Goal: Task Accomplishment & Management: Manage account settings

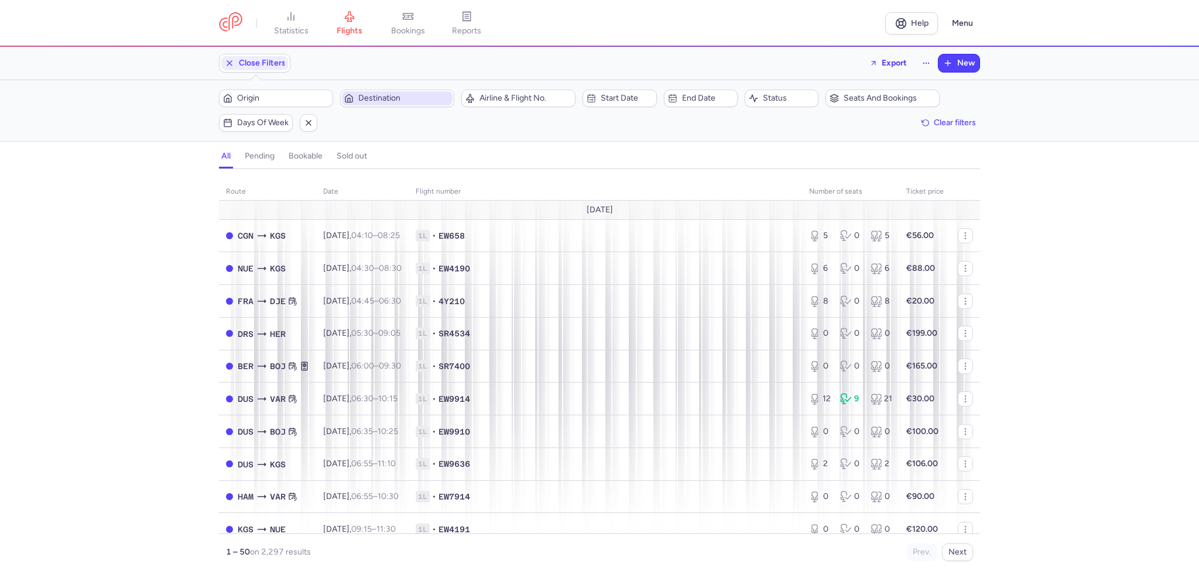
click at [365, 94] on span "Destination" at bounding box center [404, 98] width 92 height 9
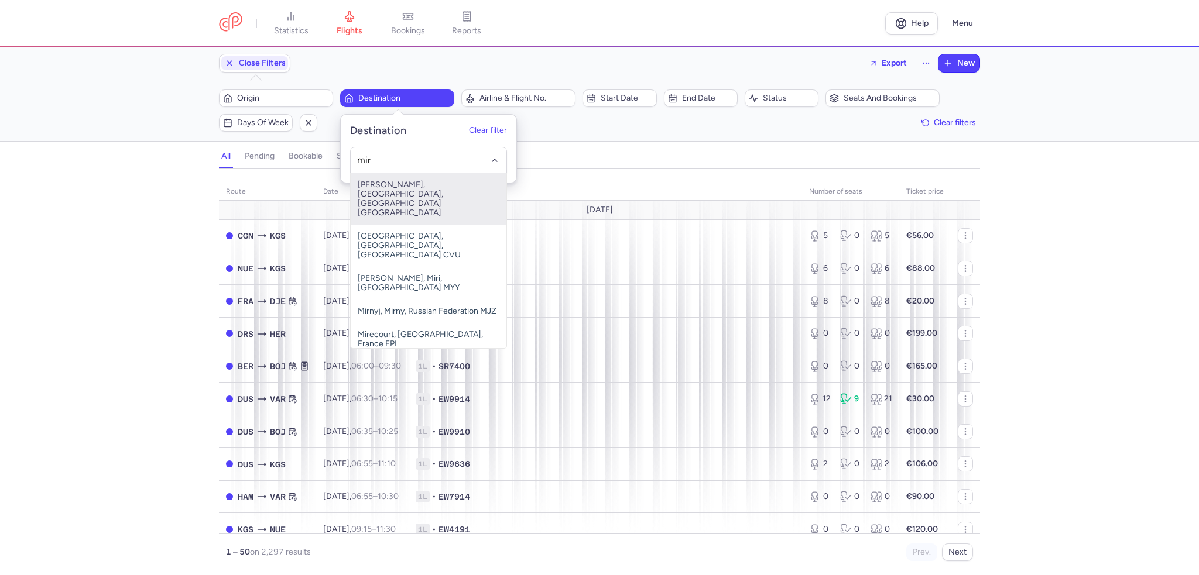
click at [382, 188] on span "[PERSON_NAME], [GEOGRAPHIC_DATA], [GEOGRAPHIC_DATA] [GEOGRAPHIC_DATA]" at bounding box center [429, 199] width 156 height 52
type input "mir"
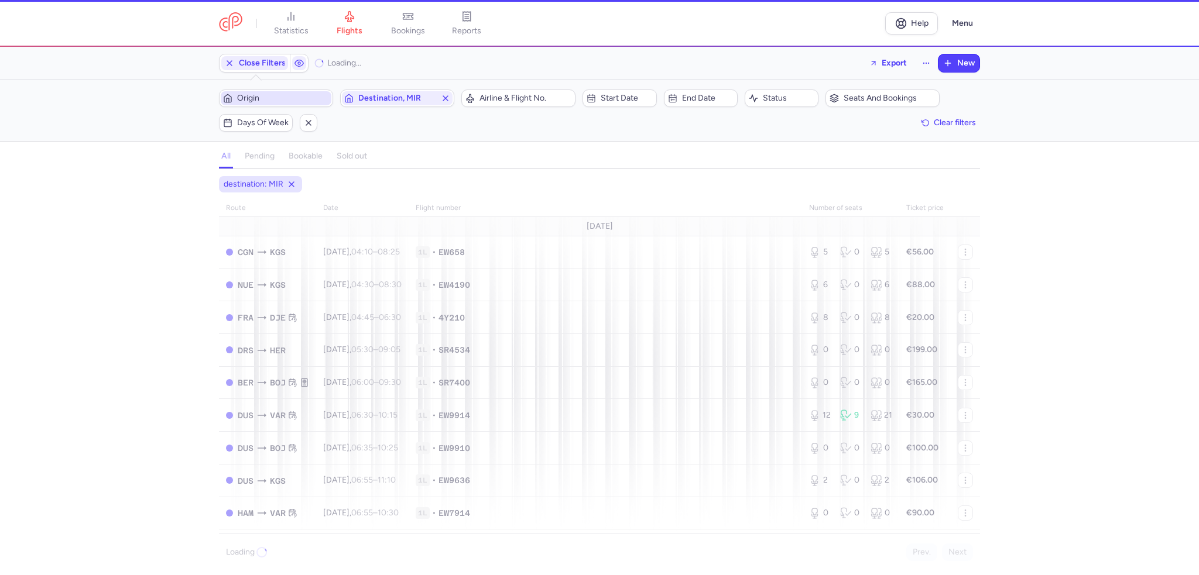
click at [307, 97] on span "Origin" at bounding box center [283, 98] width 92 height 9
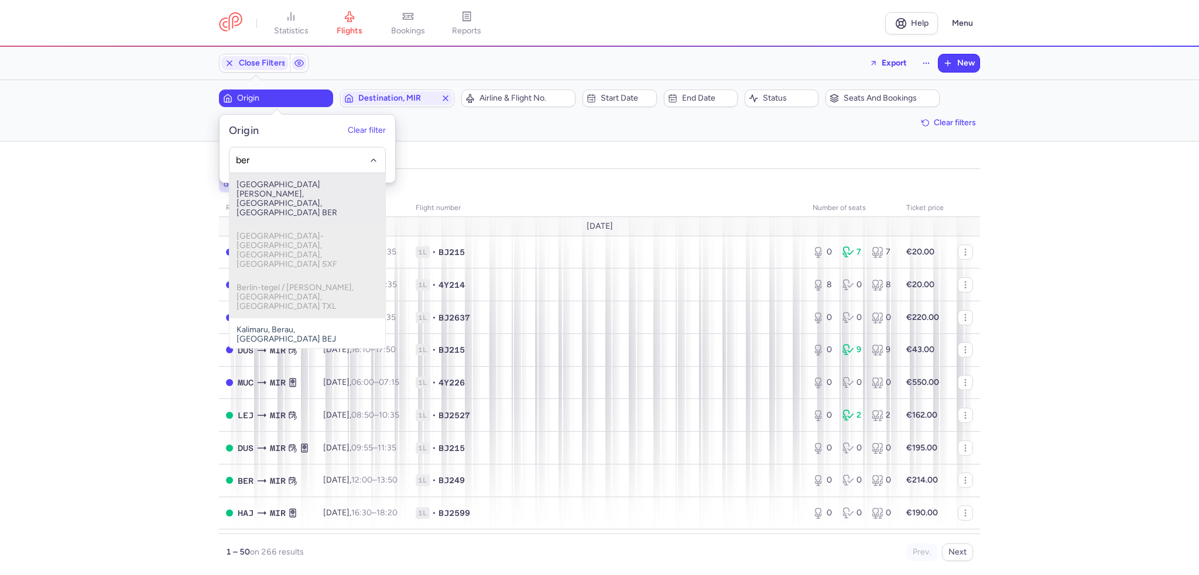
click at [304, 182] on span "[GEOGRAPHIC_DATA][PERSON_NAME], [GEOGRAPHIC_DATA], [GEOGRAPHIC_DATA] BER" at bounding box center [307, 199] width 156 height 52
type input "ber"
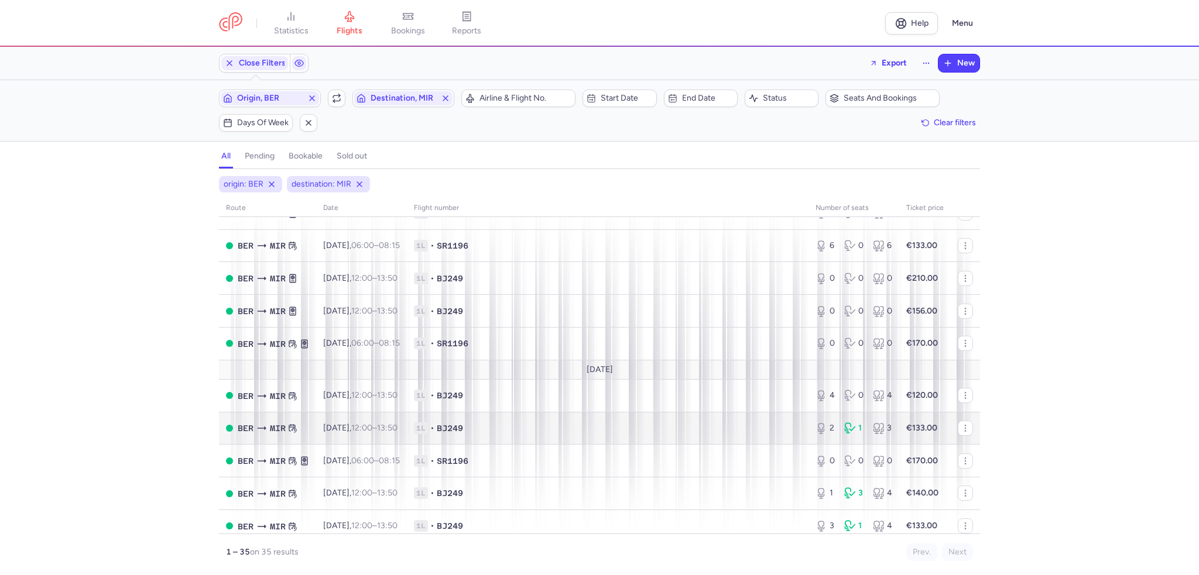
scroll to position [234, 0]
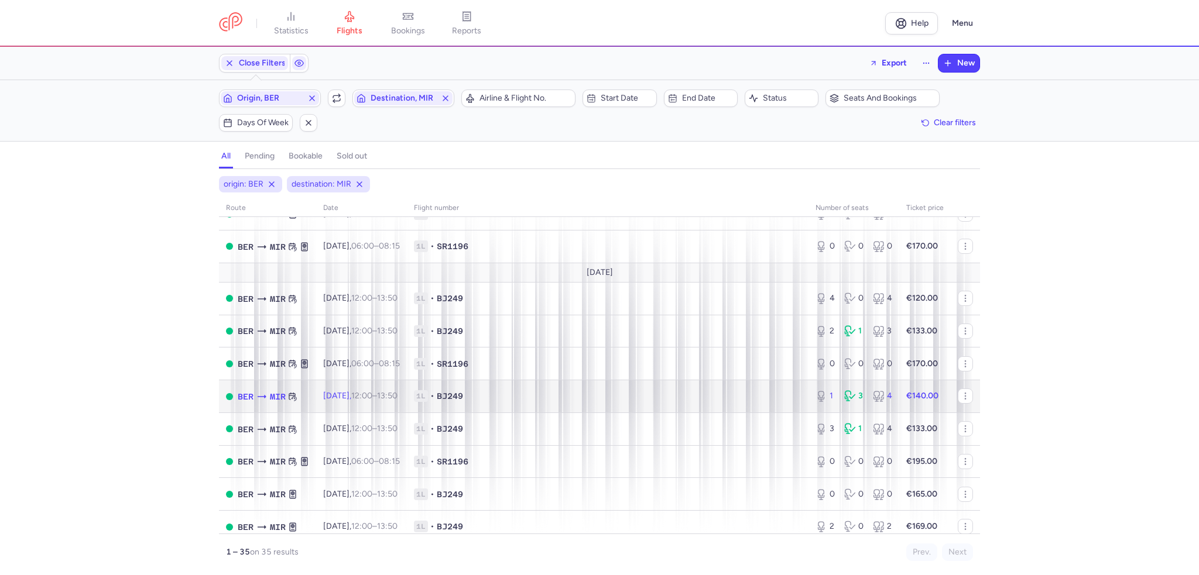
click at [407, 404] on td "[DATE] 12:00 – 13:50 +0" at bounding box center [361, 396] width 91 height 33
select select "days"
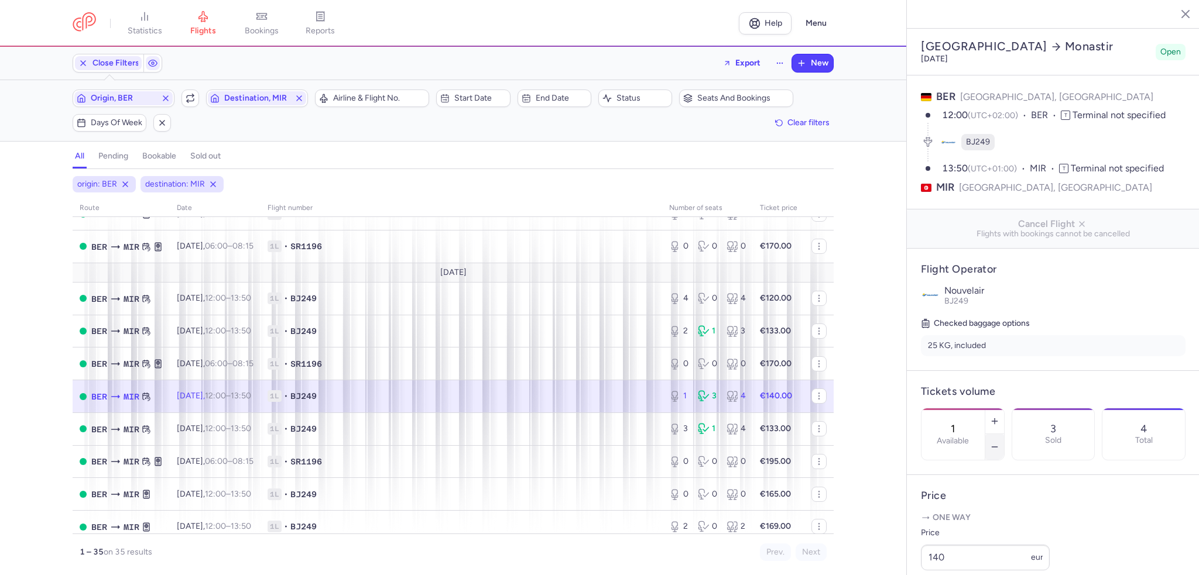
click at [999, 443] on icon "button" at bounding box center [994, 447] width 9 height 9
type input "0"
click at [979, 554] on span "Save changes" at bounding box center [960, 552] width 58 height 11
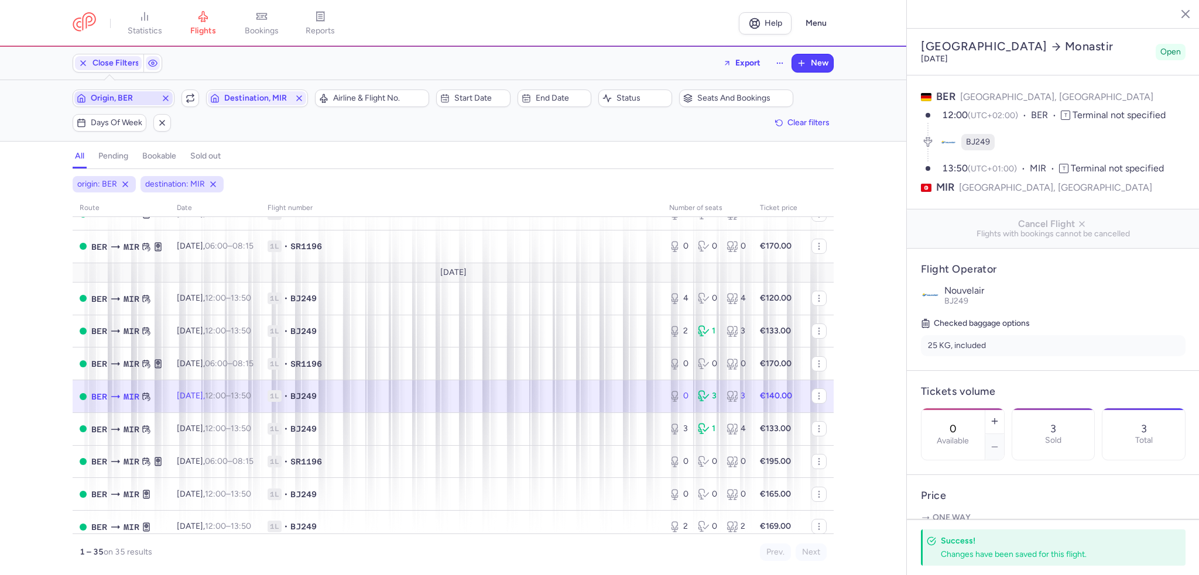
click at [170, 97] on icon "button" at bounding box center [165, 98] width 9 height 9
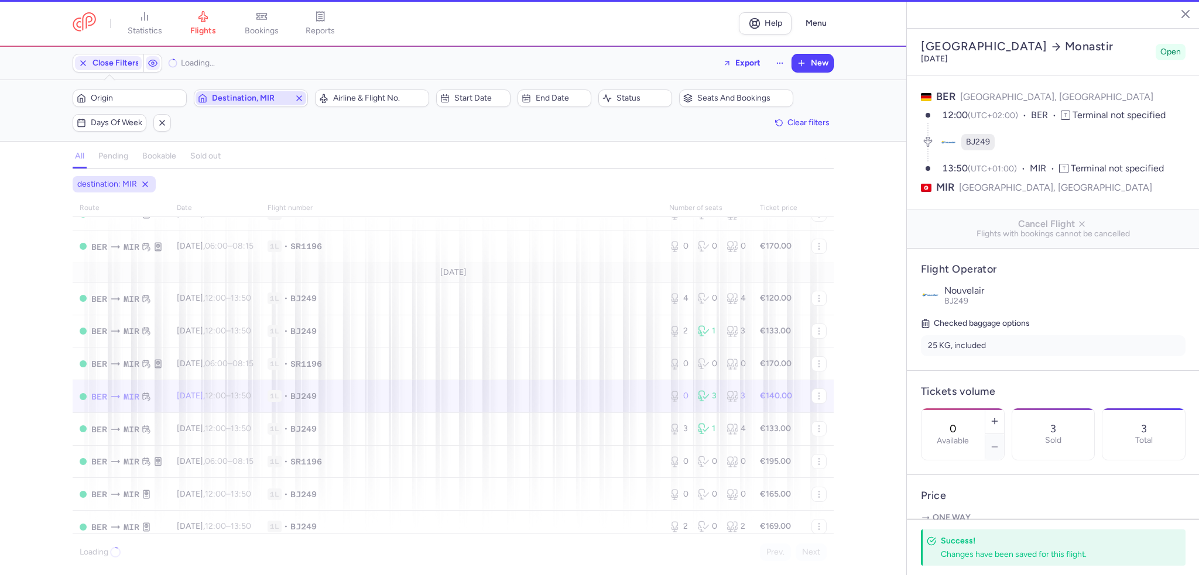
click at [297, 100] on line "button" at bounding box center [299, 98] width 5 height 5
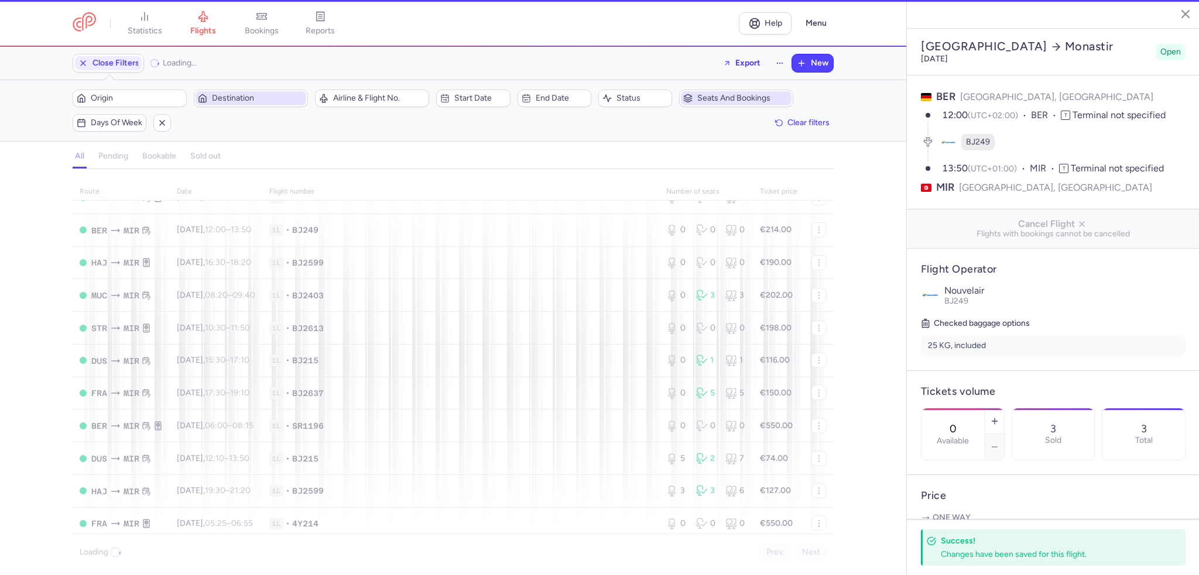
click at [736, 105] on span "Seats and bookings" at bounding box center [736, 98] width 111 height 14
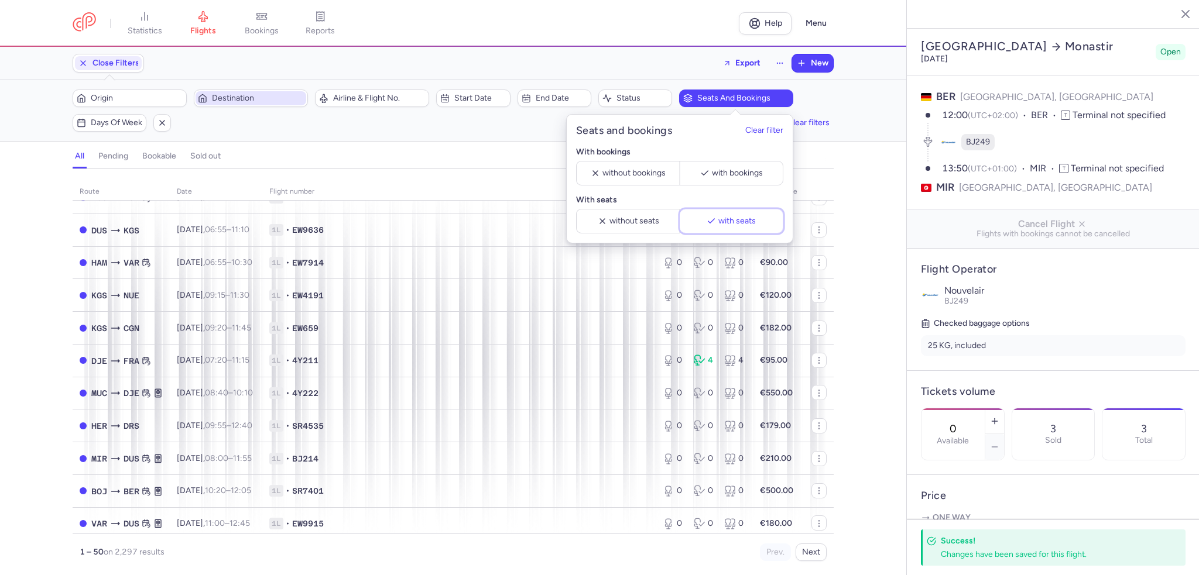
drag, startPoint x: 723, startPoint y: 221, endPoint x: 339, endPoint y: 166, distance: 387.9
click at [723, 221] on span "with seats" at bounding box center [736, 221] width 37 height 9
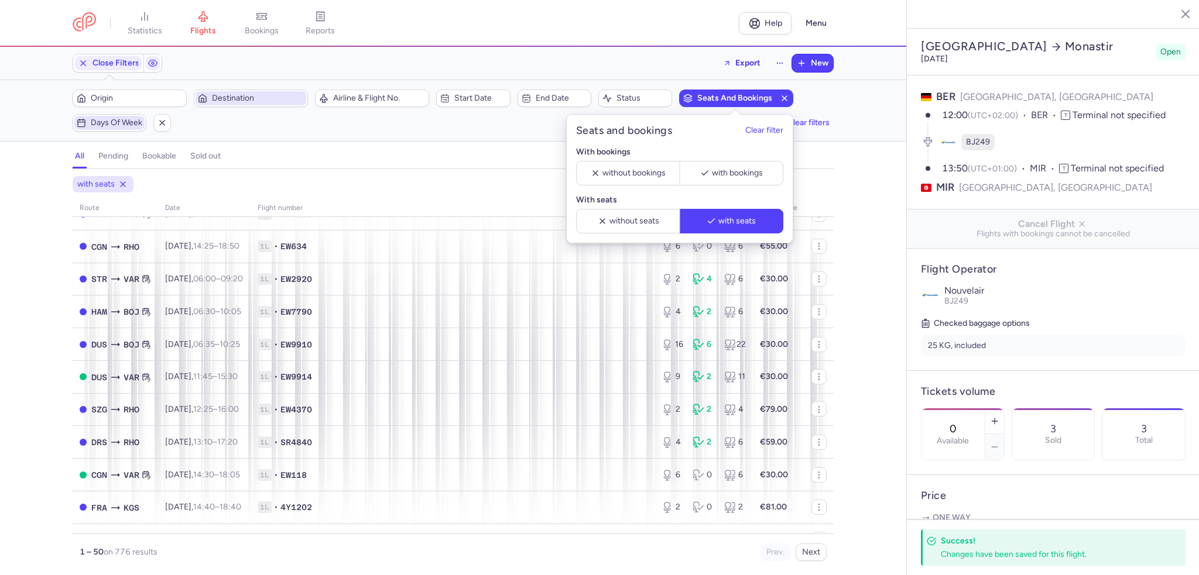
click at [111, 128] on span "Days of week" at bounding box center [109, 123] width 70 height 14
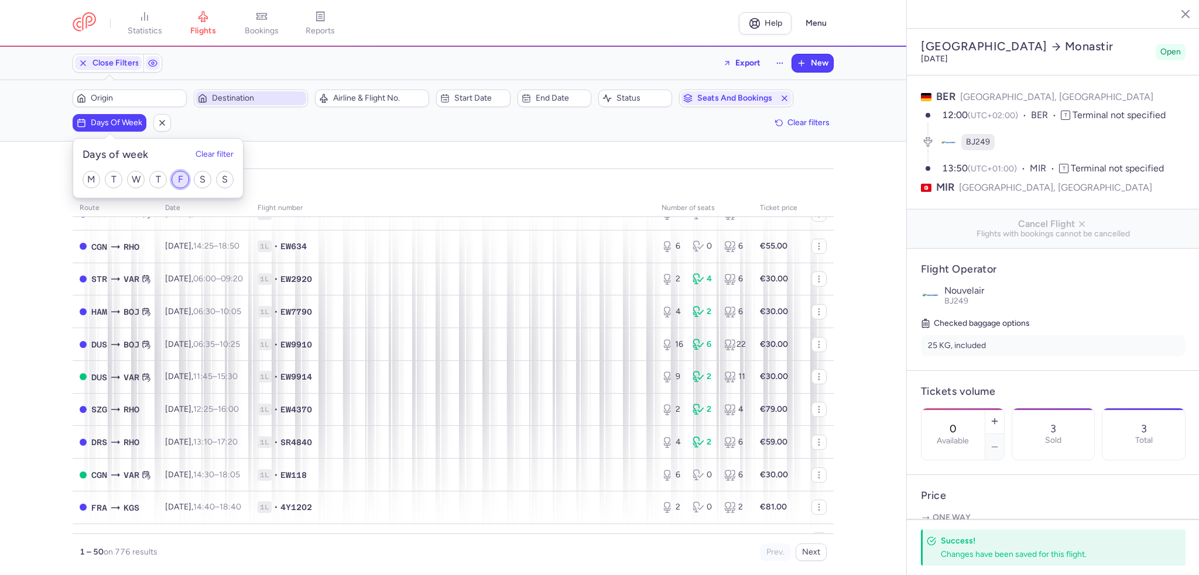
click at [176, 180] on input "F" at bounding box center [181, 180] width 18 height 18
checkbox input "true"
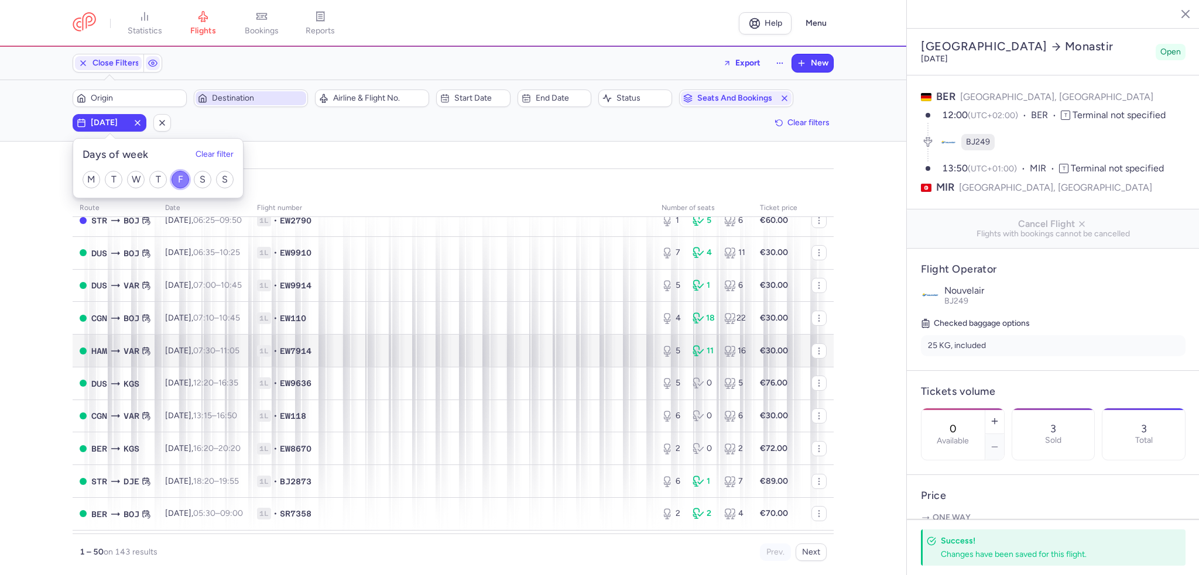
scroll to position [117, 0]
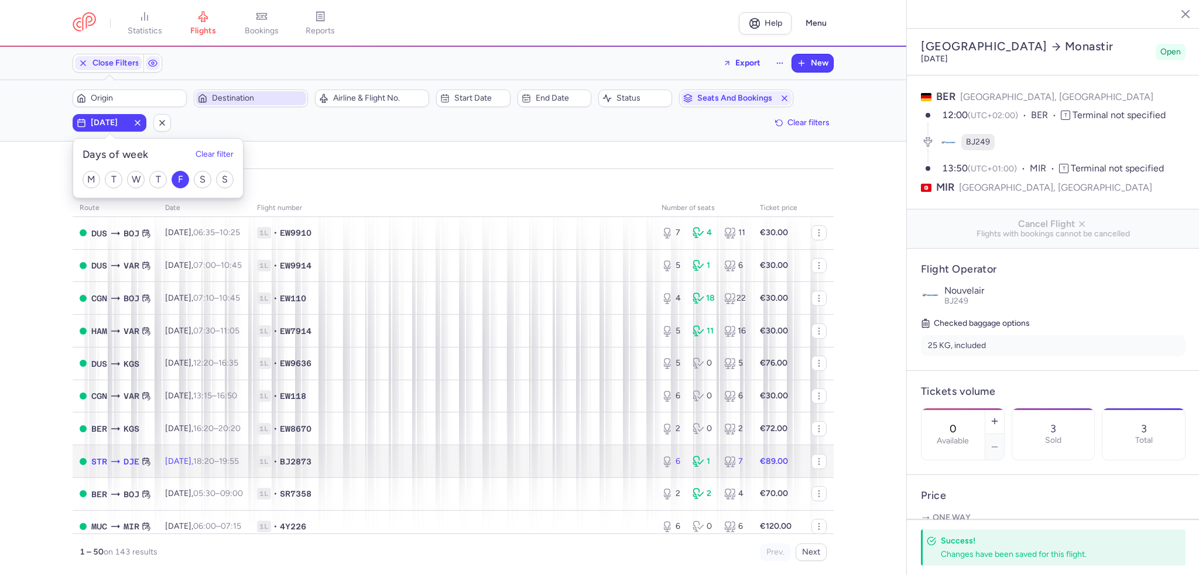
click at [301, 465] on span "BJ2873" at bounding box center [296, 462] width 32 height 12
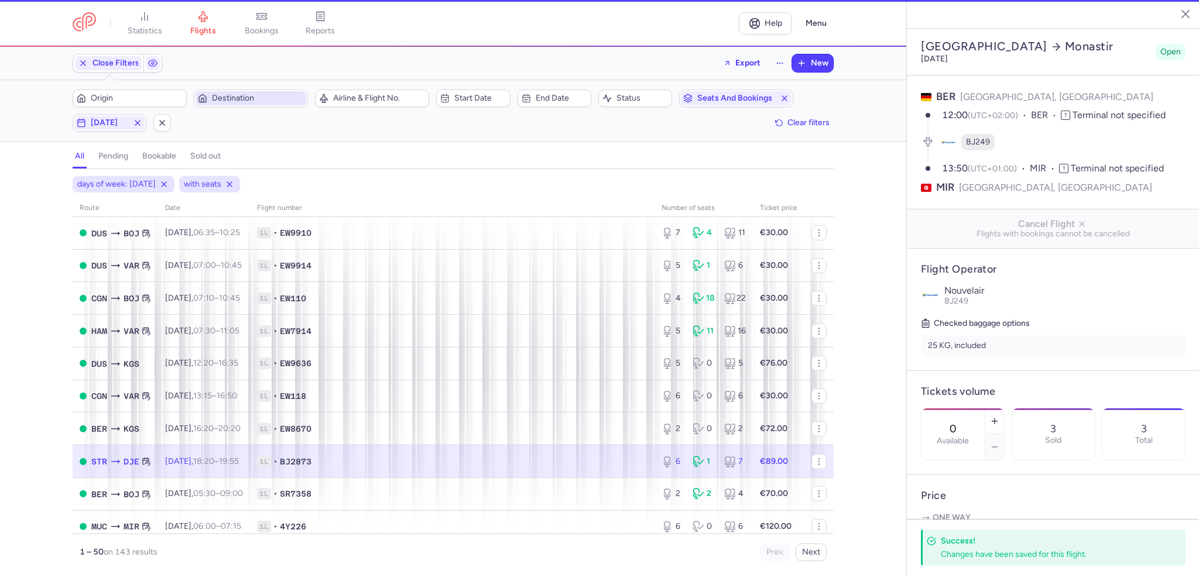
type input "6"
type input "50"
select select "hours"
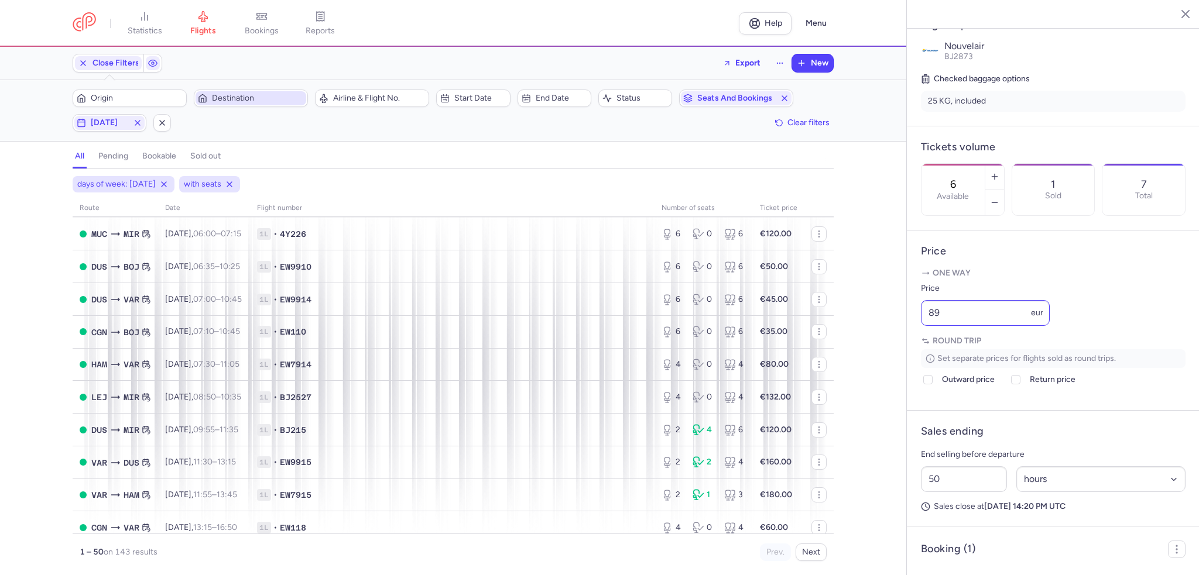
scroll to position [327, 0]
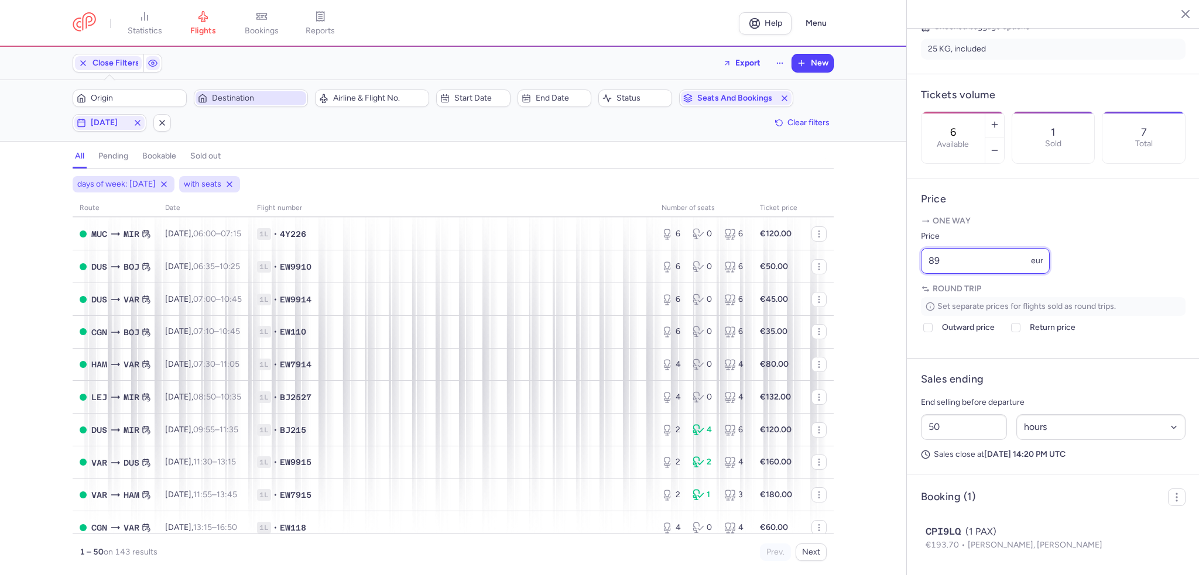
drag, startPoint x: 990, startPoint y: 263, endPoint x: 883, endPoint y: 260, distance: 107.2
click at [883, 260] on div "statistics flights bookings reports Help Menu Close Filters Export New Filters …" at bounding box center [599, 287] width 1199 height 575
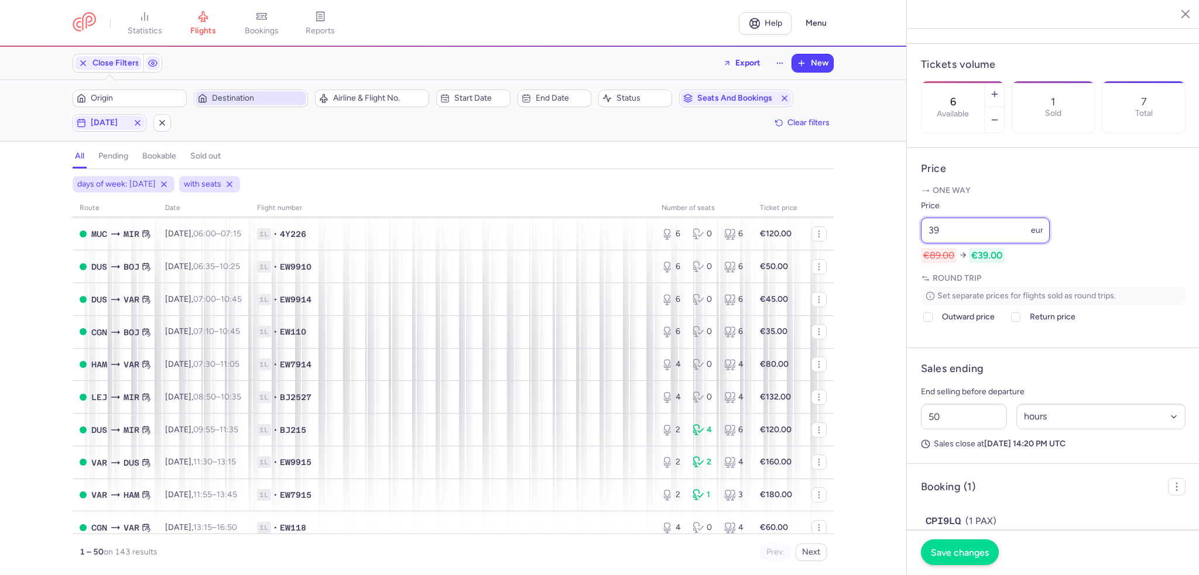
type input "39"
click at [961, 545] on button "Save changes" at bounding box center [960, 553] width 78 height 26
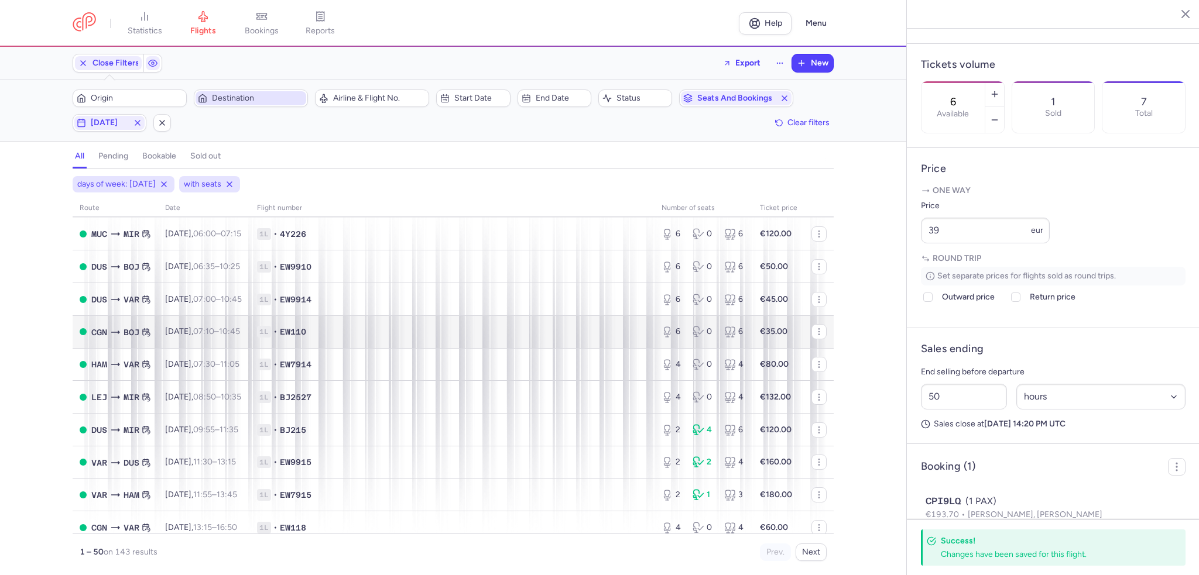
scroll to position [234, 0]
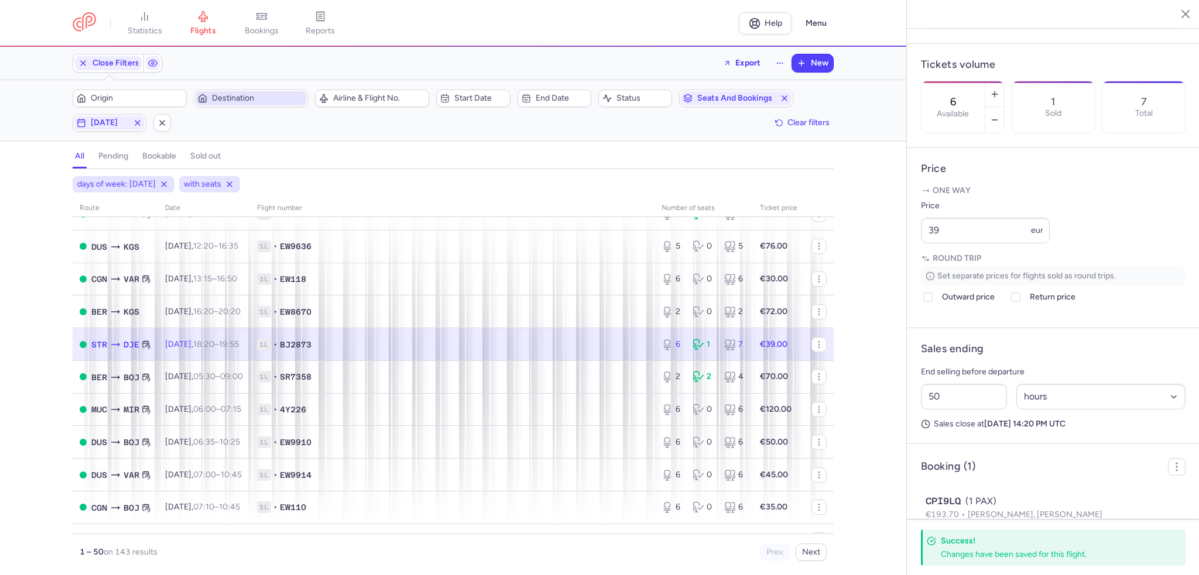
click at [359, 348] on span "1L • BJ2873" at bounding box center [452, 345] width 390 height 12
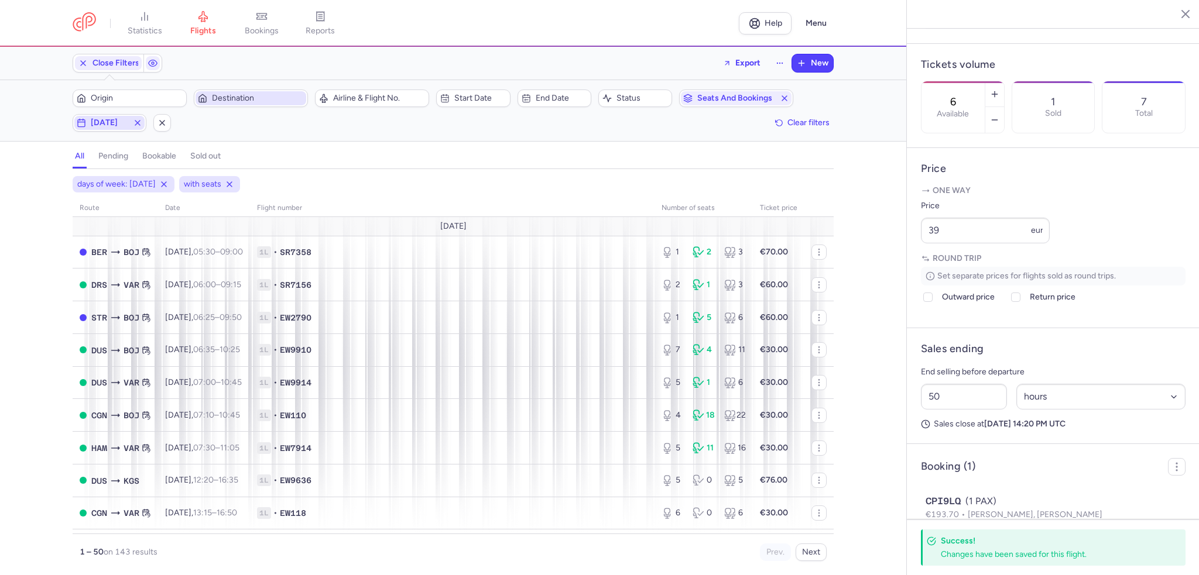
click at [103, 130] on button "[DATE]" at bounding box center [110, 123] width 74 height 18
click at [185, 179] on input "F" at bounding box center [181, 180] width 18 height 18
checkbox input "false"
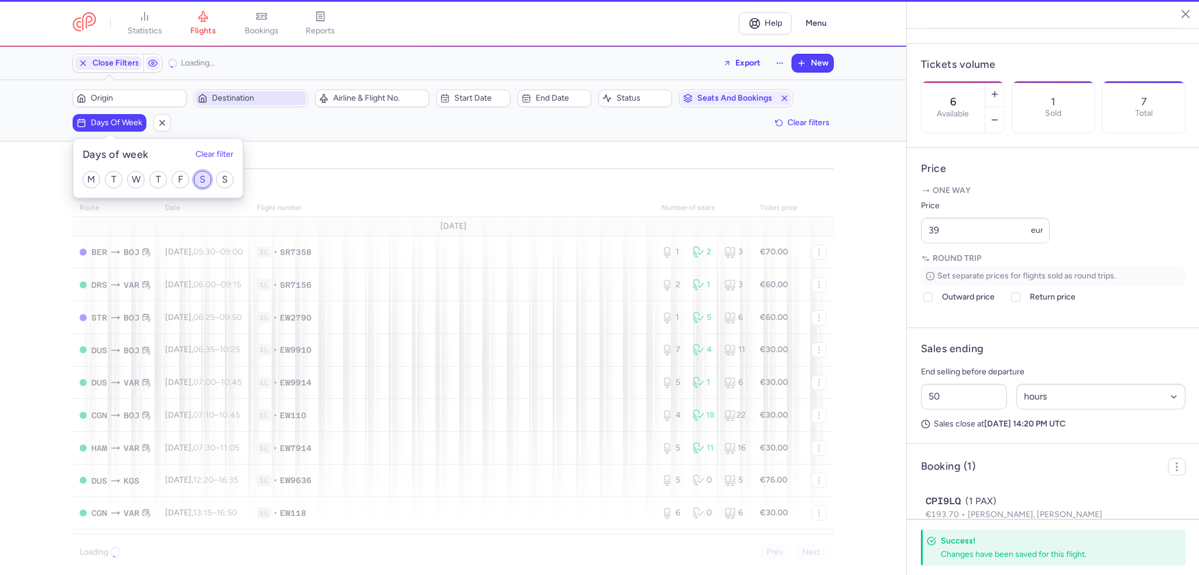
click at [201, 179] on input "S" at bounding box center [203, 180] width 18 height 18
checkbox input "true"
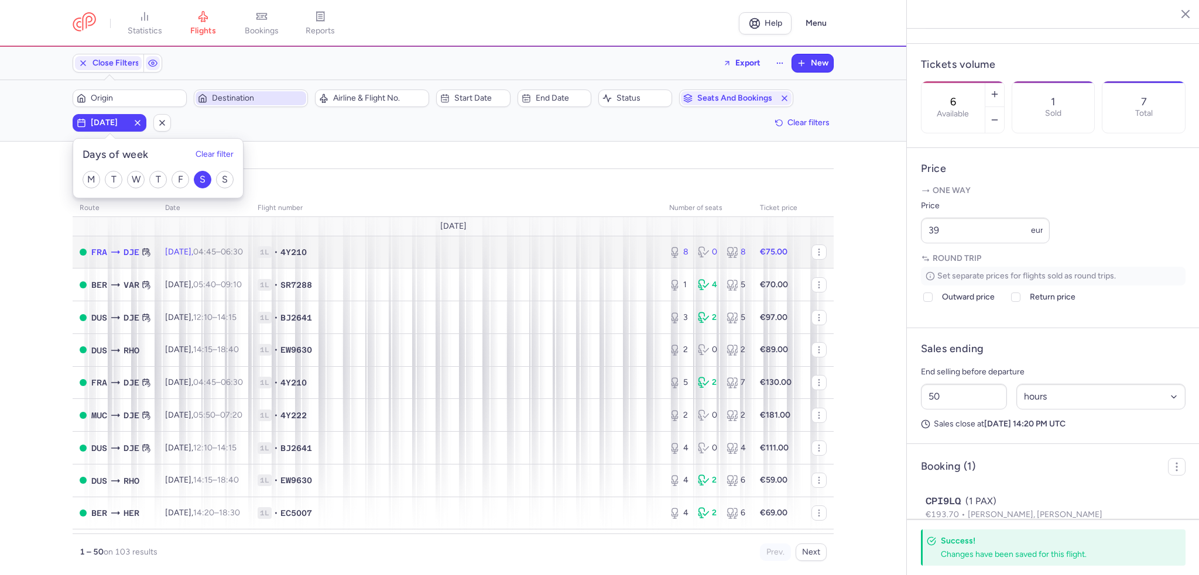
click at [454, 251] on span "1L • 4Y210" at bounding box center [456, 252] width 397 height 12
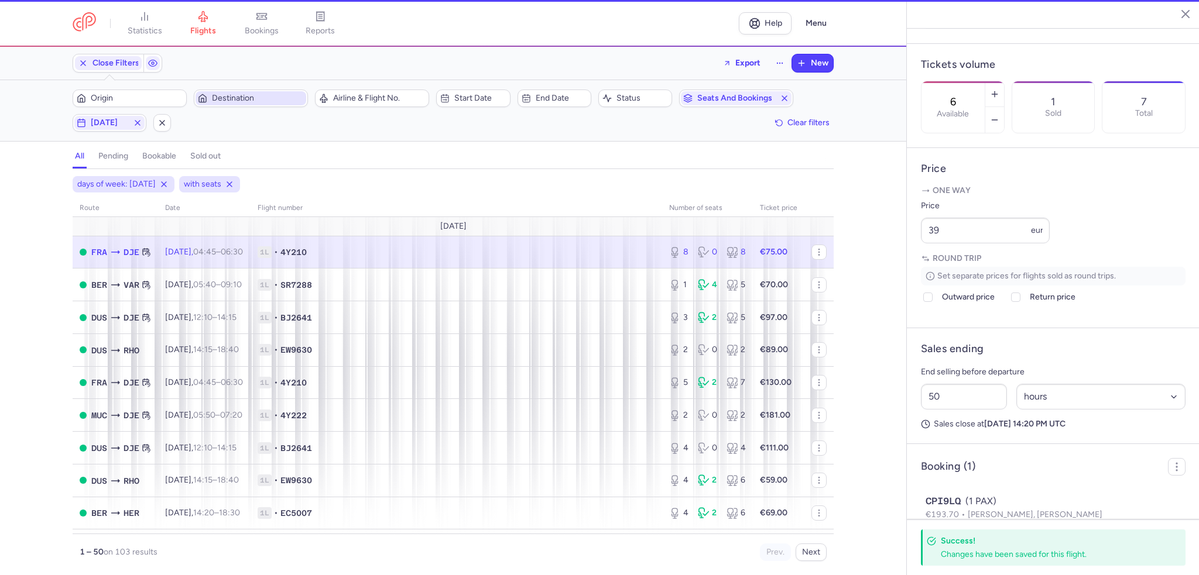
type input "8"
type input "2"
select select "days"
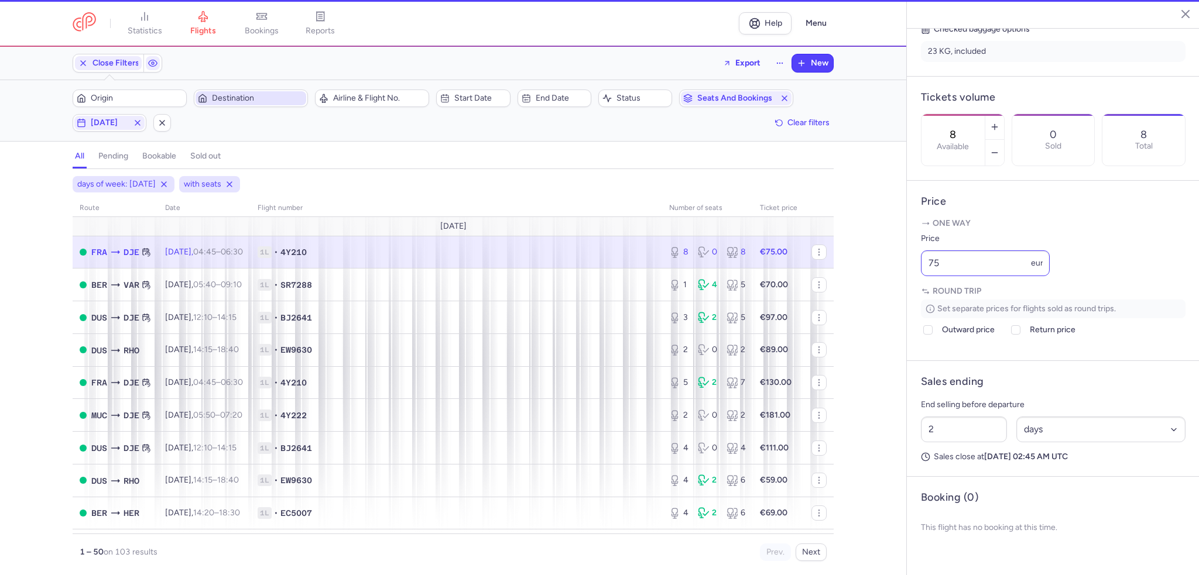
scroll to position [297, 0]
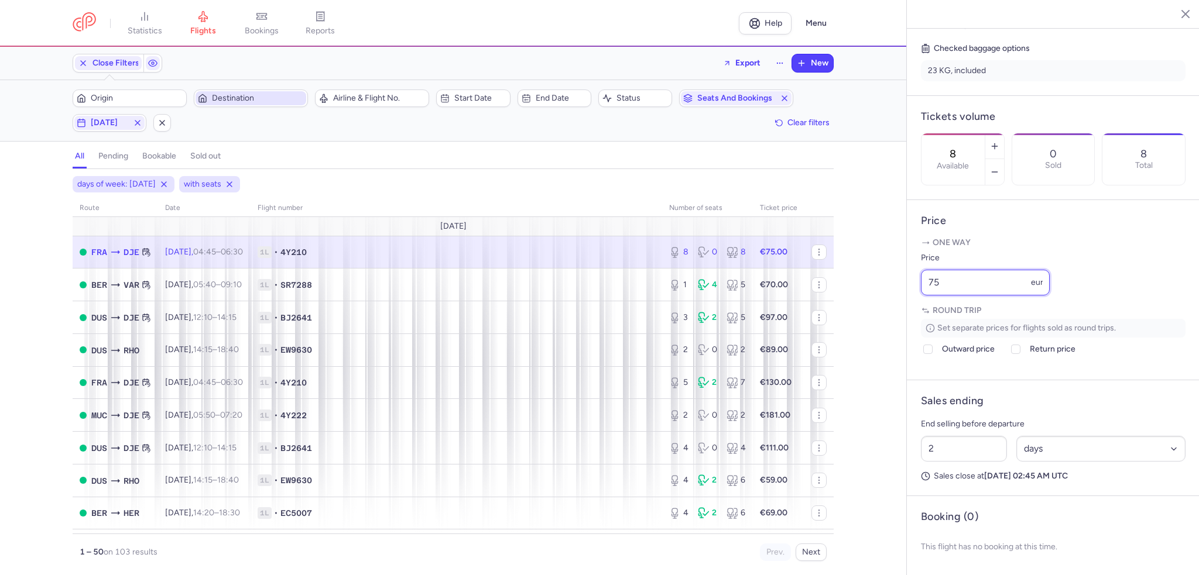
drag, startPoint x: 970, startPoint y: 280, endPoint x: 850, endPoint y: 270, distance: 120.4
click at [850, 271] on div "statistics flights bookings reports Help Menu Close Filters Export New Filters …" at bounding box center [599, 287] width 1199 height 575
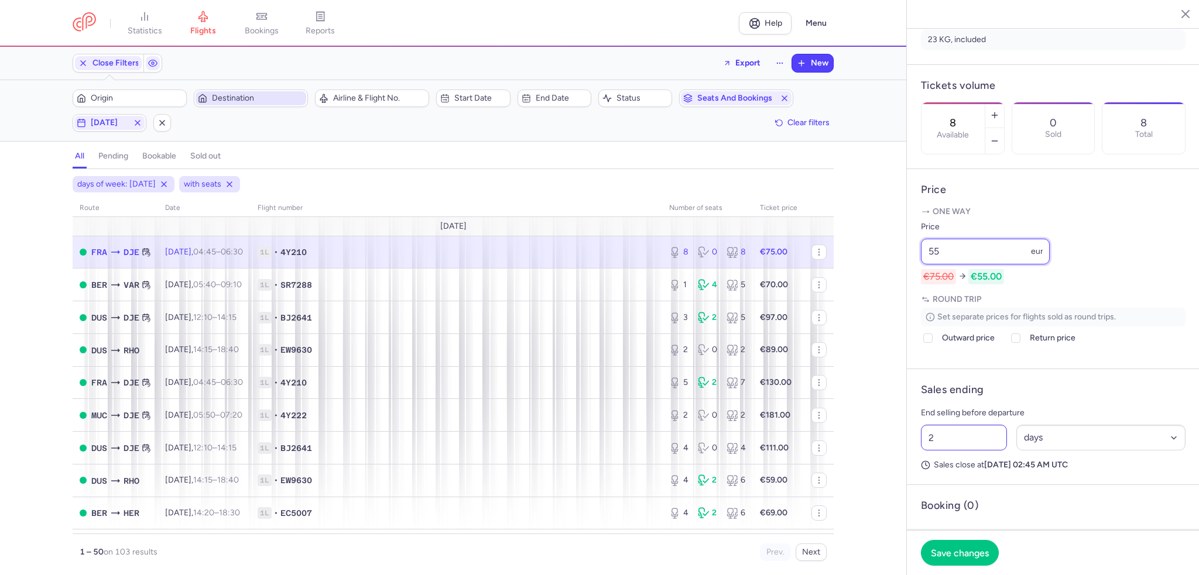
type input "55"
drag, startPoint x: 959, startPoint y: 472, endPoint x: 905, endPoint y: 463, distance: 54.7
click at [905, 463] on div "statistics flights bookings reports Help Menu Close Filters Export New Filters …" at bounding box center [599, 287] width 1199 height 575
click at [1058, 451] on select "Select an option hours days" at bounding box center [1101, 438] width 170 height 26
select select "hours"
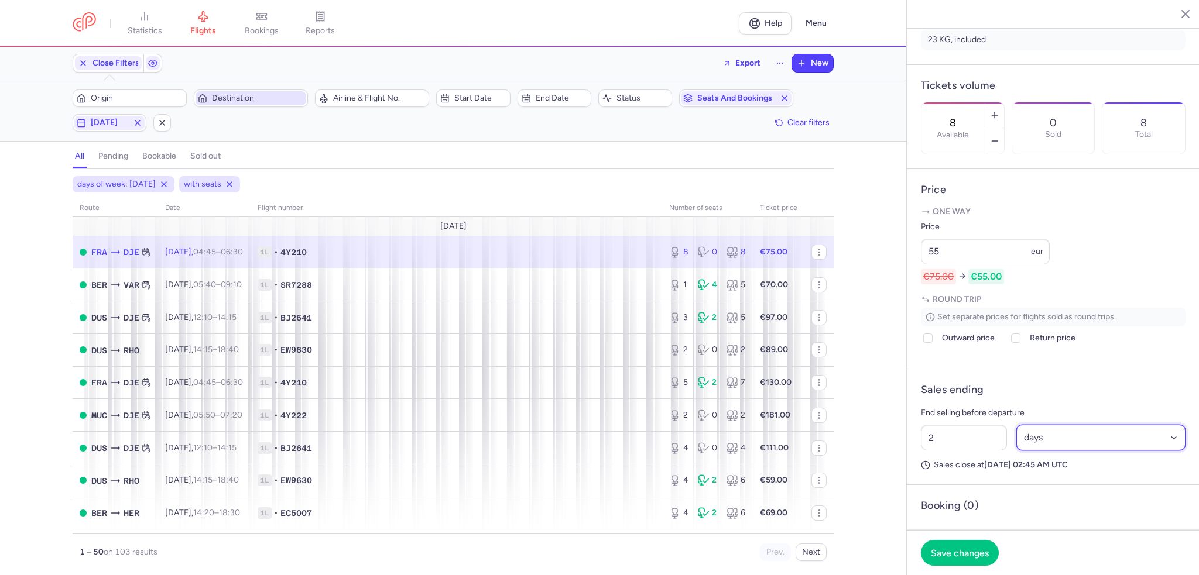
click at [1016, 451] on select "Select an option hours days" at bounding box center [1101, 438] width 170 height 26
type input "4"
type input "38"
click at [972, 555] on span "Save changes" at bounding box center [960, 552] width 58 height 11
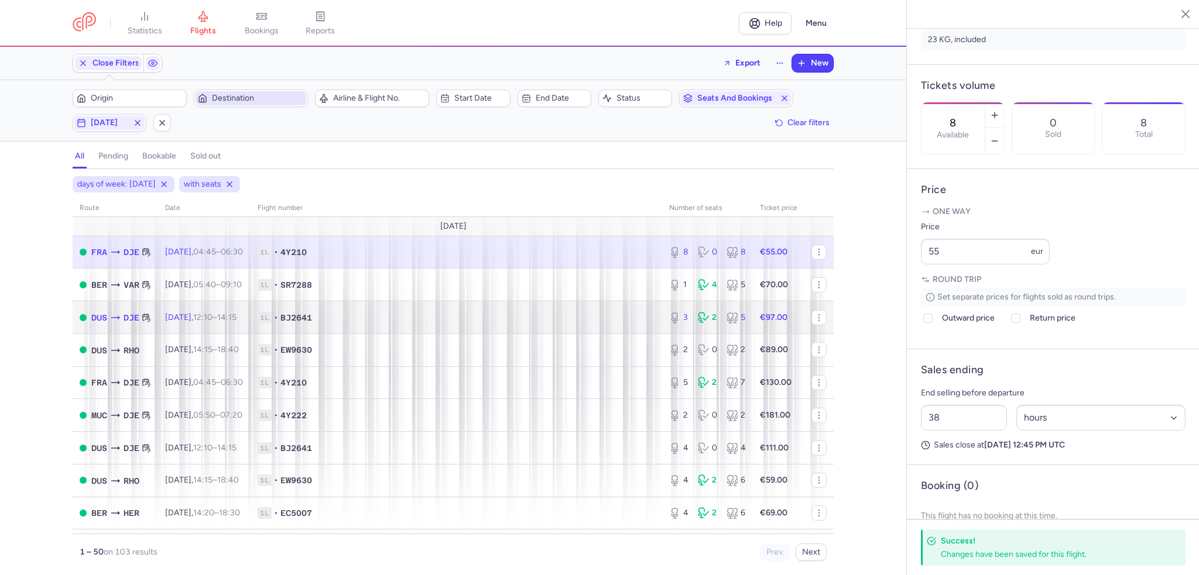
drag, startPoint x: 481, startPoint y: 314, endPoint x: 665, endPoint y: 316, distance: 183.8
click at [481, 314] on span "1L • BJ2641" at bounding box center [456, 318] width 397 height 12
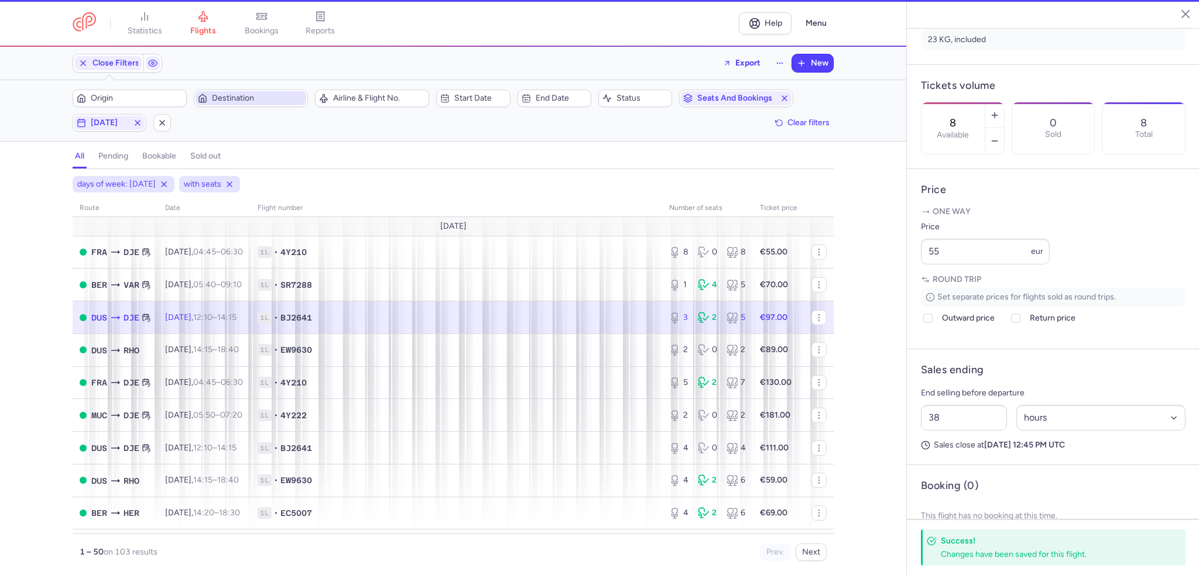
type input "3"
type input "2"
select select "days"
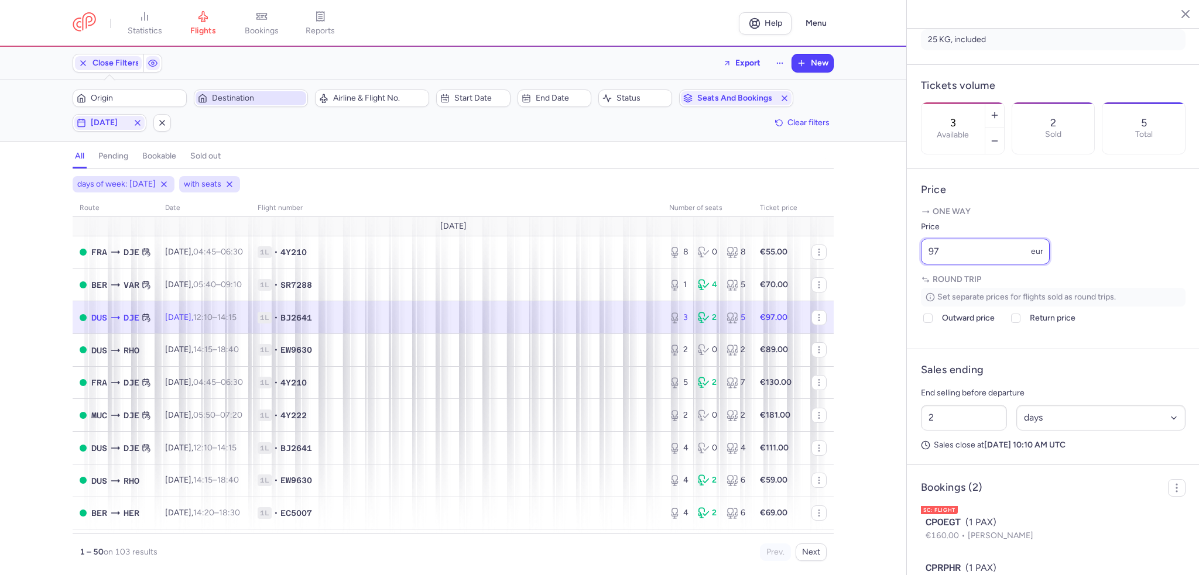
drag, startPoint x: 964, startPoint y: 292, endPoint x: 906, endPoint y: 282, distance: 58.8
click at [907, 282] on article "Price One way Price 97 eur Round trip Set separate prices for flights sold as r…" at bounding box center [1053, 259] width 293 height 180
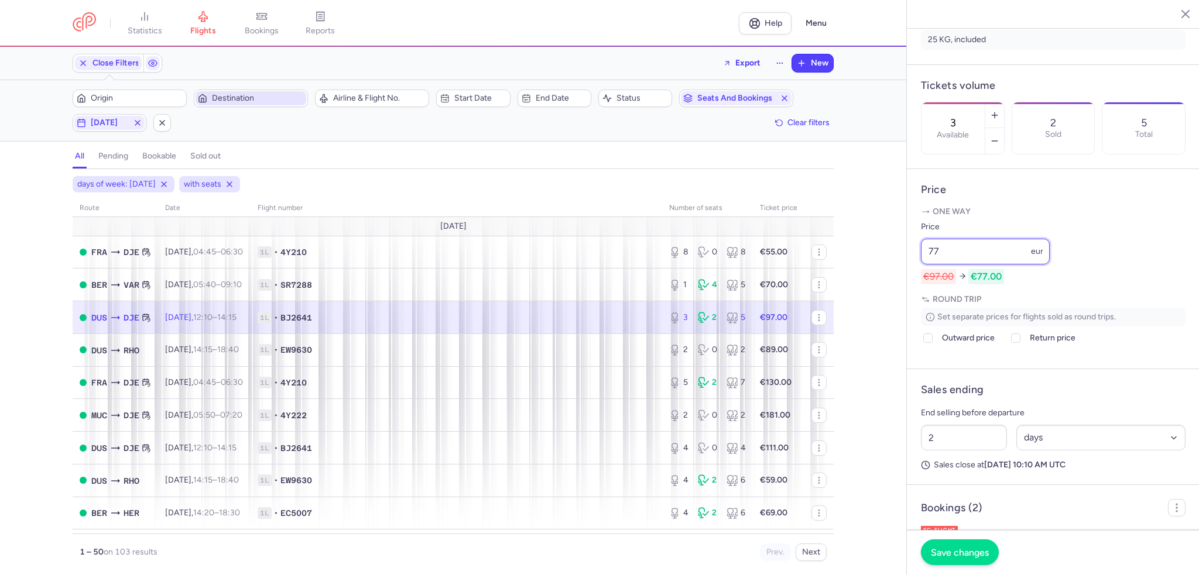
type input "77"
click at [955, 552] on span "Save changes" at bounding box center [960, 552] width 58 height 11
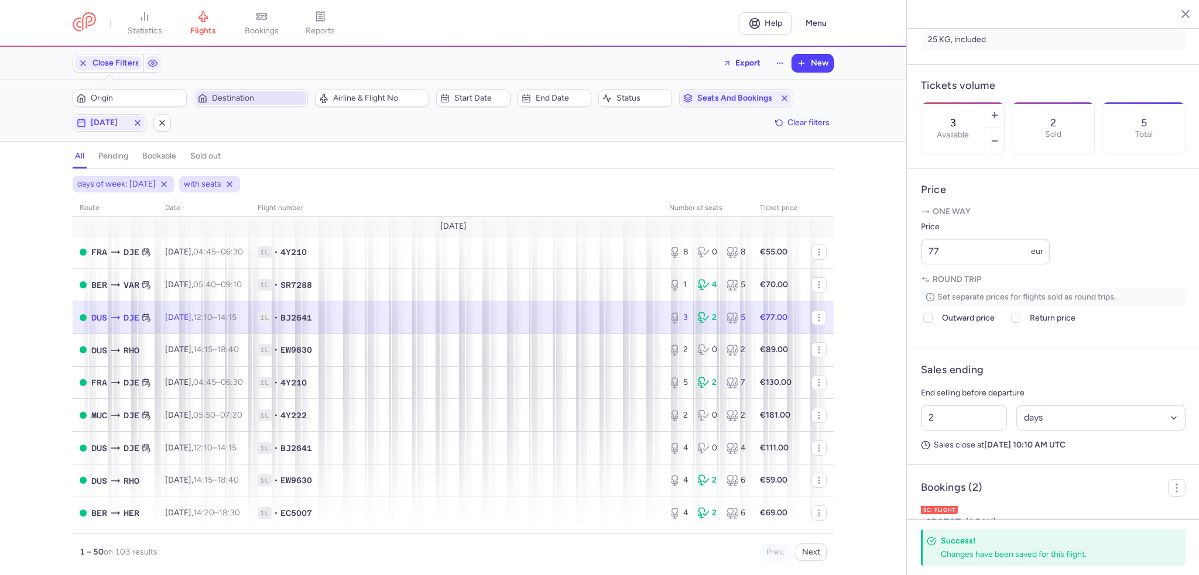
drag, startPoint x: 92, startPoint y: 121, endPoint x: 98, endPoint y: 133, distance: 13.6
click at [92, 121] on span "[DATE]" at bounding box center [109, 122] width 37 height 9
click at [204, 179] on input "S" at bounding box center [203, 180] width 18 height 18
checkbox input "false"
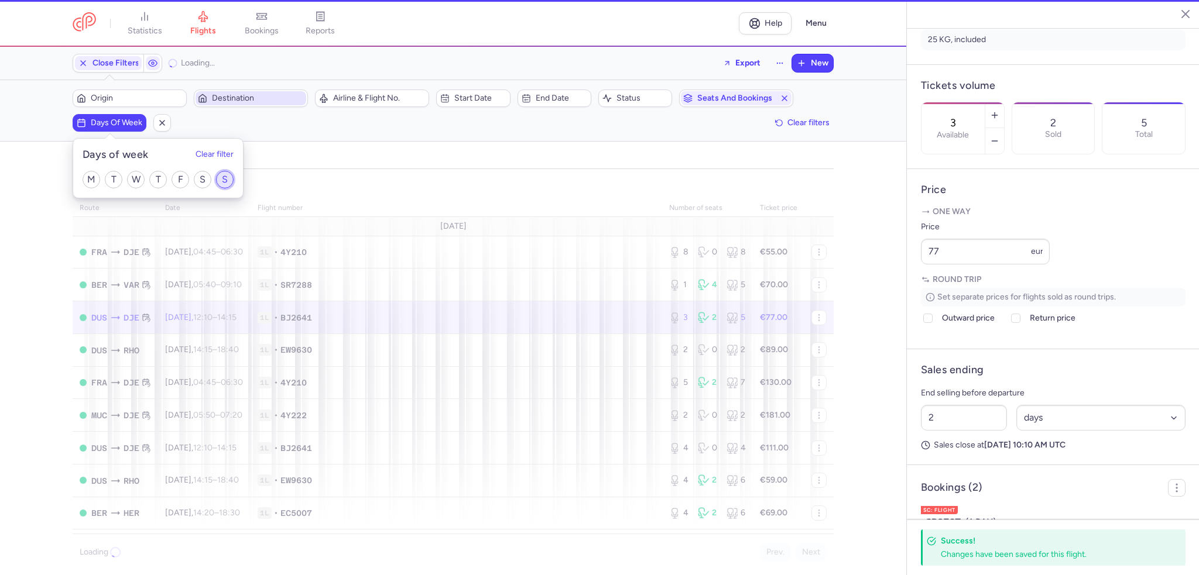
click at [222, 179] on input "S" at bounding box center [225, 180] width 18 height 18
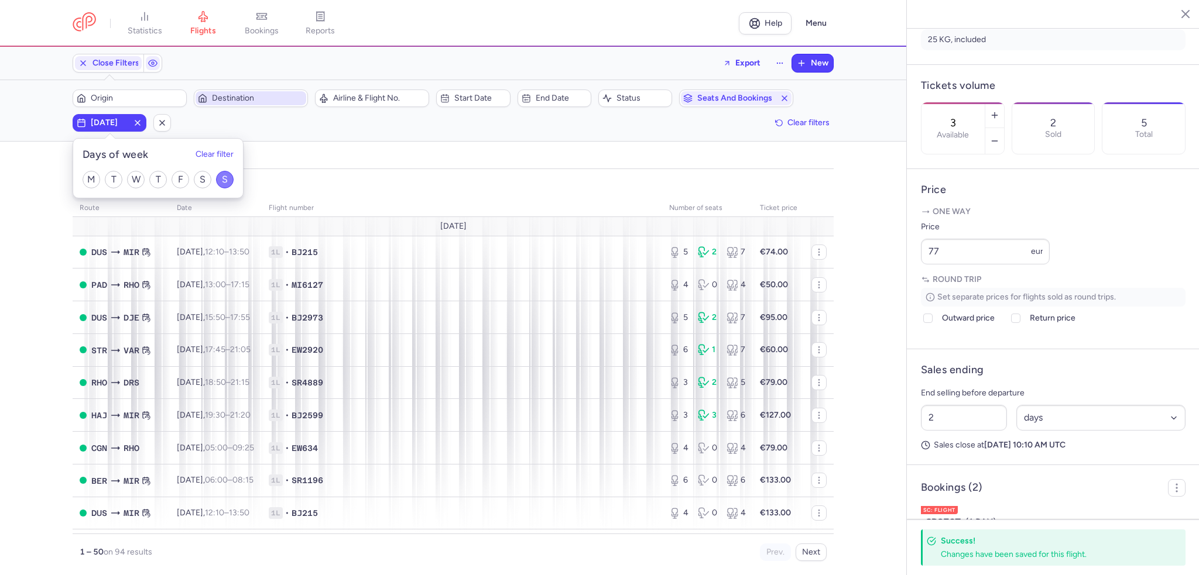
drag, startPoint x: 234, startPoint y: 176, endPoint x: 223, endPoint y: 175, distance: 11.1
click at [234, 176] on div "M T W T F S S" at bounding box center [158, 180] width 170 height 36
click at [223, 184] on input "S" at bounding box center [225, 180] width 18 height 18
checkbox input "false"
click at [90, 177] on input "M" at bounding box center [92, 180] width 18 height 18
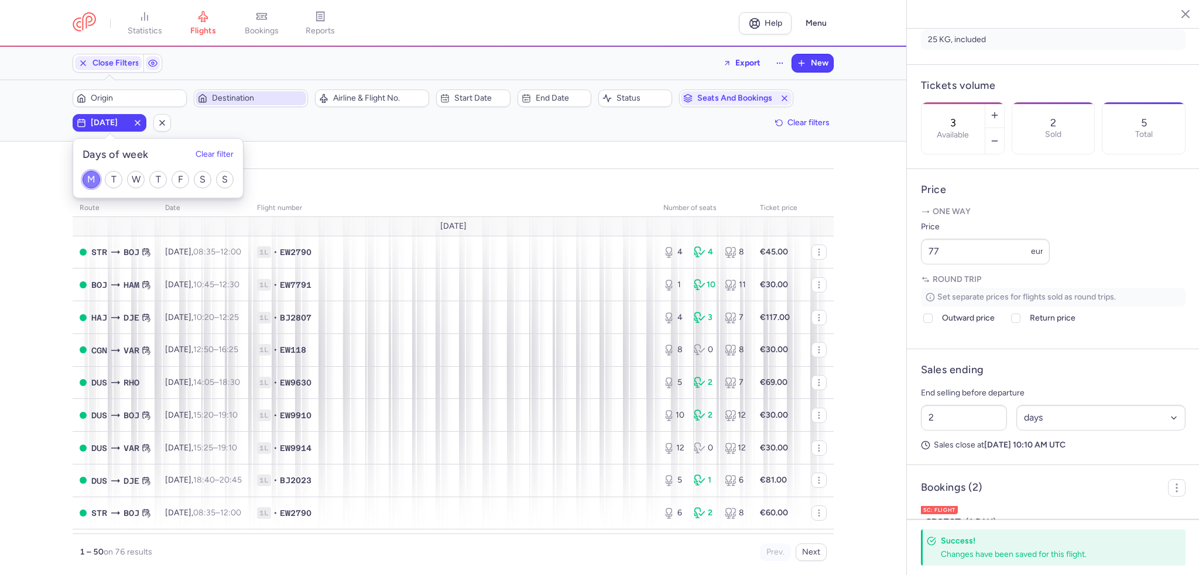
click at [91, 178] on input "M" at bounding box center [92, 180] width 18 height 18
checkbox input "false"
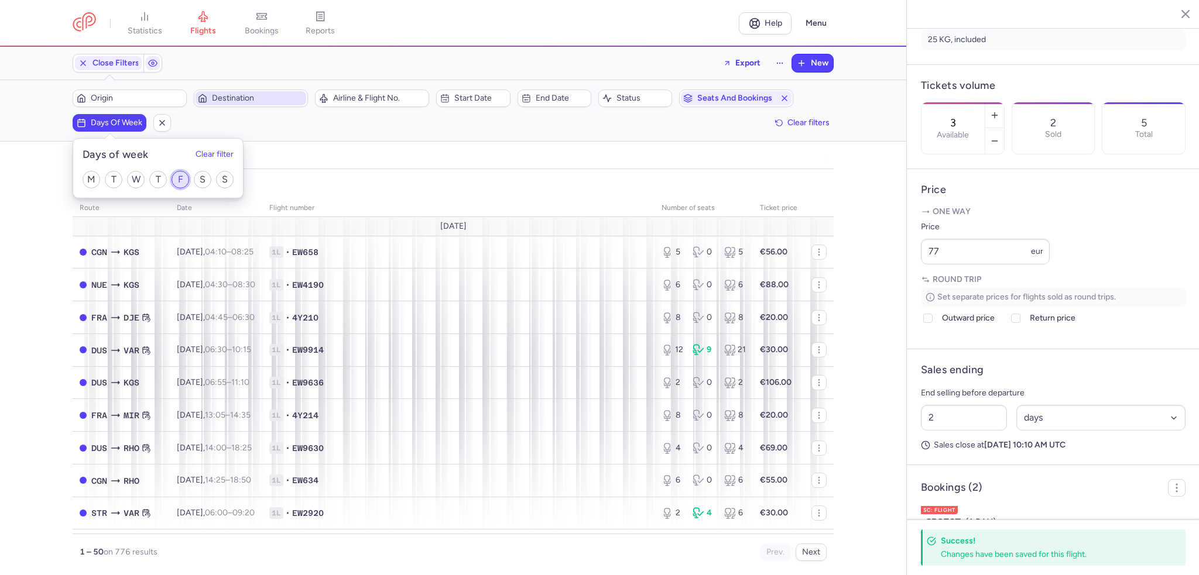
click at [183, 176] on input "F" at bounding box center [181, 180] width 18 height 18
checkbox input "true"
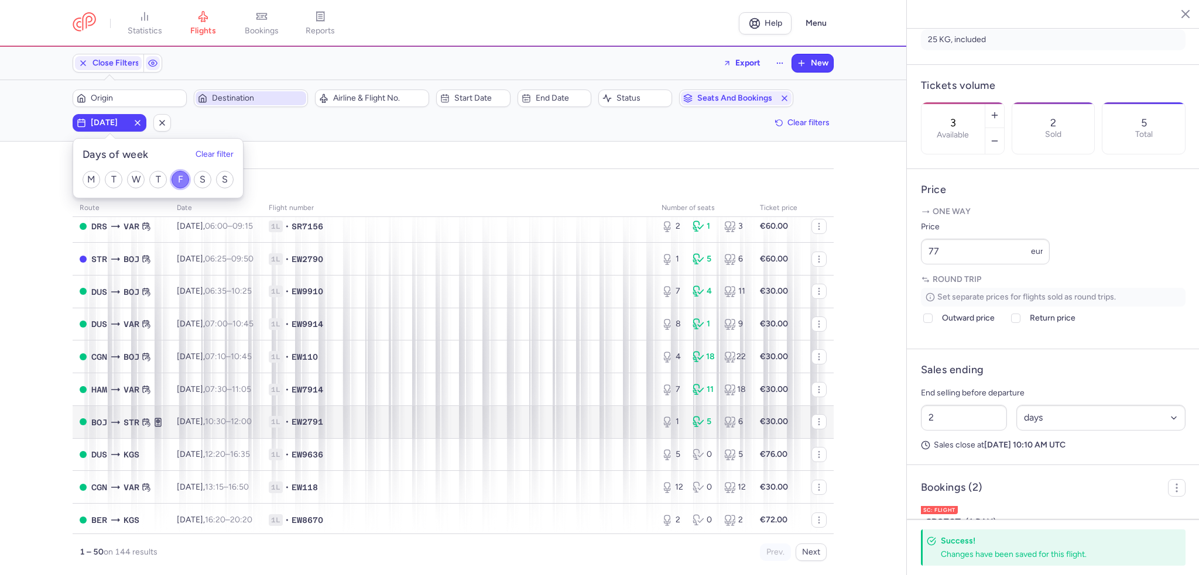
scroll to position [117, 0]
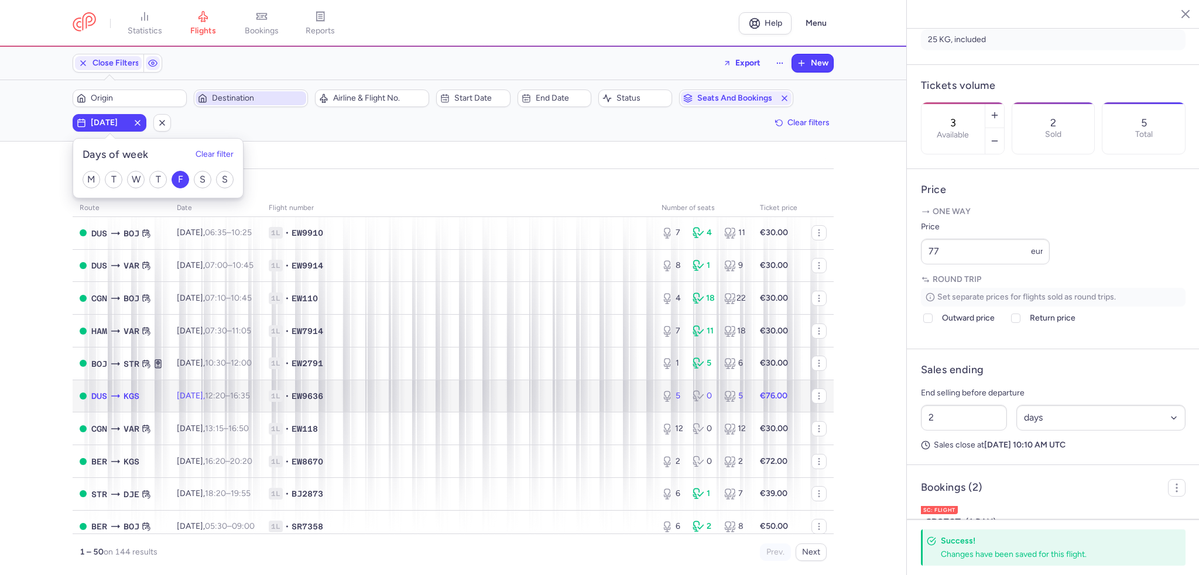
click at [400, 410] on td "1L • EW9636" at bounding box center [458, 396] width 393 height 33
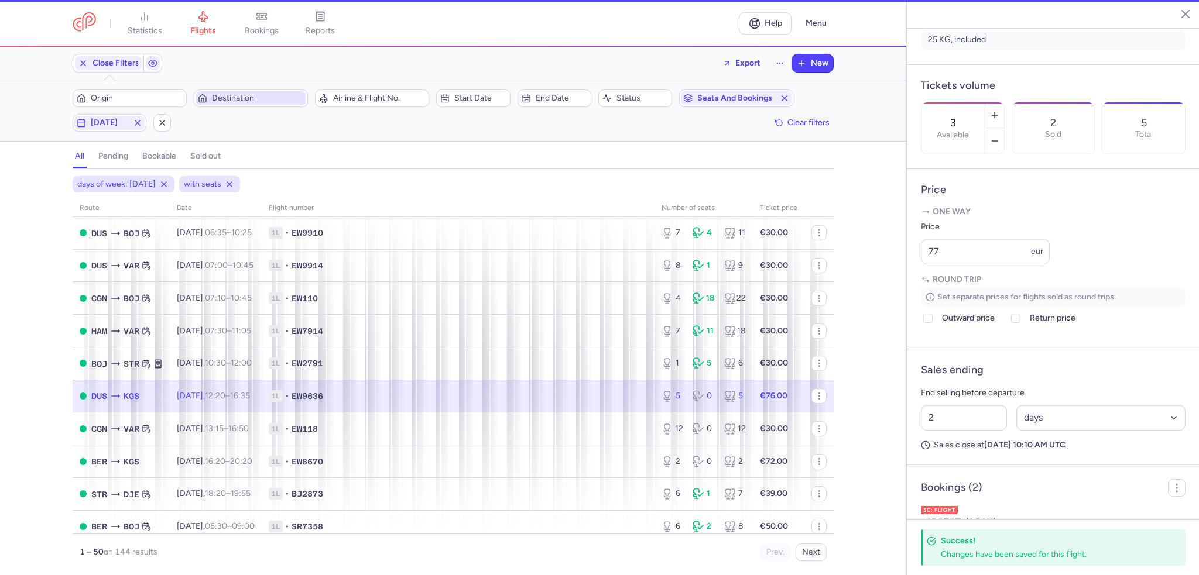
type input "5"
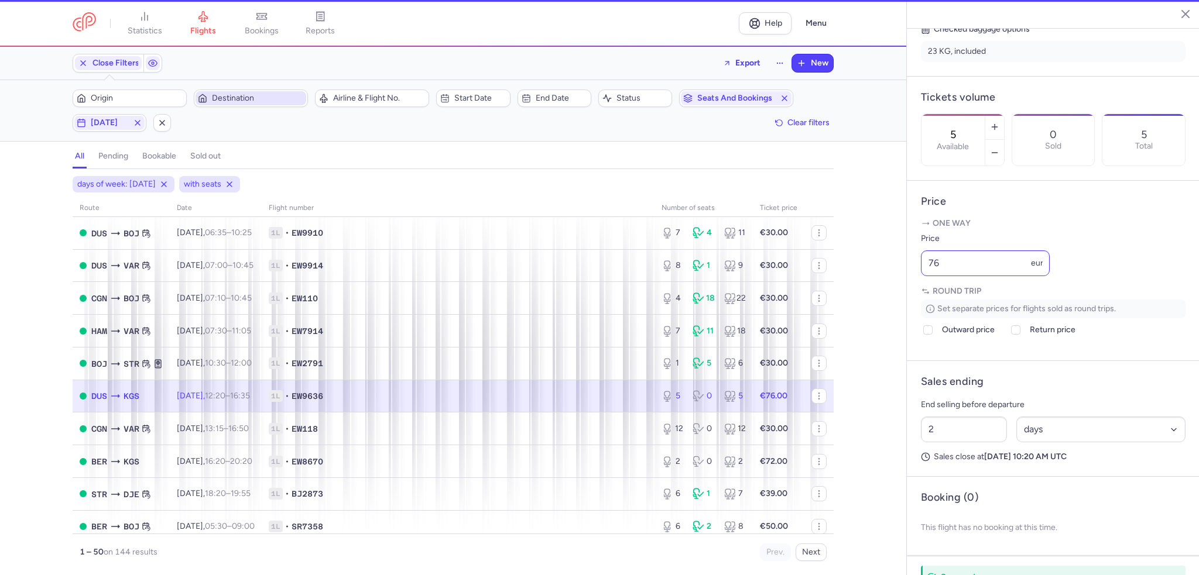
scroll to position [297, 0]
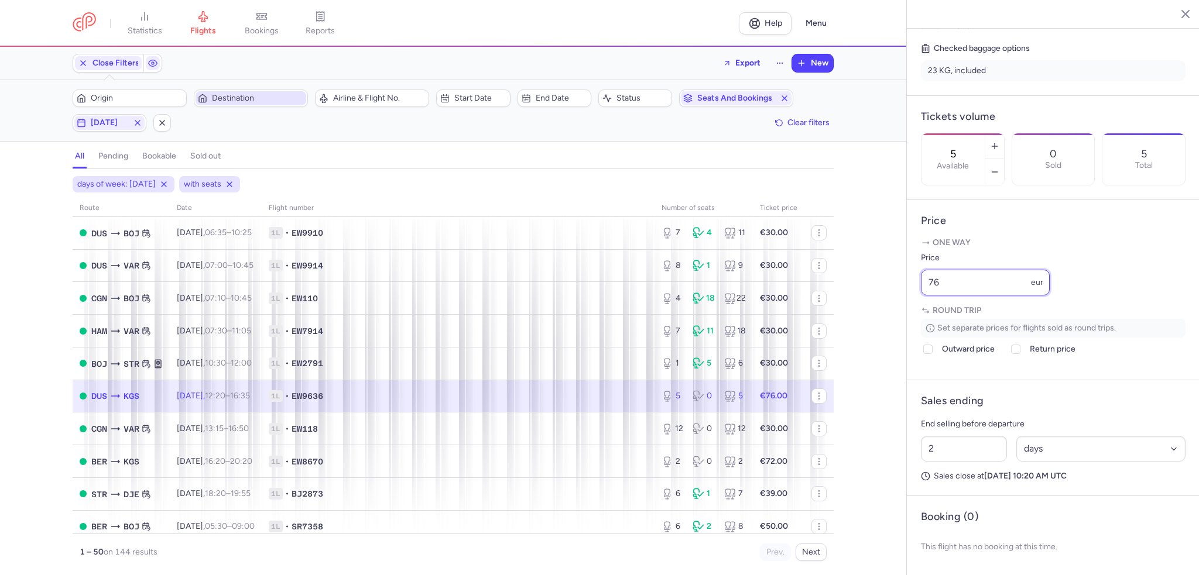
drag, startPoint x: 976, startPoint y: 290, endPoint x: 901, endPoint y: 292, distance: 75.0
click at [901, 292] on div "statistics flights bookings reports Help Menu Close Filters Export New Filters …" at bounding box center [599, 287] width 1199 height 575
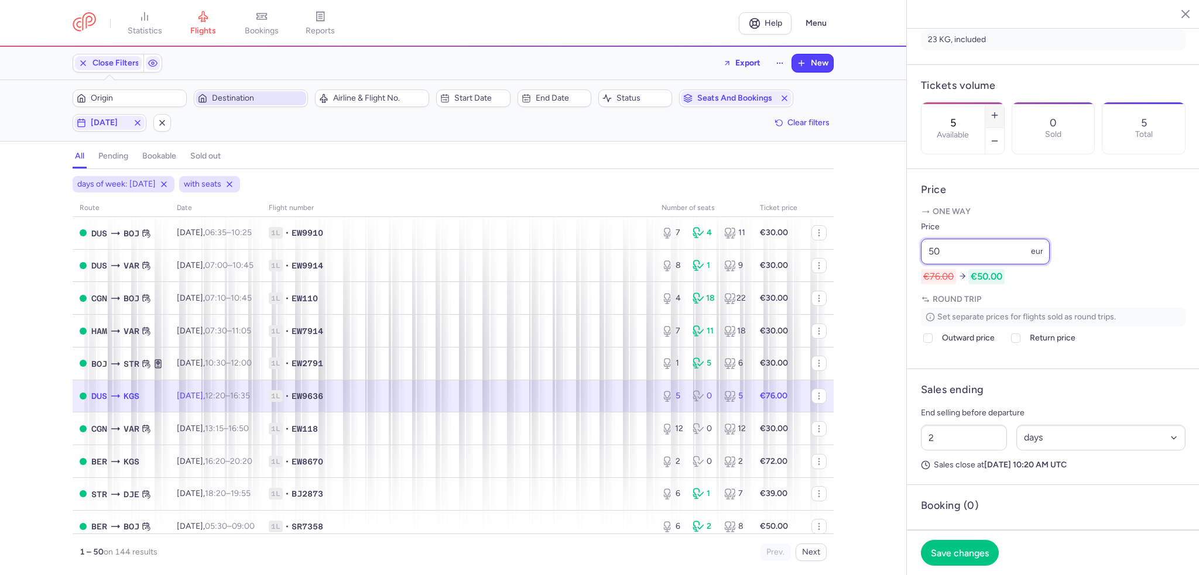
type input "50"
click at [999, 111] on icon "button" at bounding box center [994, 115] width 9 height 9
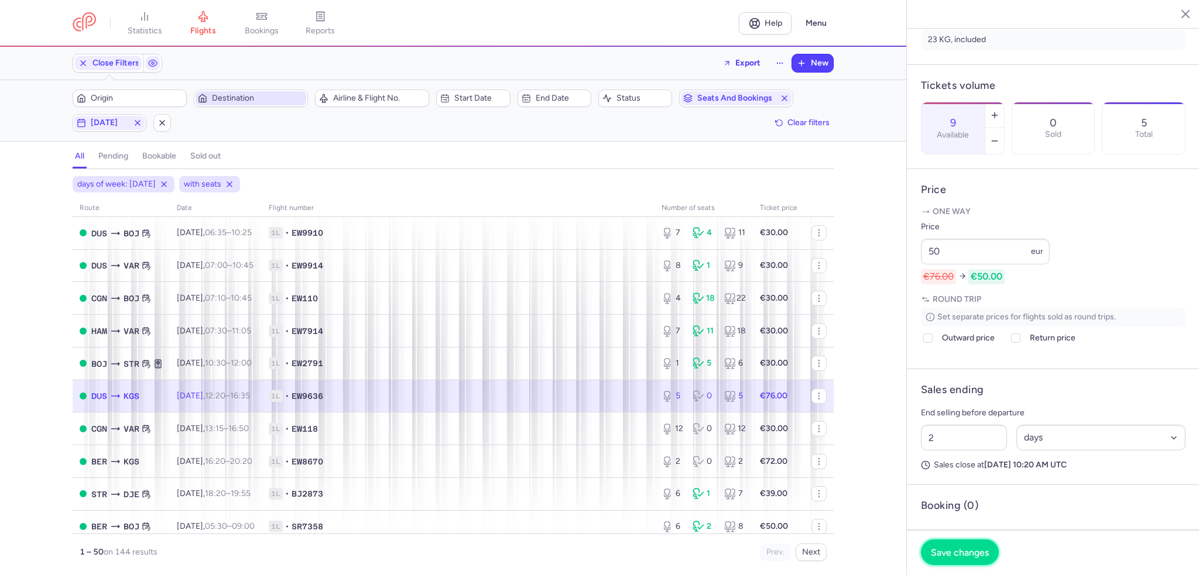
click at [985, 548] on span "Save changes" at bounding box center [960, 552] width 58 height 11
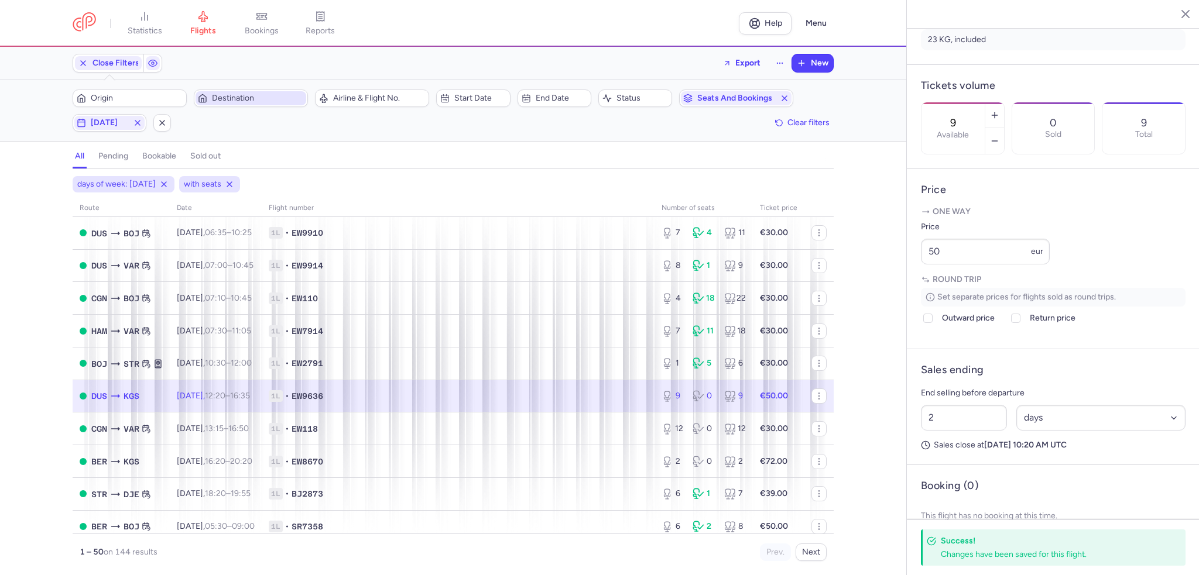
click at [632, 395] on td "1L • EW9636" at bounding box center [458, 396] width 393 height 33
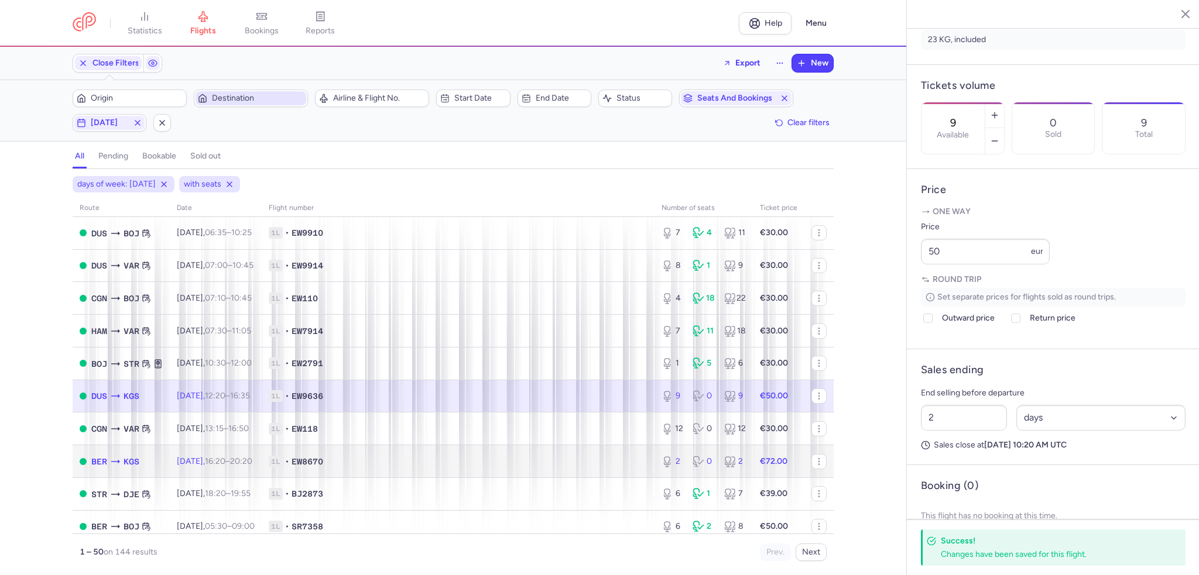
click at [401, 468] on span "1L • EW8670" at bounding box center [458, 462] width 379 height 12
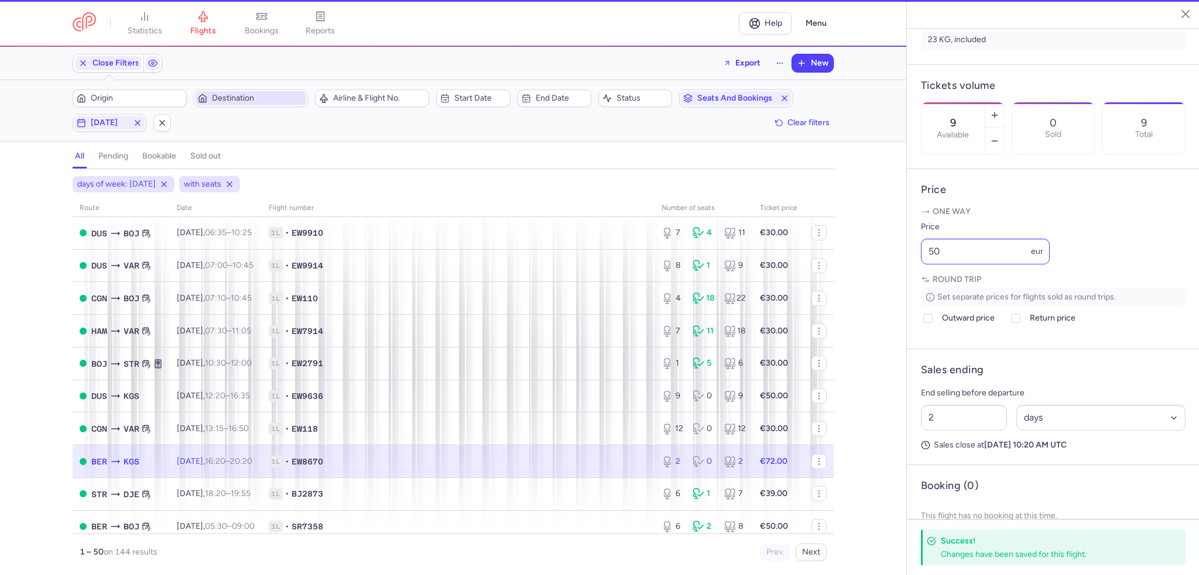
type input "2"
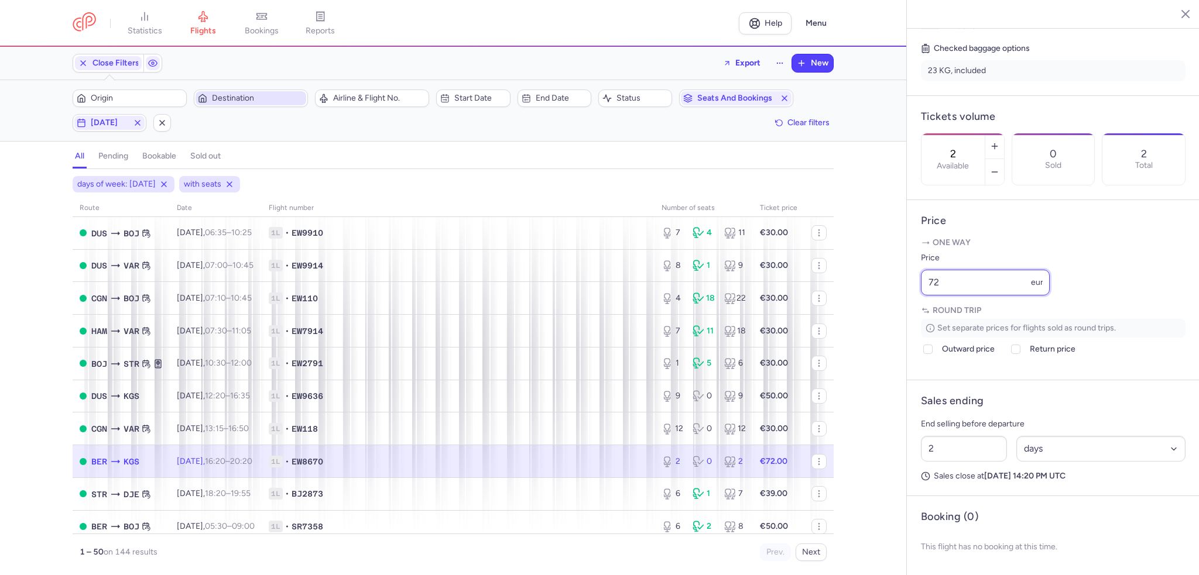
drag, startPoint x: 961, startPoint y: 283, endPoint x: 907, endPoint y: 284, distance: 53.9
click at [907, 284] on article "Price One way Price 72 eur Round trip Set separate prices for flights sold as r…" at bounding box center [1053, 290] width 293 height 180
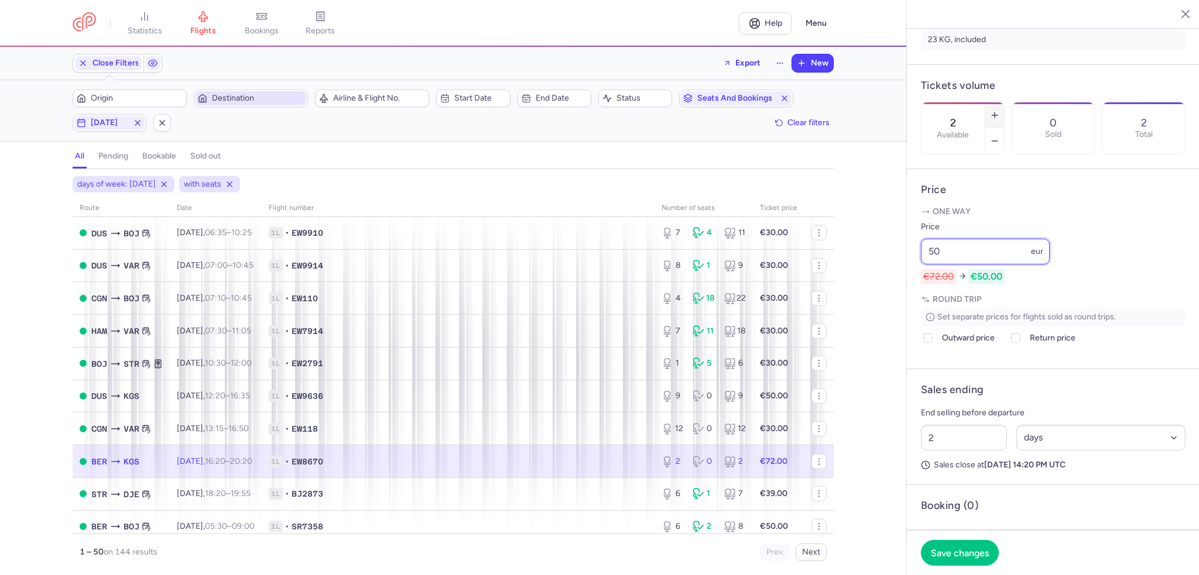
type input "50"
click at [1004, 102] on button "button" at bounding box center [994, 115] width 19 height 26
click at [970, 558] on button "Save changes" at bounding box center [960, 553] width 78 height 26
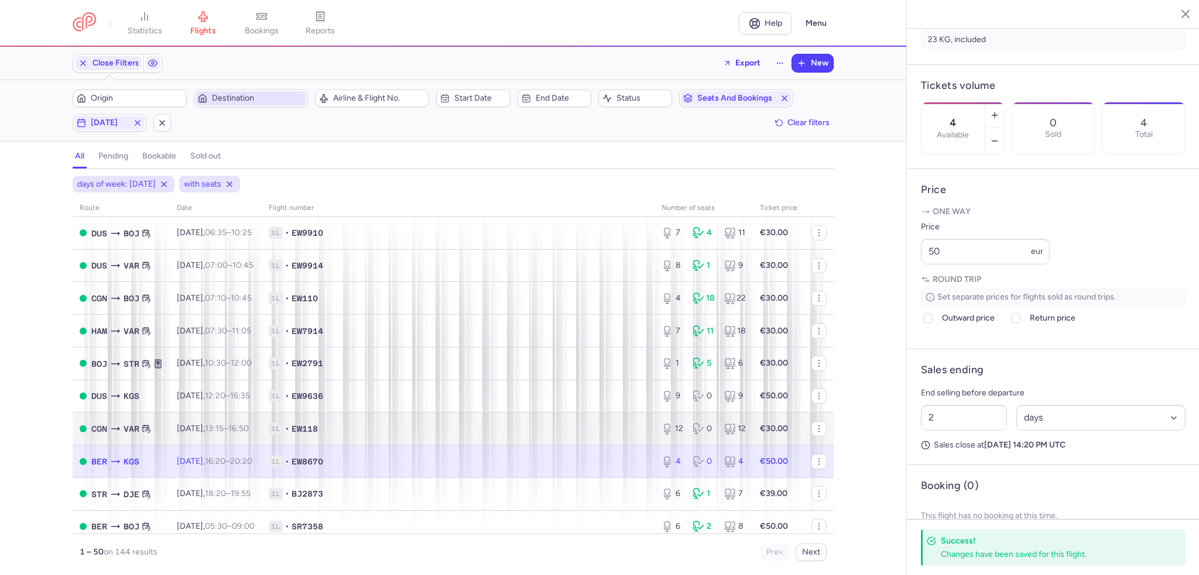
scroll to position [176, 0]
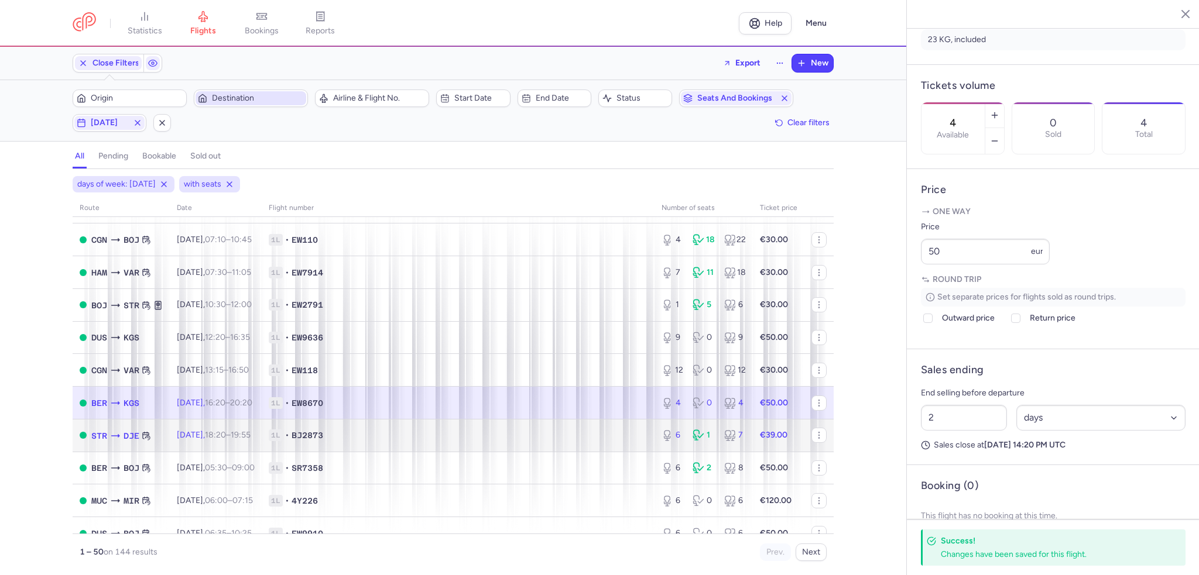
click at [358, 435] on td "1L • BJ2873" at bounding box center [458, 435] width 393 height 33
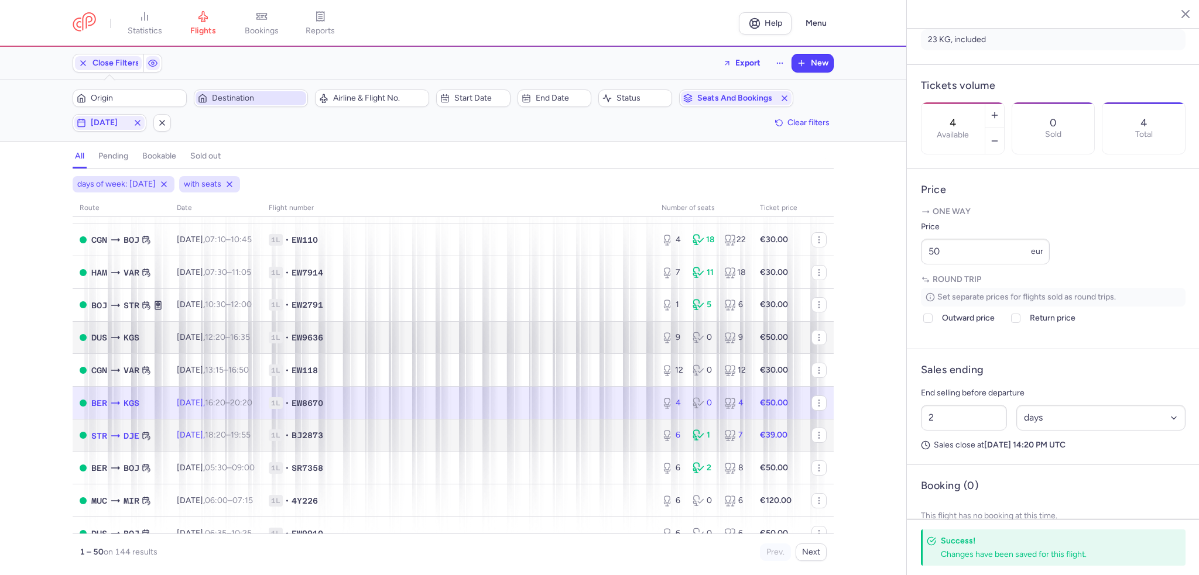
type input "6"
type input "50"
select select "hours"
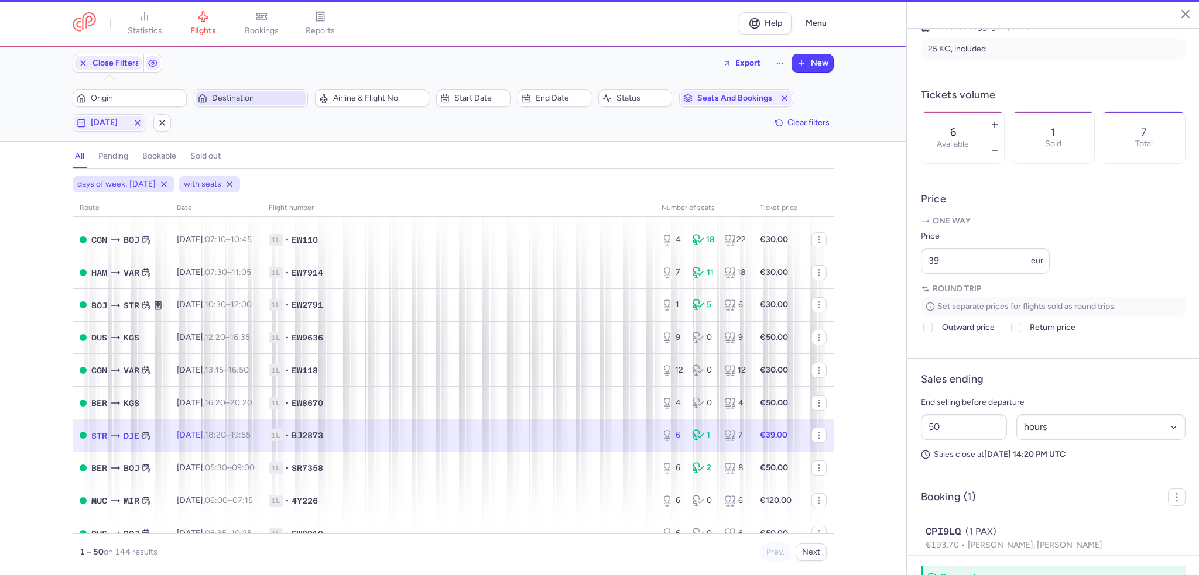
scroll to position [306, 0]
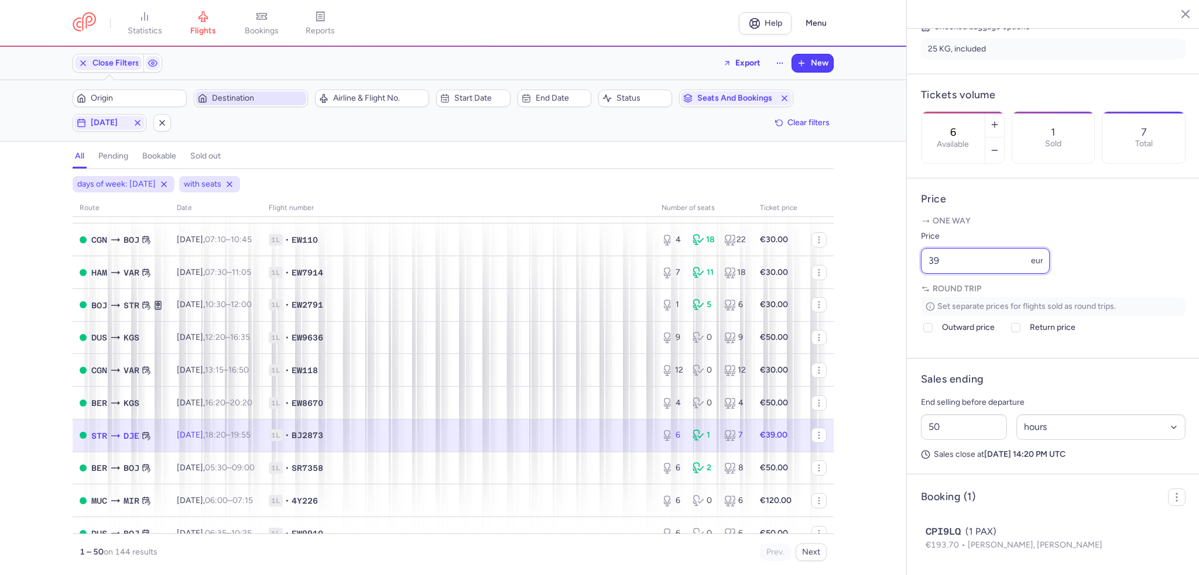
drag, startPoint x: 959, startPoint y: 291, endPoint x: 886, endPoint y: 284, distance: 74.1
click at [886, 284] on div "statistics flights bookings reports Help Menu Close Filters Export New Filters …" at bounding box center [599, 287] width 1199 height 575
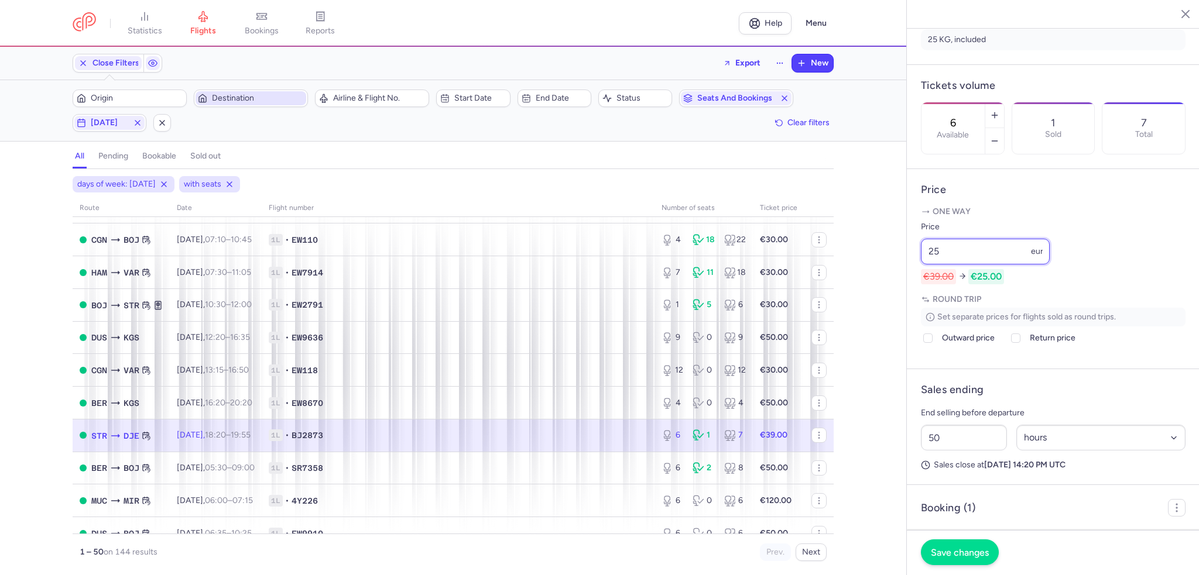
type input "25"
click at [977, 561] on button "Save changes" at bounding box center [960, 553] width 78 height 26
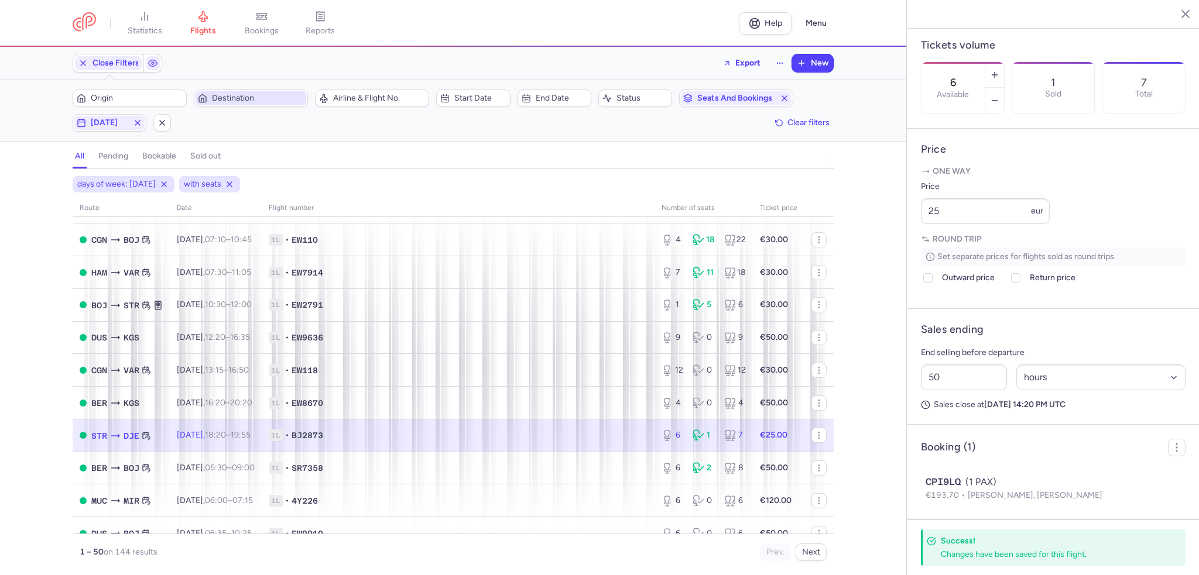
scroll to position [383, 0]
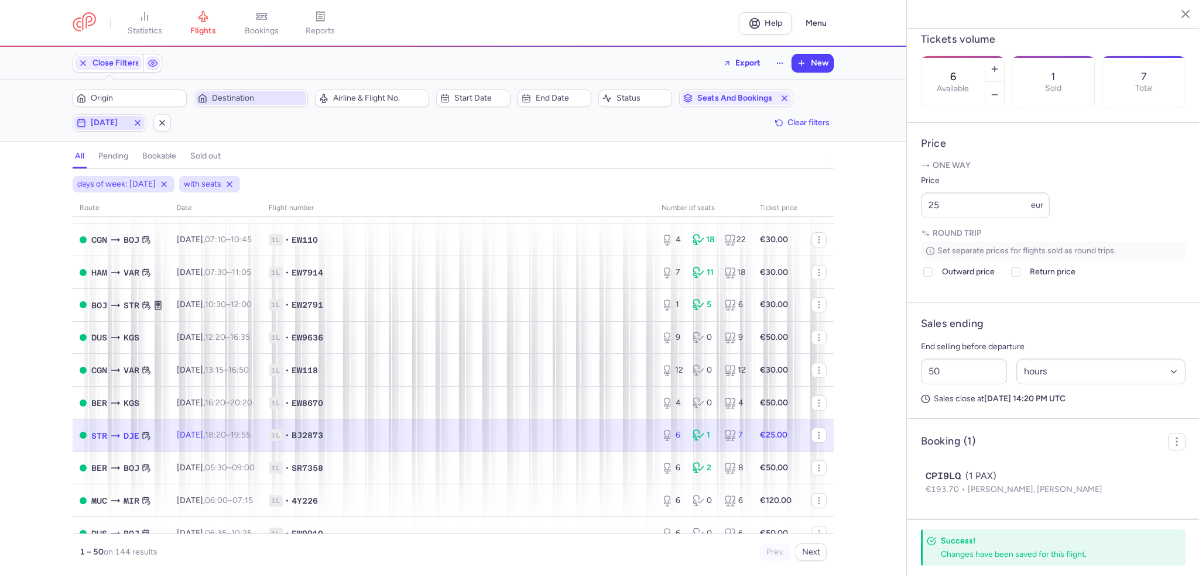
click at [112, 122] on span "[DATE]" at bounding box center [109, 122] width 37 height 9
drag, startPoint x: 176, startPoint y: 183, endPoint x: 187, endPoint y: 182, distance: 11.1
click at [177, 183] on input "F" at bounding box center [181, 180] width 18 height 18
checkbox input "false"
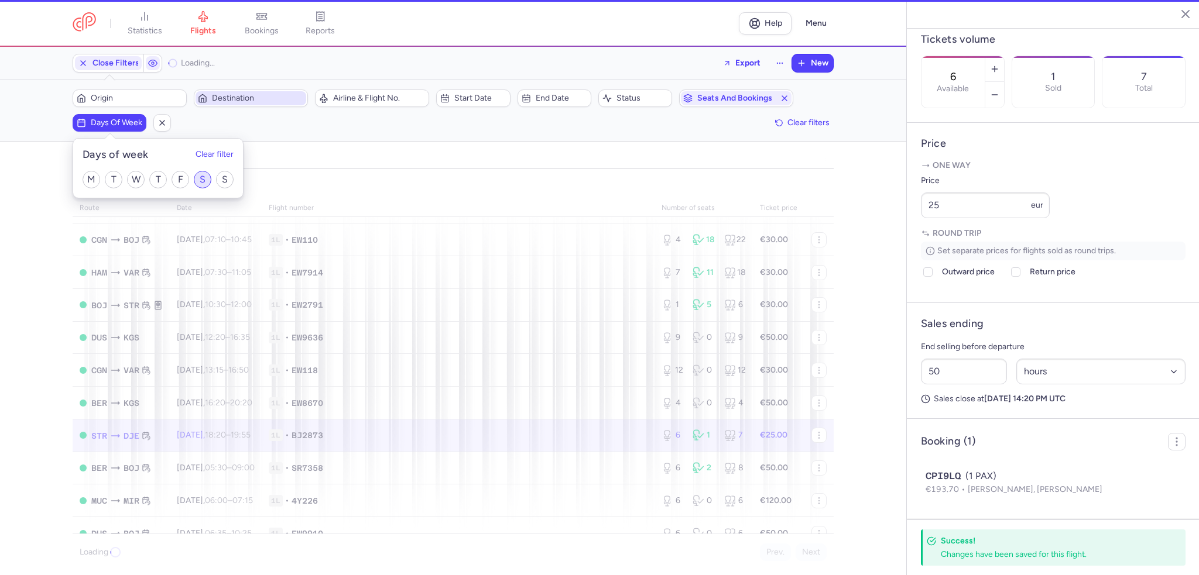
click at [212, 180] on div "M T W T F S S" at bounding box center [158, 180] width 170 height 36
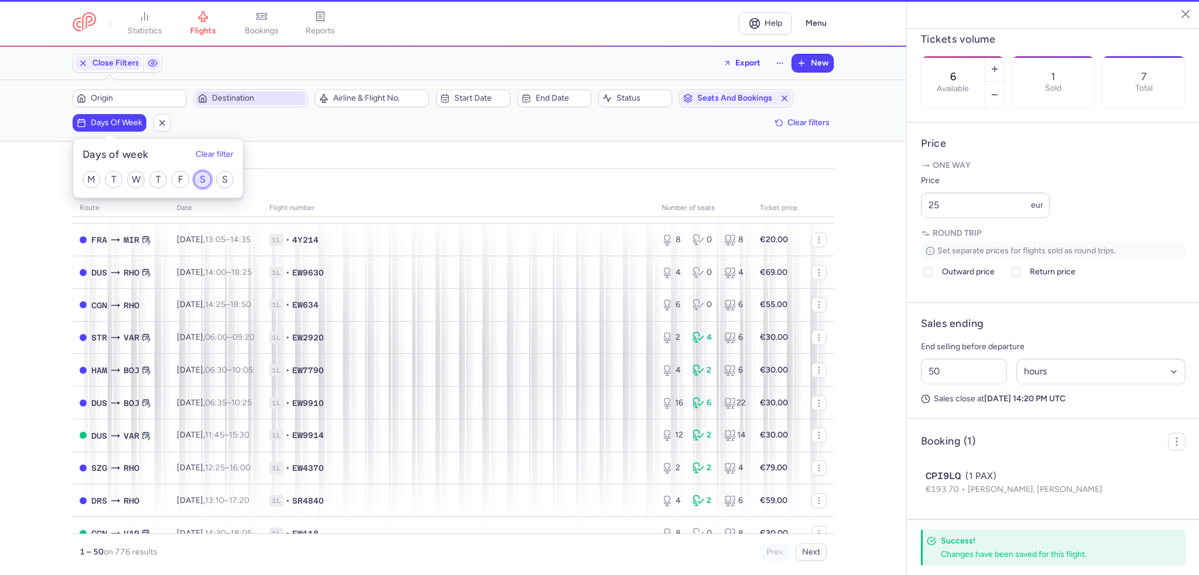
click at [202, 181] on input "S" at bounding box center [203, 180] width 18 height 18
checkbox input "true"
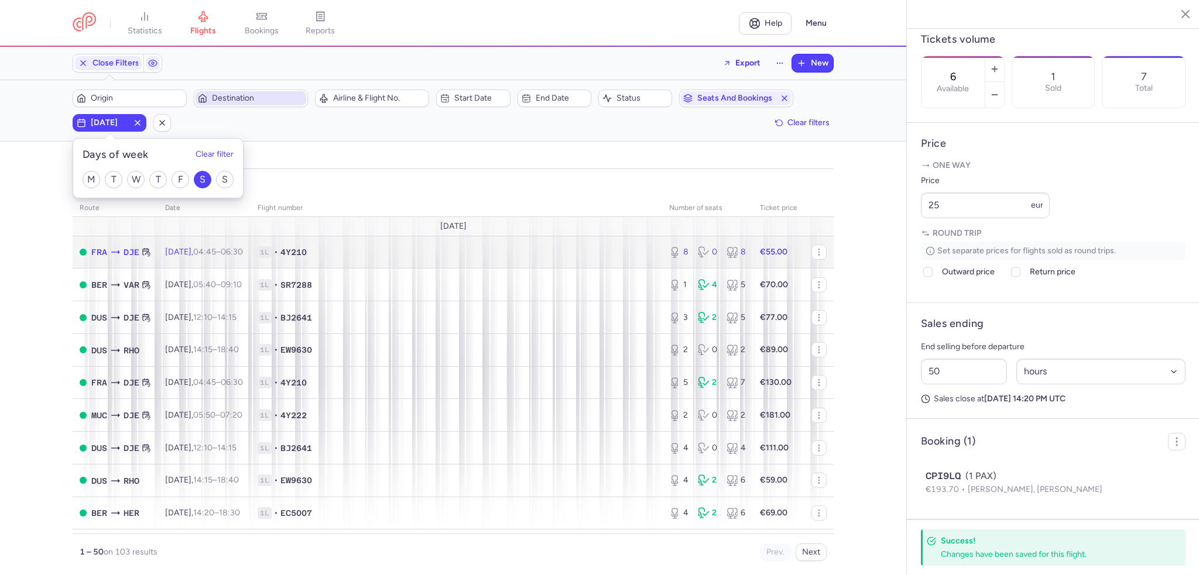
click at [307, 252] on span "4Y210" at bounding box center [293, 252] width 26 height 12
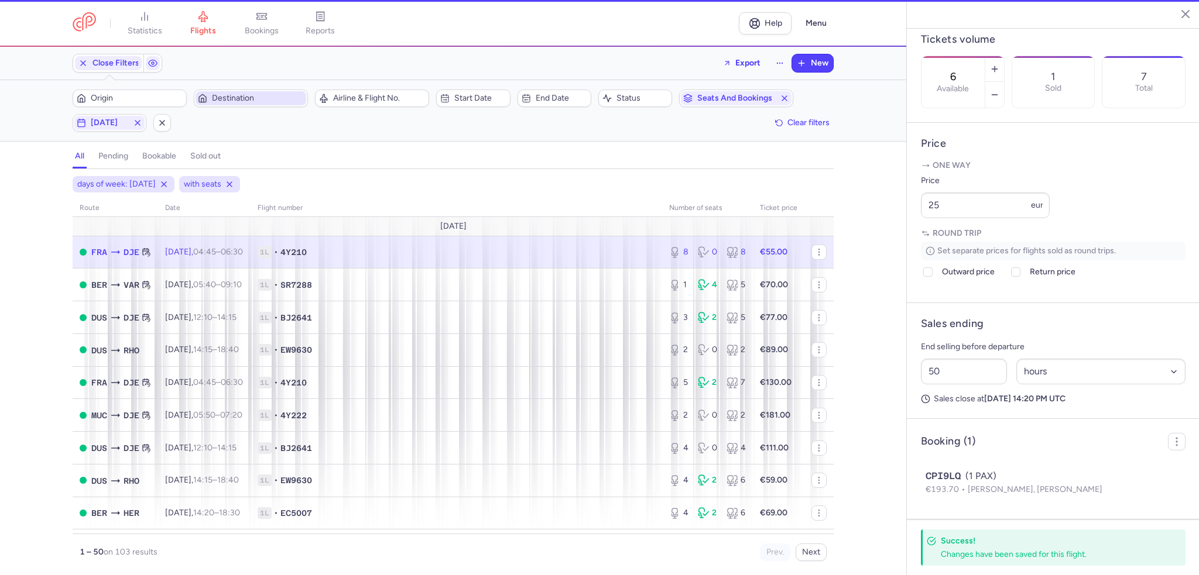
type input "8"
type input "38"
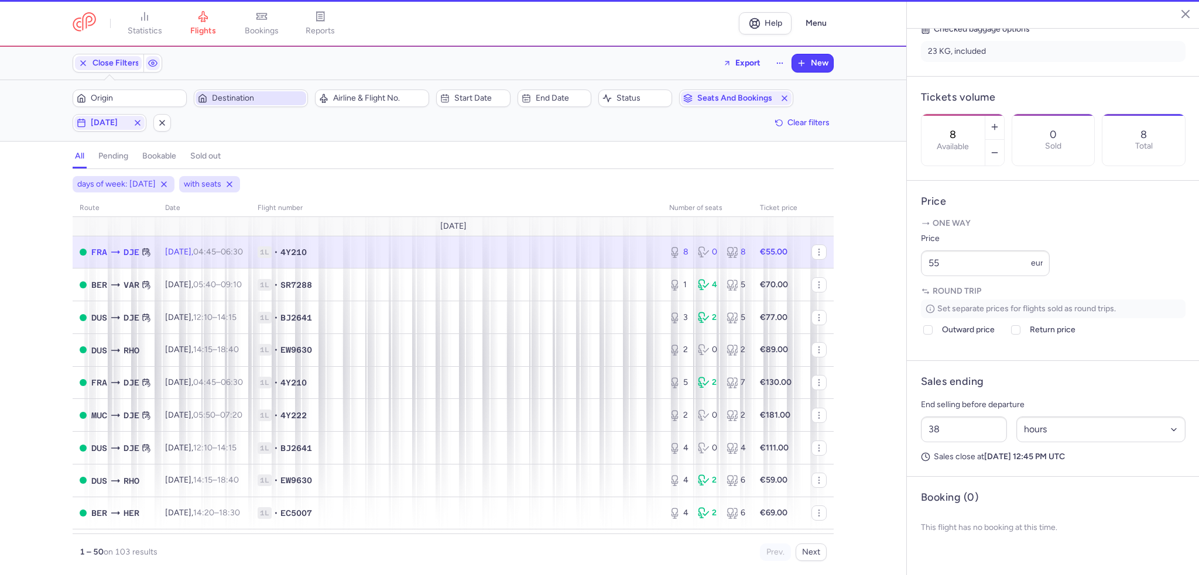
scroll to position [297, 0]
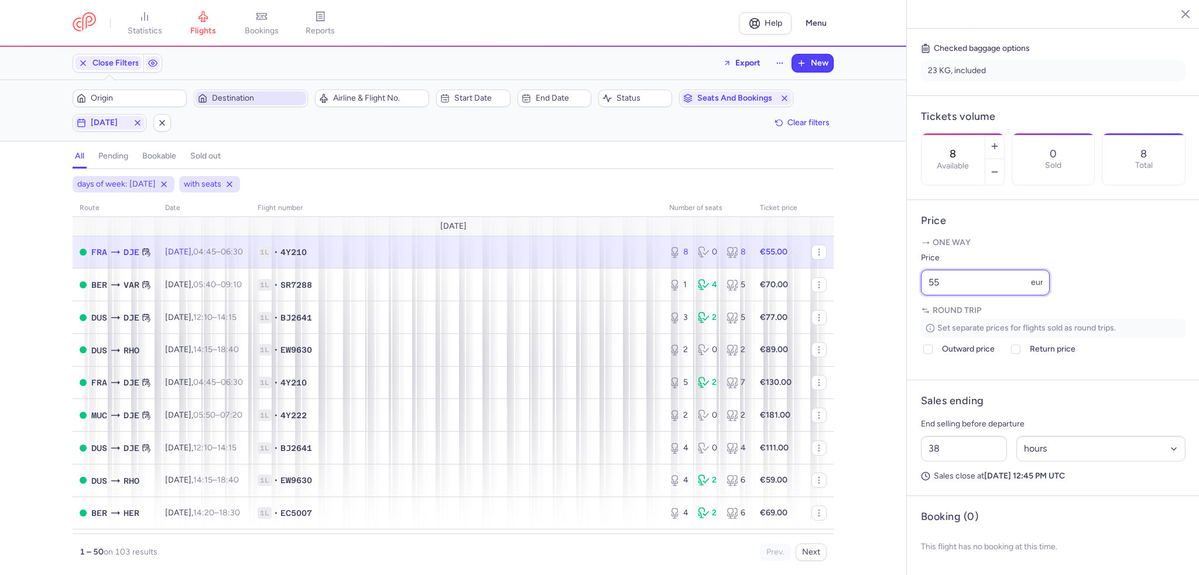
drag, startPoint x: 990, startPoint y: 278, endPoint x: 897, endPoint y: 279, distance: 93.1
click at [897, 279] on div "statistics flights bookings reports Help Menu Close Filters Export New Filters …" at bounding box center [599, 287] width 1199 height 575
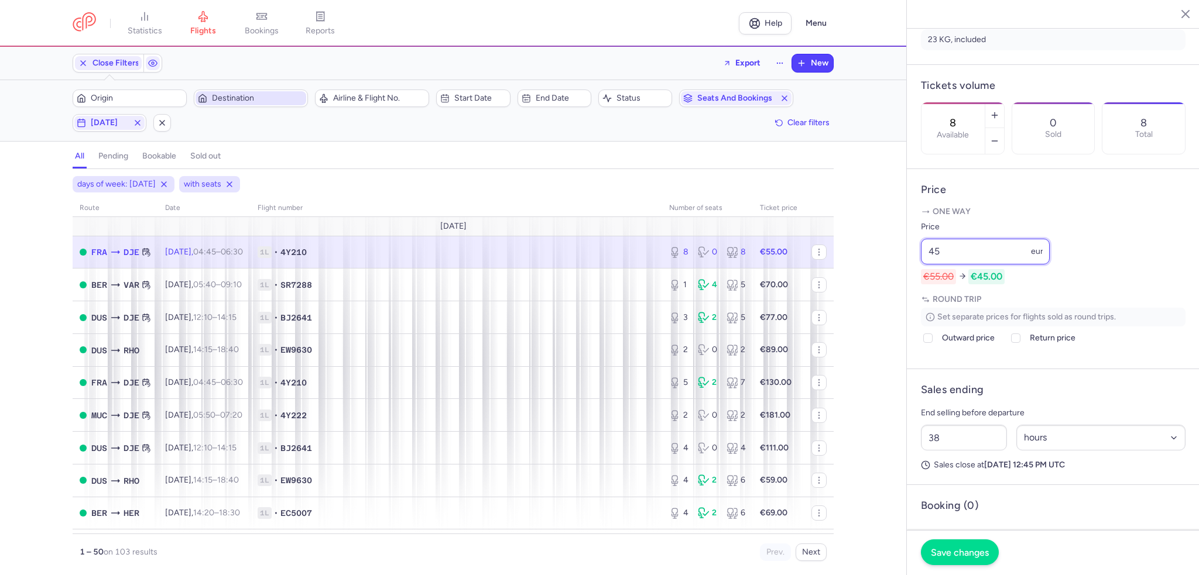
type input "45"
click at [977, 557] on span "Save changes" at bounding box center [960, 552] width 58 height 11
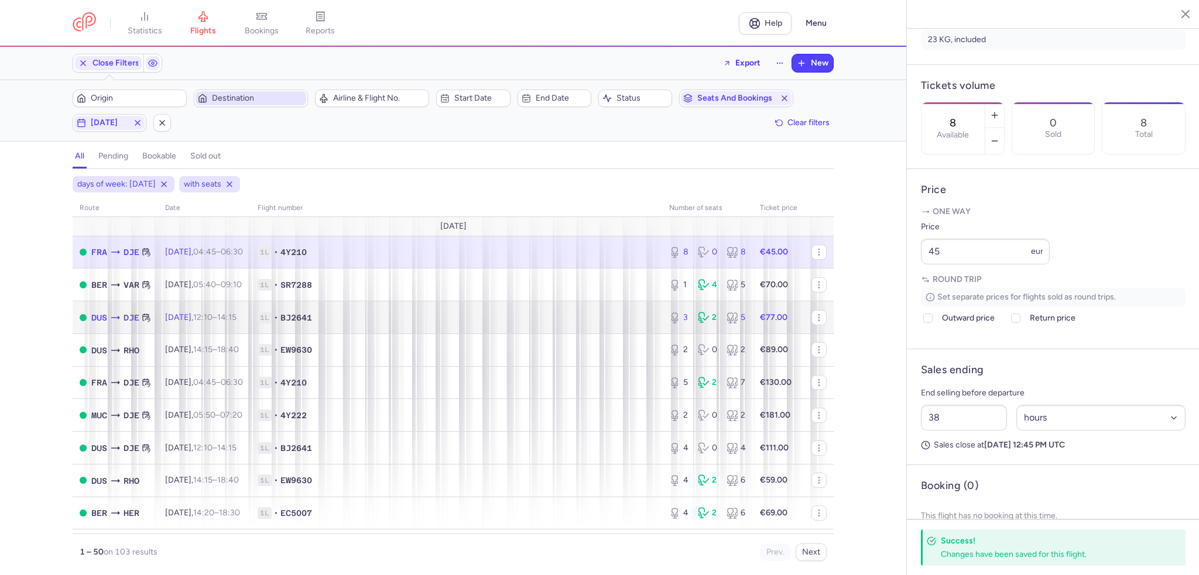
click at [355, 316] on span "1L • BJ2641" at bounding box center [456, 318] width 397 height 12
type input "3"
type input "2"
select select "days"
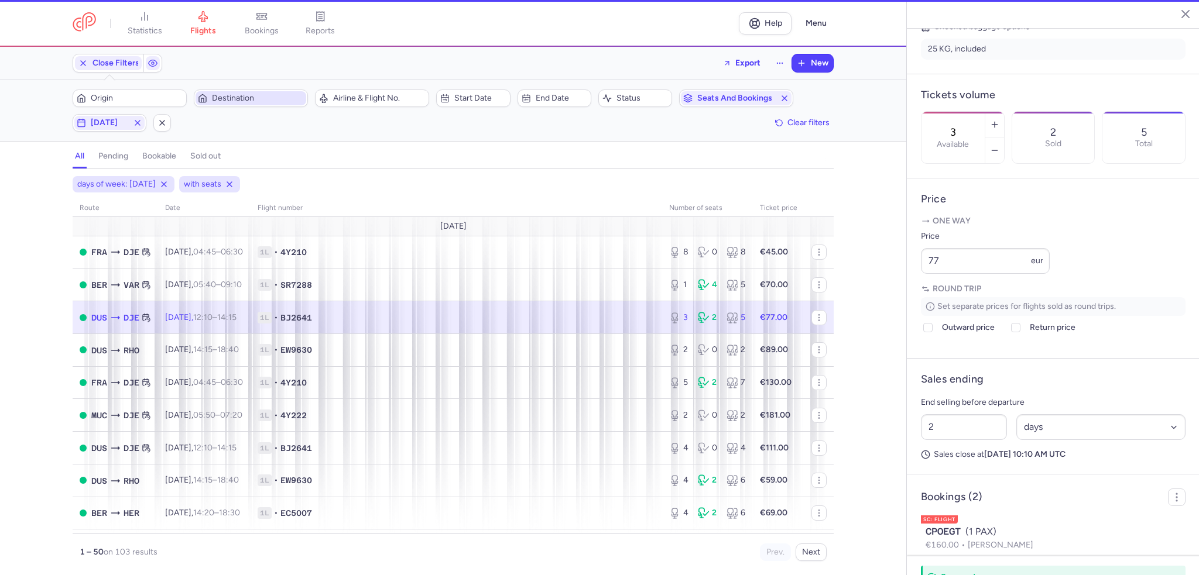
scroll to position [306, 0]
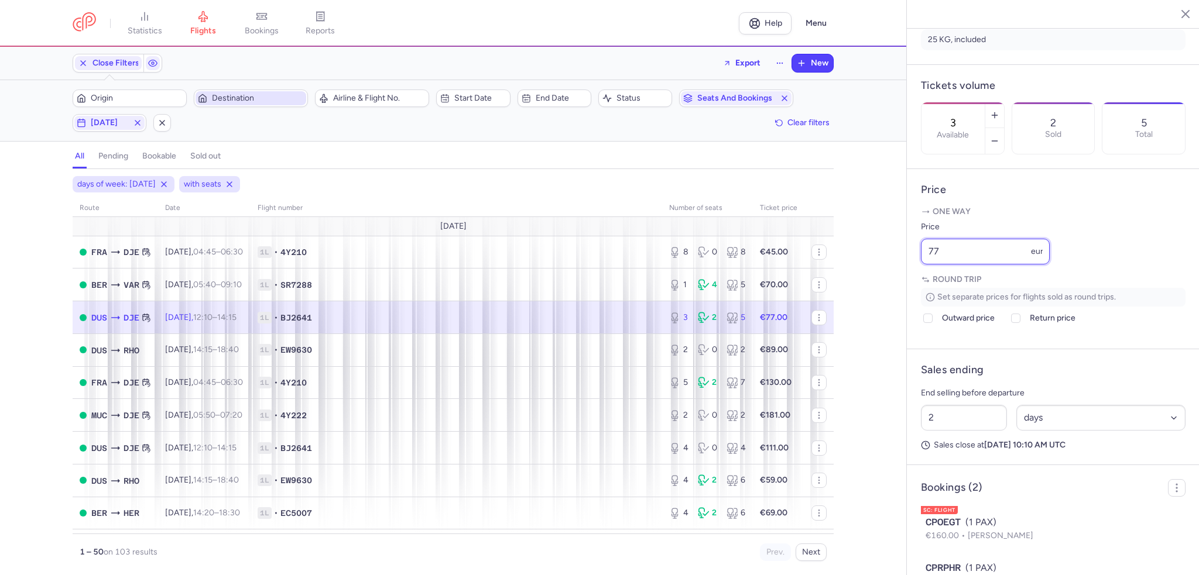
drag, startPoint x: 996, startPoint y: 286, endPoint x: 881, endPoint y: 274, distance: 115.3
click at [881, 274] on div "statistics flights bookings reports Help Menu Close Filters Export New Filters …" at bounding box center [599, 287] width 1199 height 575
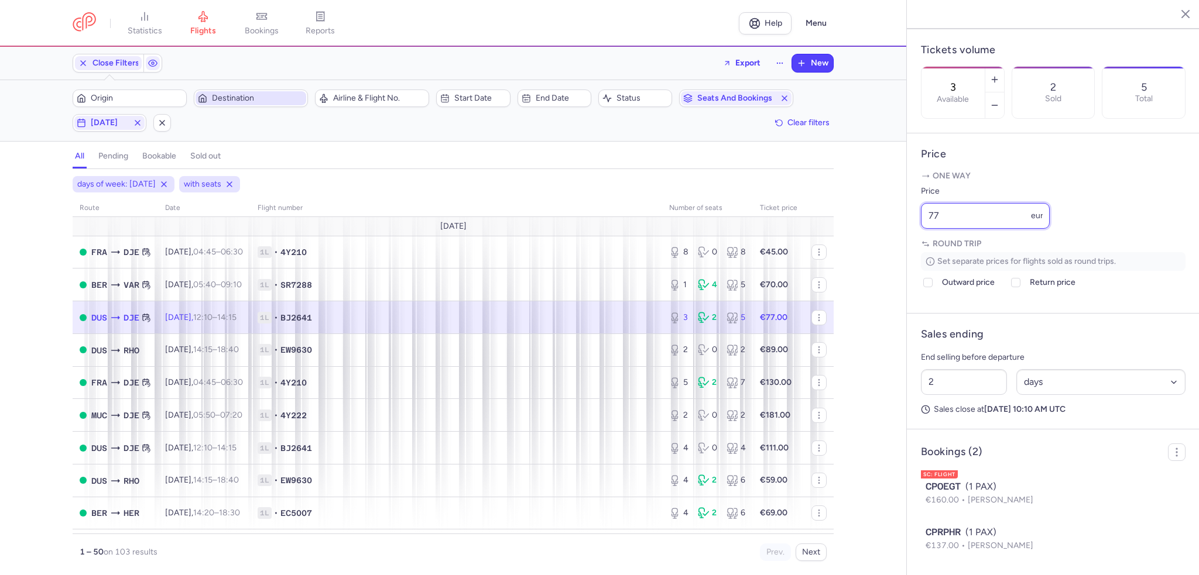
scroll to position [373, 0]
click at [461, 388] on span "1L • 4Y210" at bounding box center [456, 383] width 397 height 12
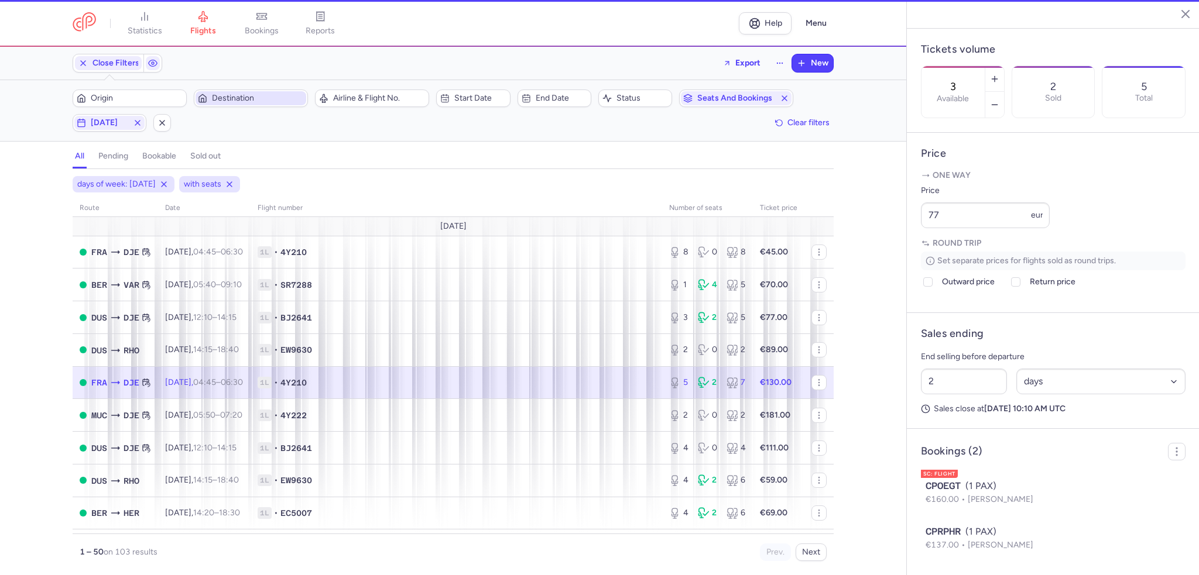
type input "5"
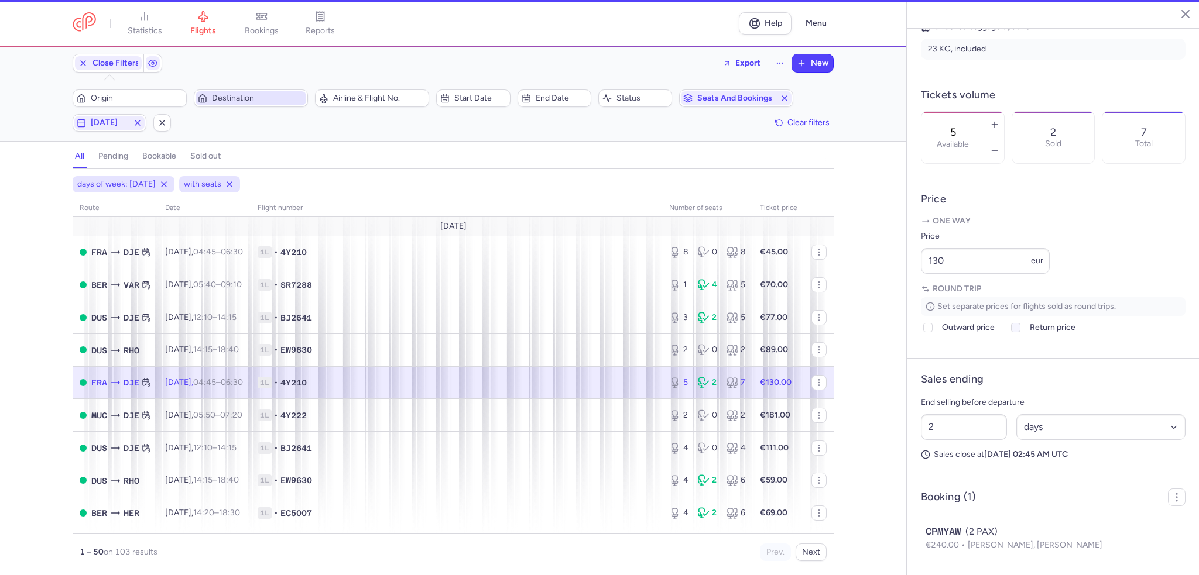
scroll to position [327, 0]
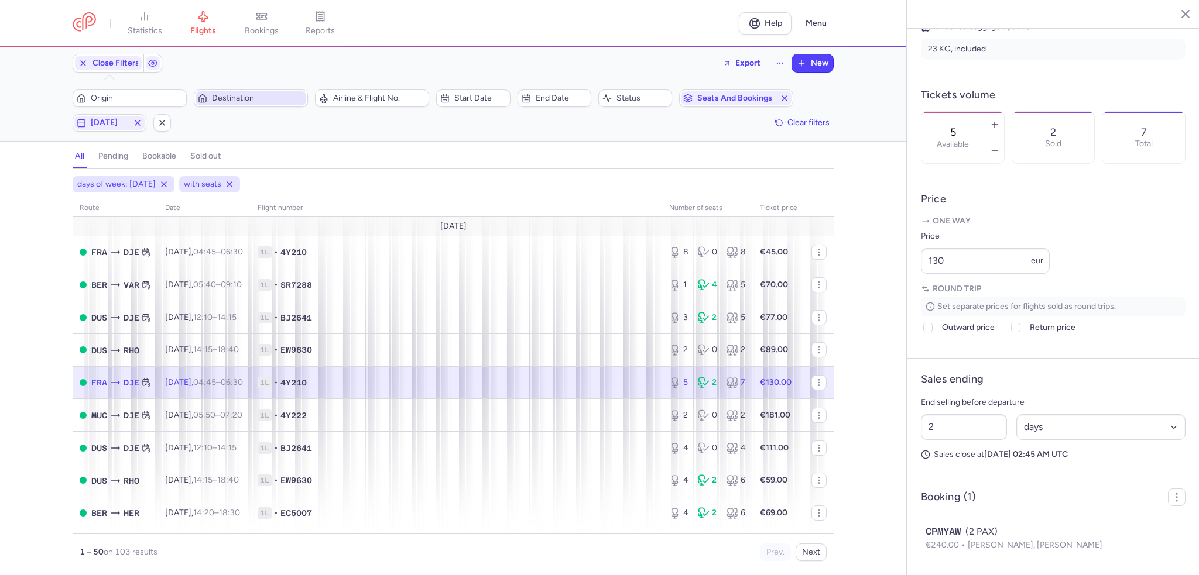
click at [81, 112] on div "Origin Destination Airline & Flight No. Start date End date Status Seats and bo…" at bounding box center [453, 111] width 761 height 42
click at [85, 123] on icon "button" at bounding box center [81, 122] width 9 height 9
click at [205, 180] on input "S" at bounding box center [203, 180] width 18 height 18
checkbox input "false"
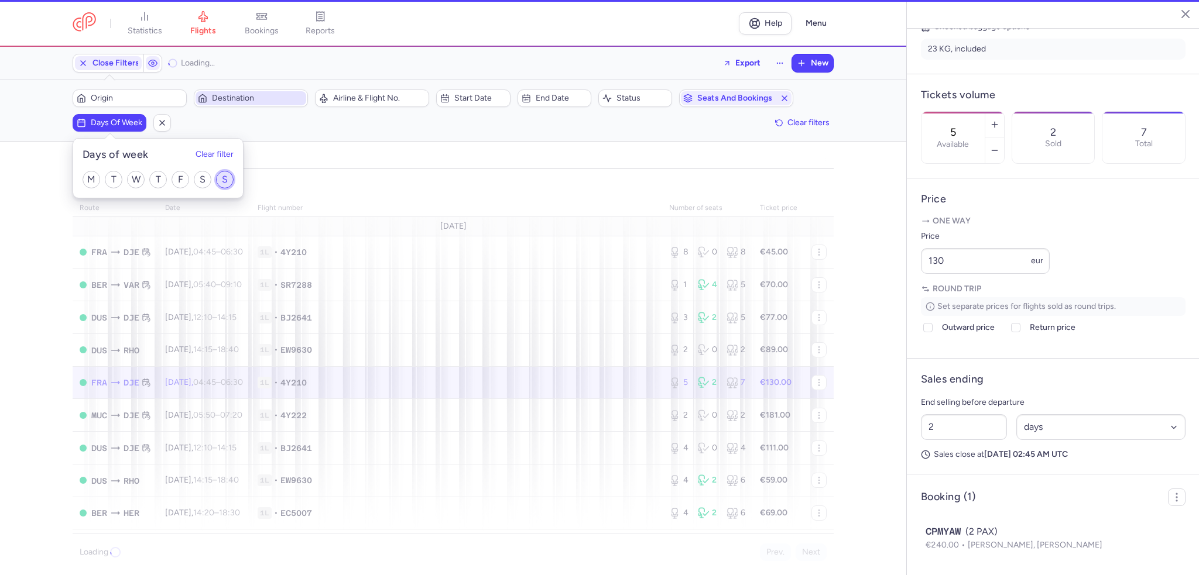
click at [221, 181] on input "S" at bounding box center [225, 180] width 18 height 18
checkbox input "true"
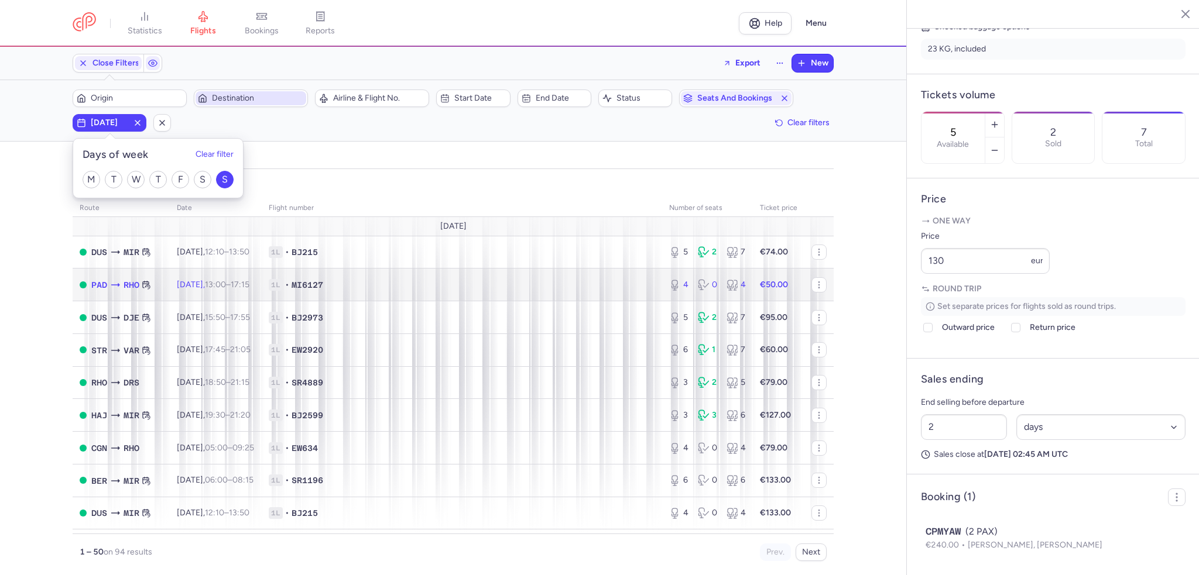
click at [417, 271] on td "1L • MI6127" at bounding box center [462, 285] width 400 height 33
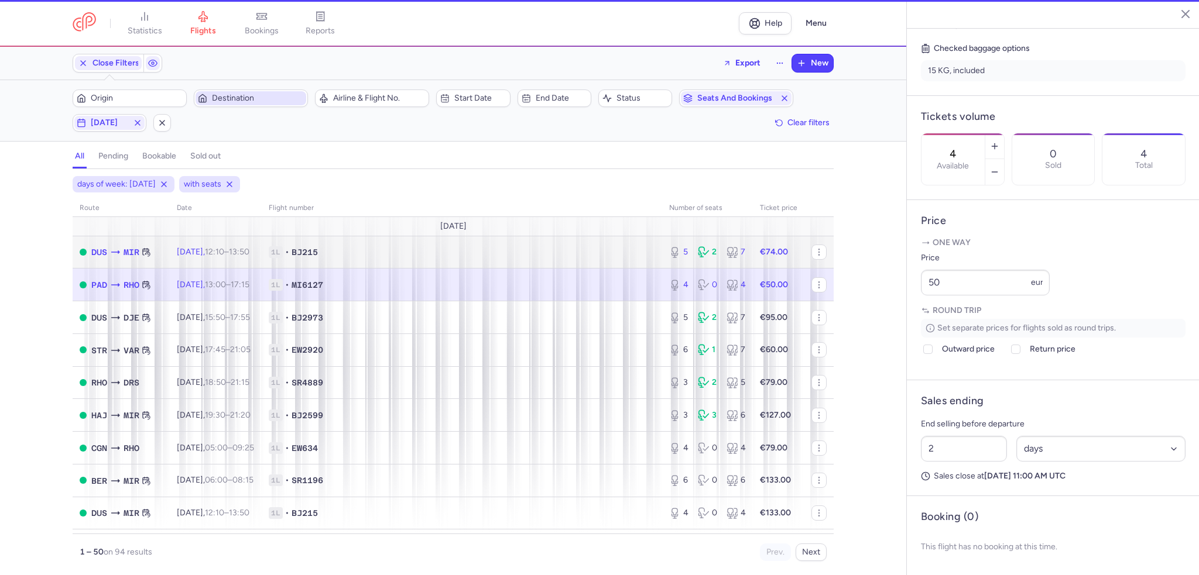
click at [419, 258] on td "1L • BJ215" at bounding box center [462, 252] width 400 height 33
type input "5"
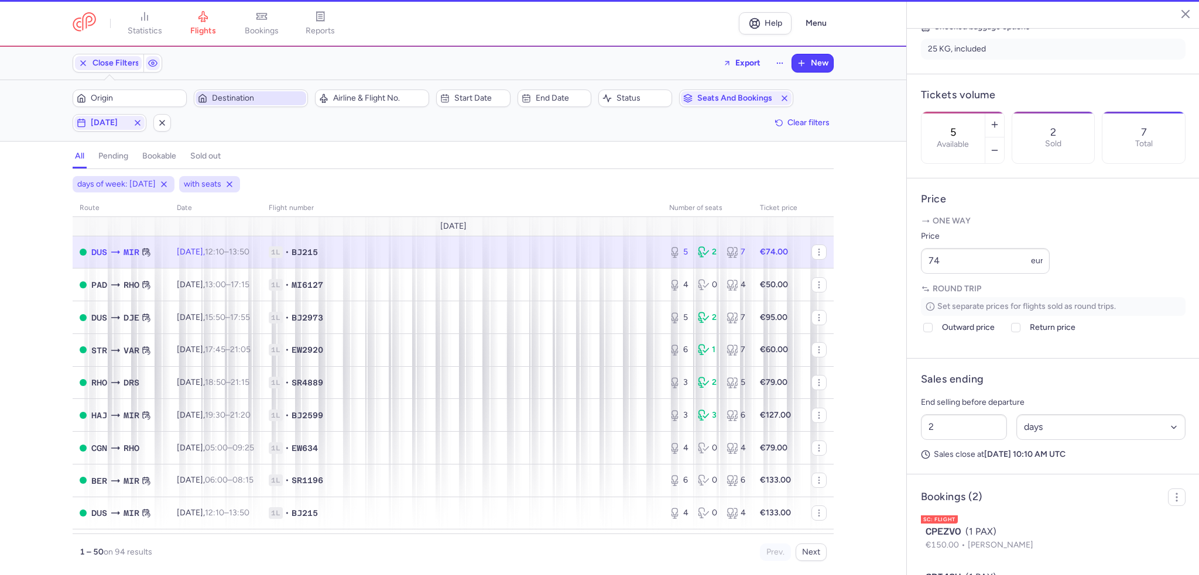
scroll to position [373, 0]
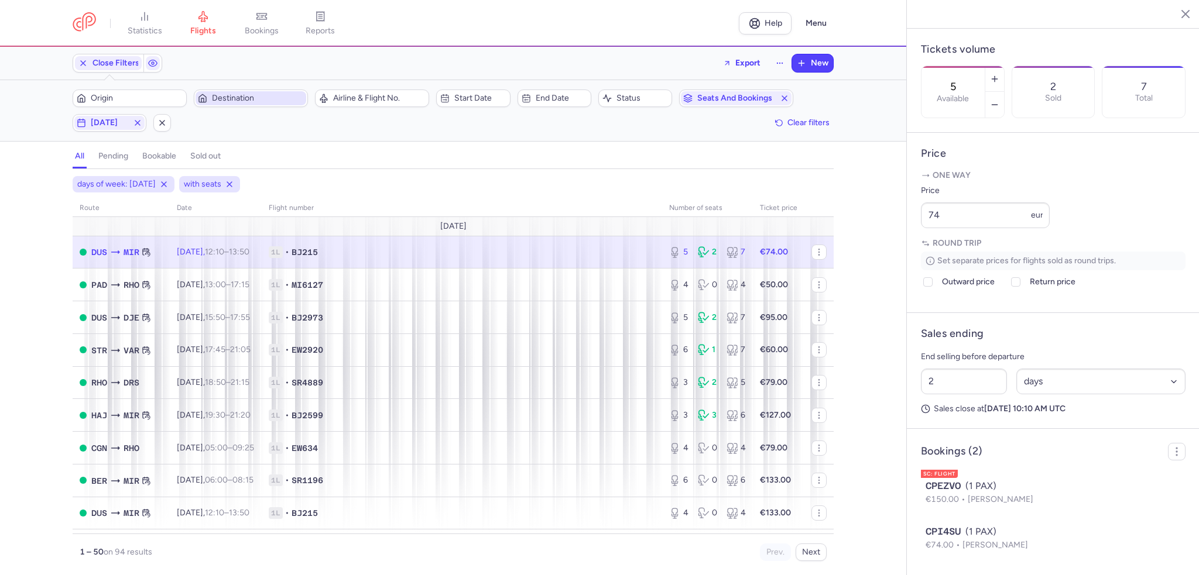
click at [469, 259] on td "1L • BJ215" at bounding box center [462, 252] width 400 height 33
drag, startPoint x: 1000, startPoint y: 227, endPoint x: 921, endPoint y: 215, distance: 80.5
click at [921, 217] on input "74" at bounding box center [985, 216] width 129 height 26
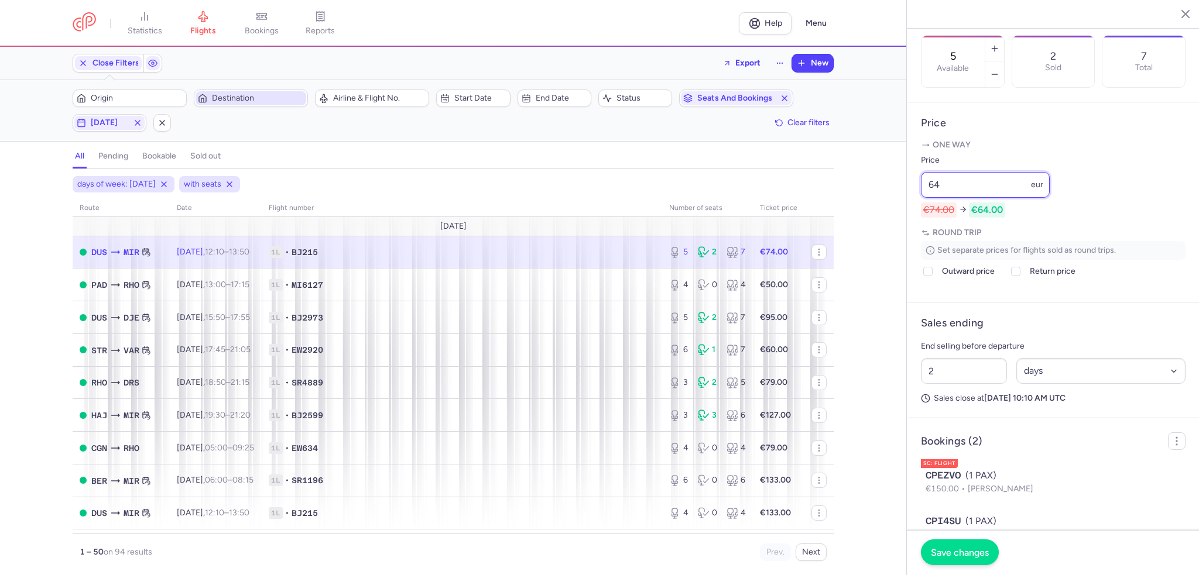
type input "64"
click at [963, 547] on button "Save changes" at bounding box center [960, 553] width 78 height 26
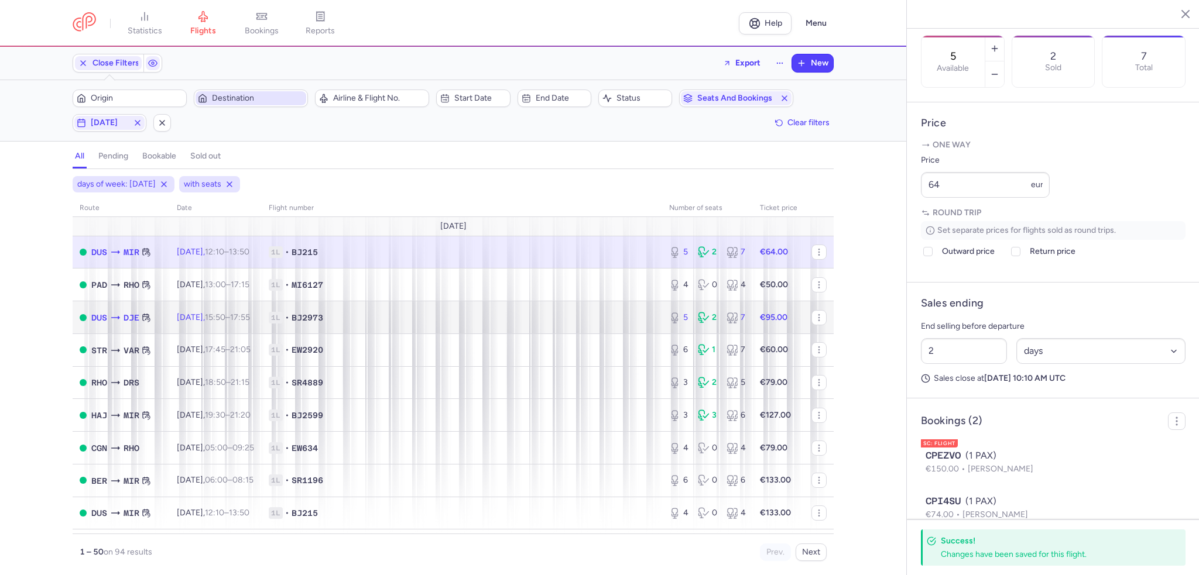
click at [262, 314] on td "[DATE] 15:50 – 17:55 +0" at bounding box center [216, 317] width 92 height 33
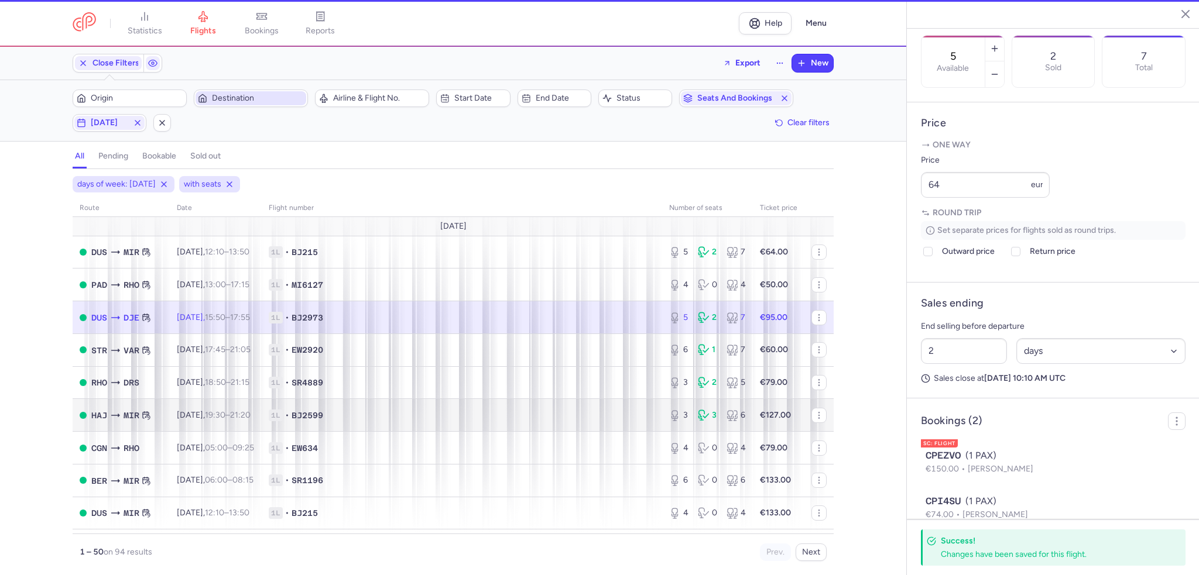
type input "3"
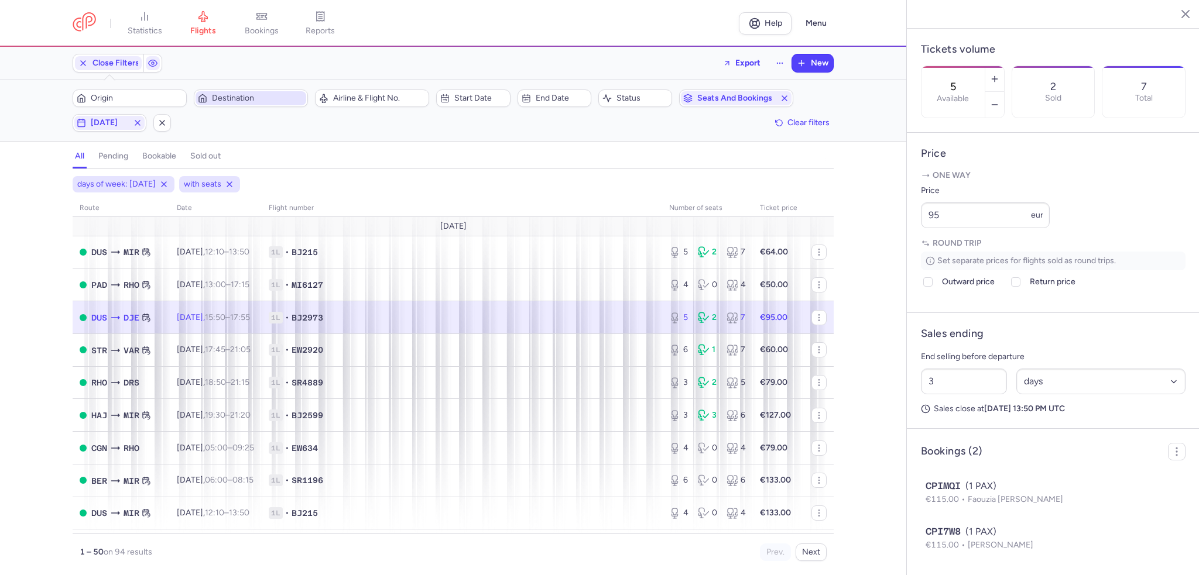
click at [513, 315] on span "1L • BJ2973" at bounding box center [462, 318] width 386 height 12
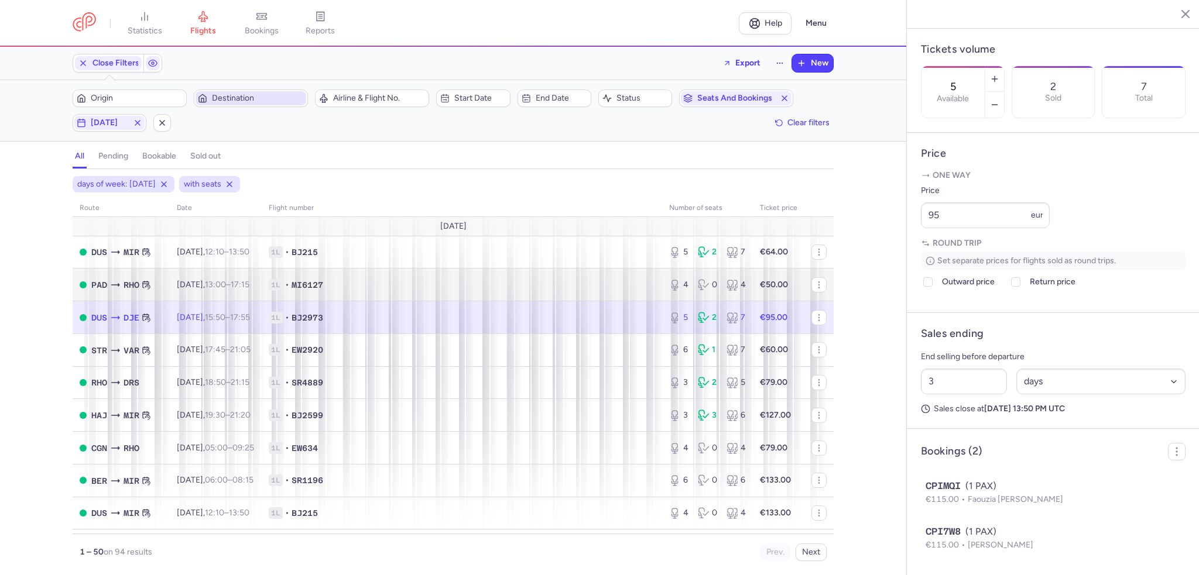
drag, startPoint x: 578, startPoint y: 317, endPoint x: 733, endPoint y: 269, distance: 162.4
click at [578, 317] on span "1L • BJ2973" at bounding box center [462, 318] width 386 height 12
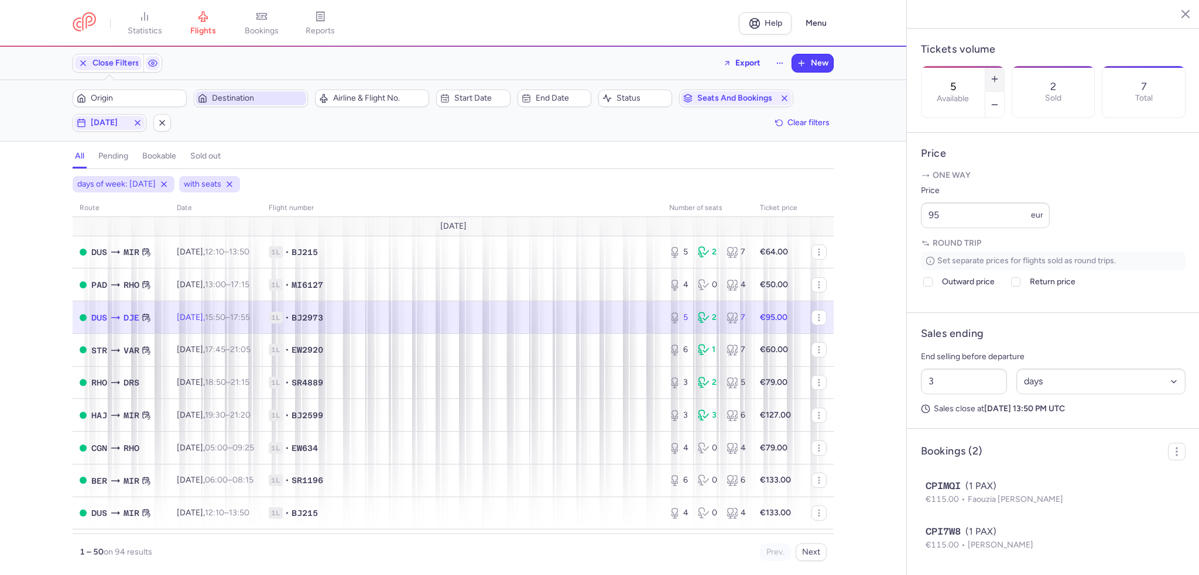
click at [999, 74] on icon "button" at bounding box center [994, 78] width 9 height 9
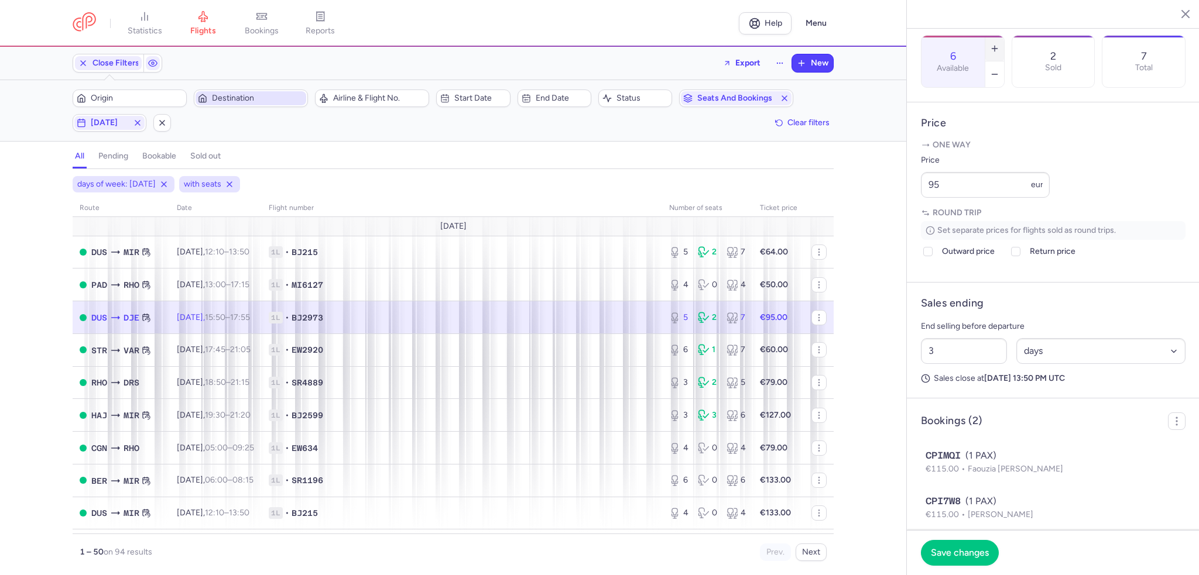
click at [999, 44] on icon "button" at bounding box center [994, 48] width 9 height 9
type input "8"
drag, startPoint x: 924, startPoint y: 214, endPoint x: 894, endPoint y: 214, distance: 29.3
click at [894, 214] on div "statistics flights bookings reports Help Menu Close Filters Export New Filters …" at bounding box center [599, 287] width 1199 height 575
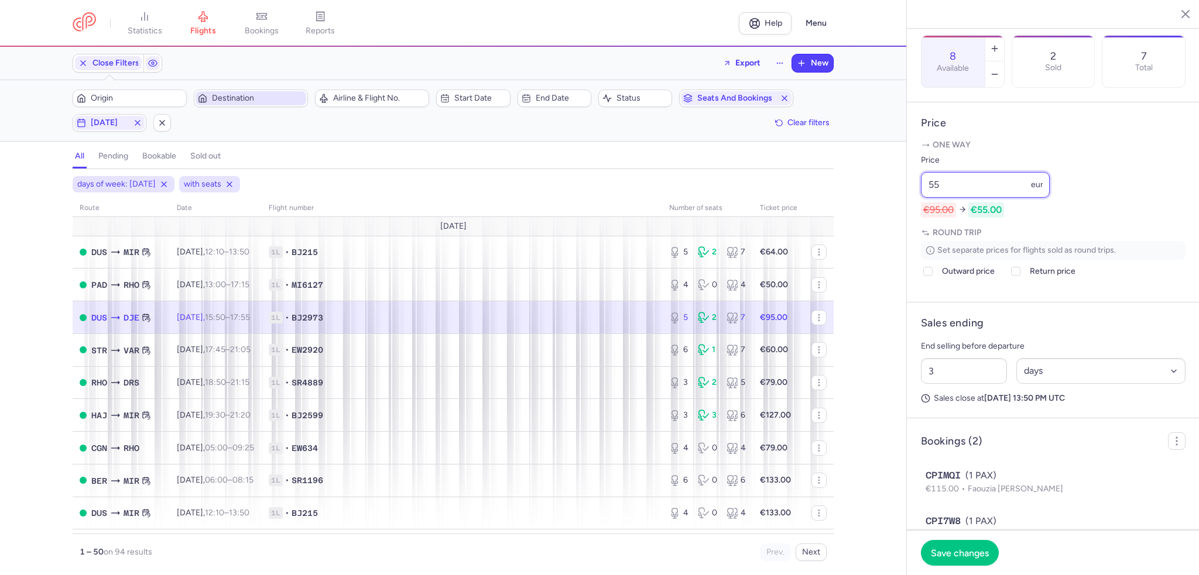
type input "5"
type input "65"
click at [962, 564] on button "Save changes" at bounding box center [960, 553] width 78 height 26
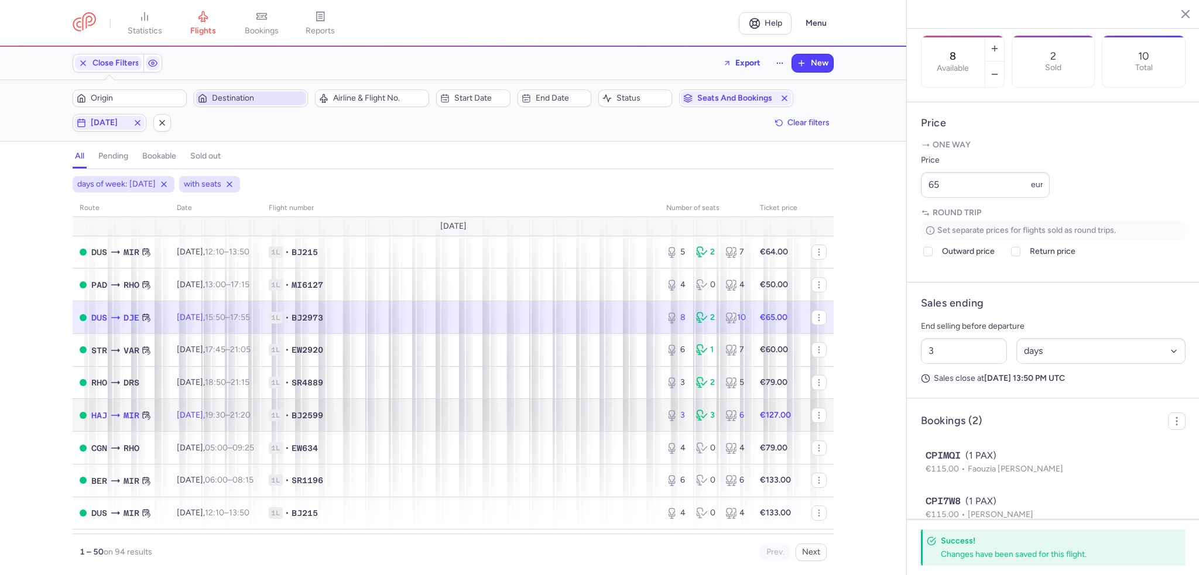
click at [395, 410] on td "1L • BJ2599" at bounding box center [460, 415] width 397 height 33
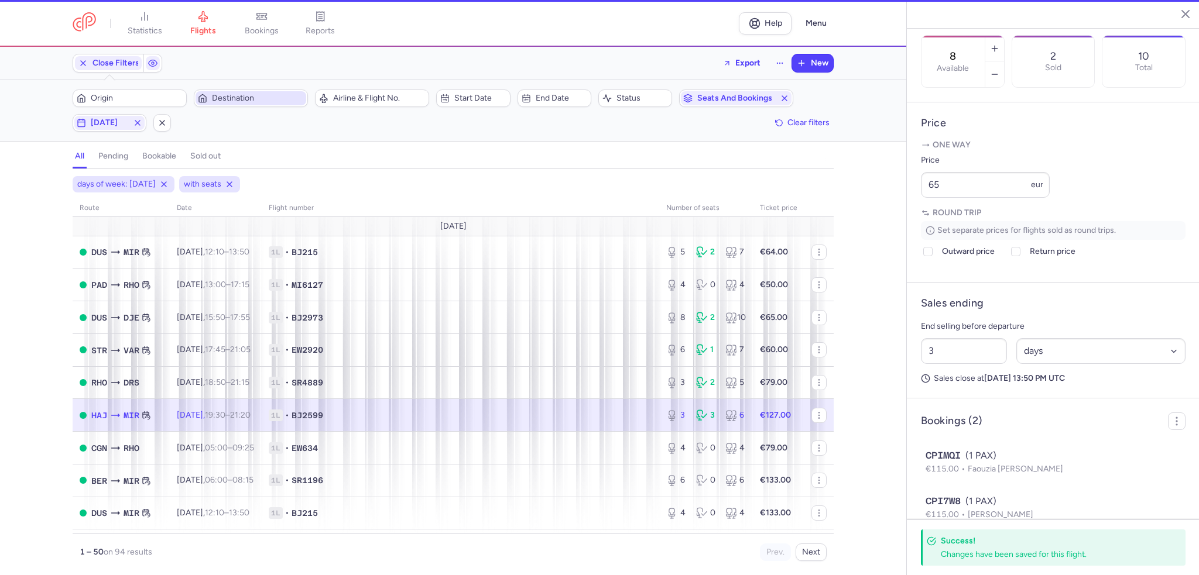
type input "3"
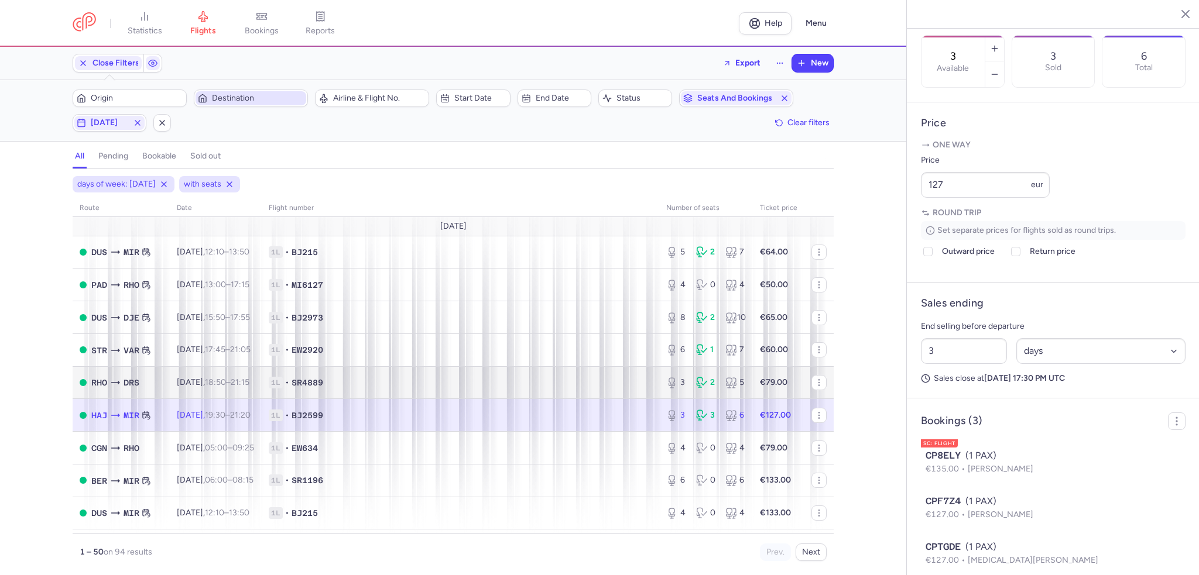
drag, startPoint x: 578, startPoint y: 413, endPoint x: 651, endPoint y: 402, distance: 73.4
click at [578, 413] on span "1L • BJ2599" at bounding box center [460, 416] width 383 height 12
drag, startPoint x: 995, startPoint y: 217, endPoint x: 866, endPoint y: 208, distance: 129.6
click at [866, 209] on div "statistics flights bookings reports Help Menu Close Filters Export New Filters …" at bounding box center [599, 287] width 1199 height 575
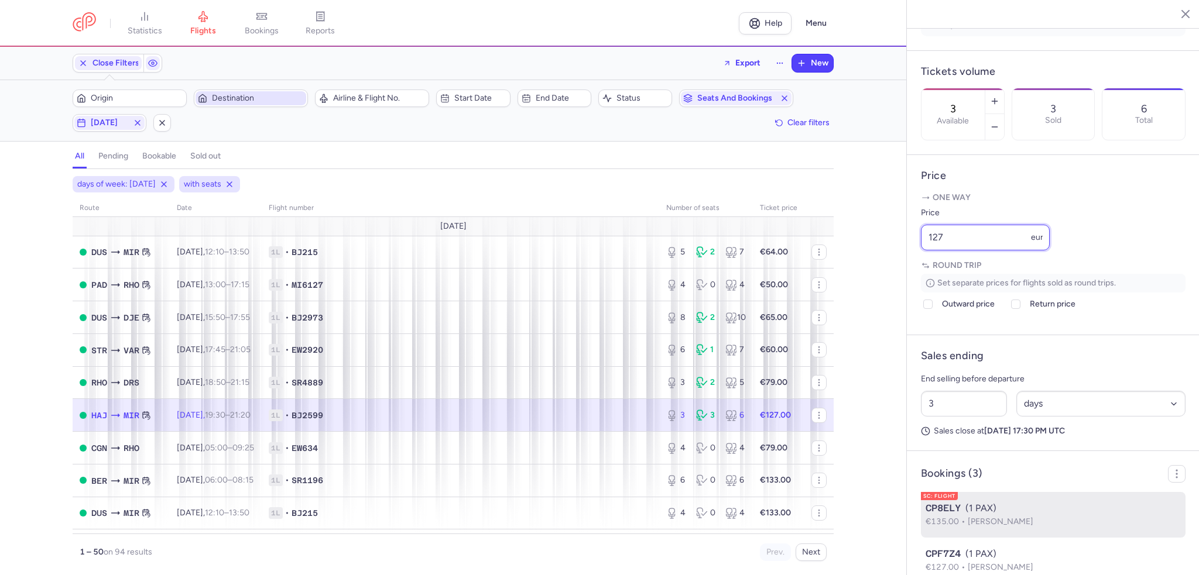
scroll to position [184, 0]
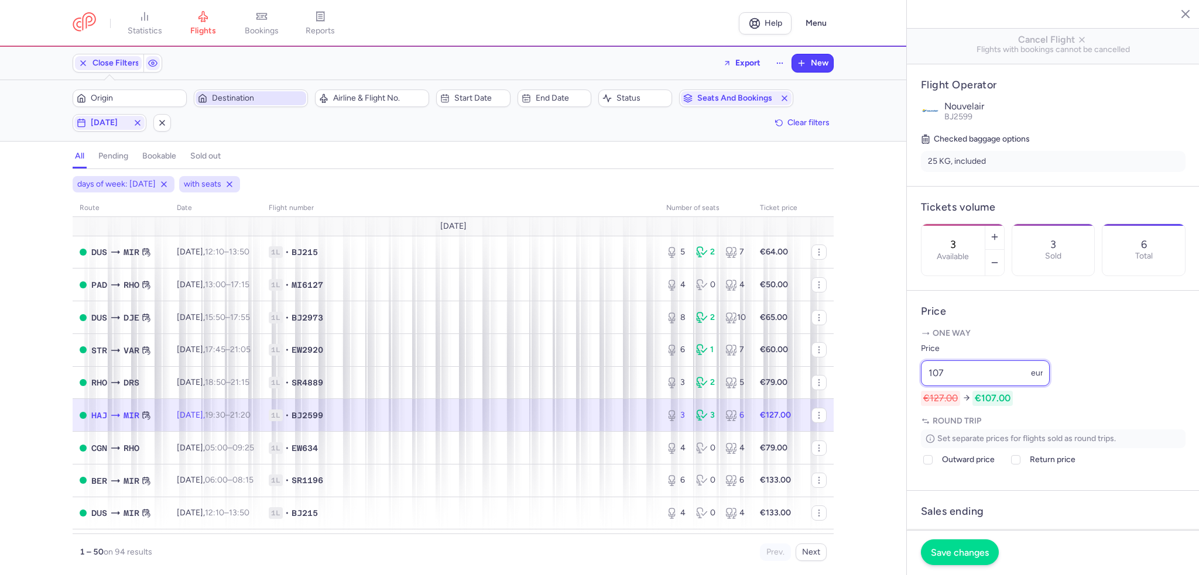
type input "107"
click at [951, 549] on span "Save changes" at bounding box center [960, 552] width 58 height 11
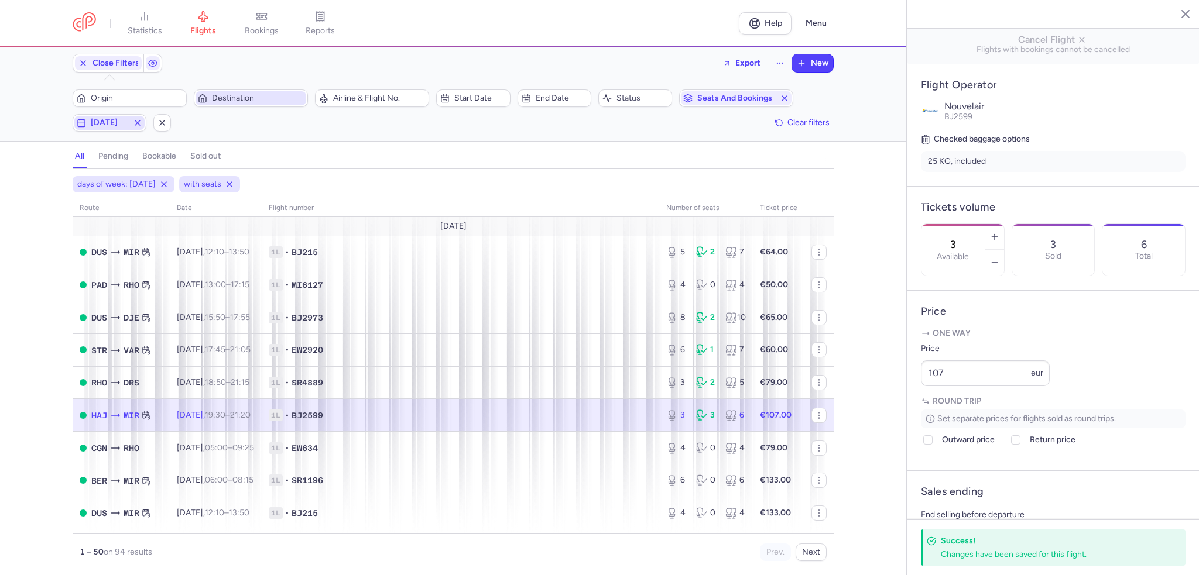
click at [105, 121] on span "[DATE]" at bounding box center [109, 122] width 37 height 9
click at [221, 181] on input "S" at bounding box center [225, 180] width 18 height 18
checkbox input "false"
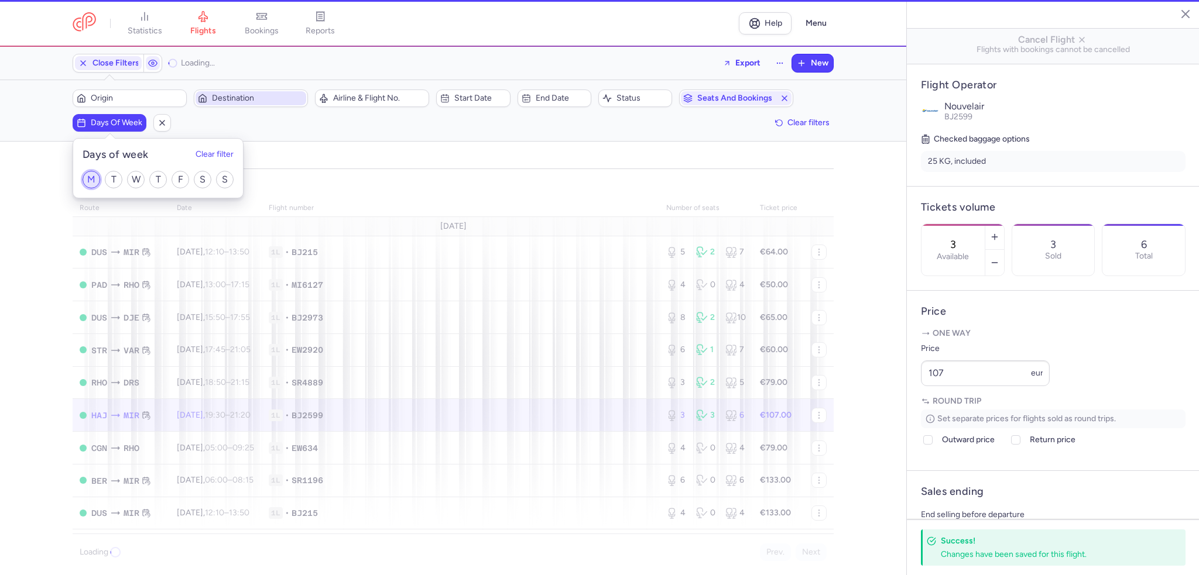
click at [84, 182] on input "M" at bounding box center [92, 180] width 18 height 18
checkbox input "true"
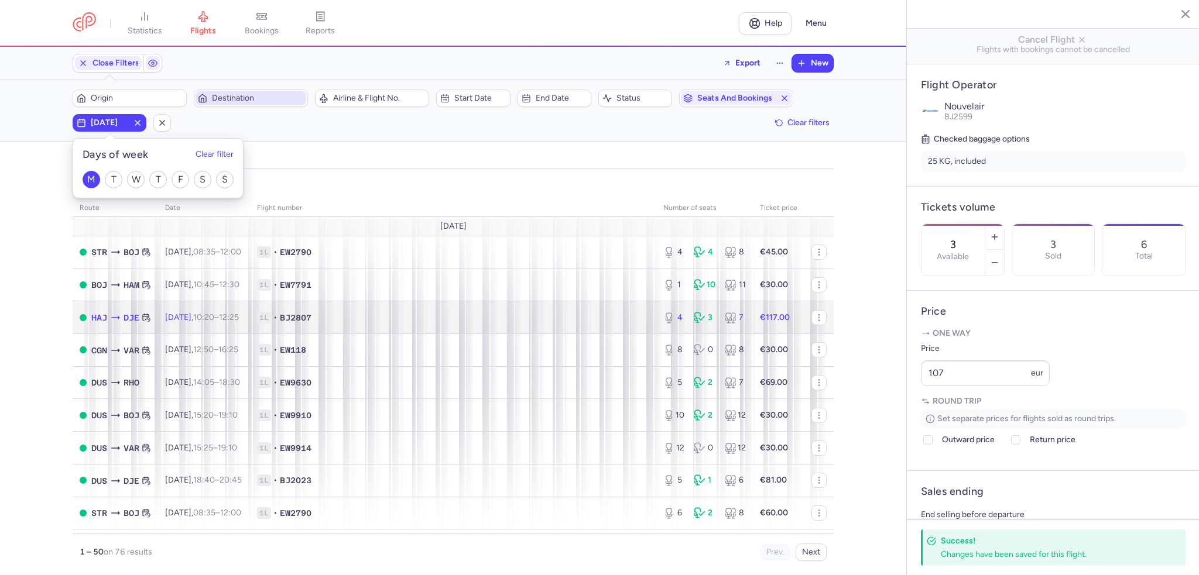
click at [302, 312] on td "1L • BJ2807" at bounding box center [453, 317] width 406 height 33
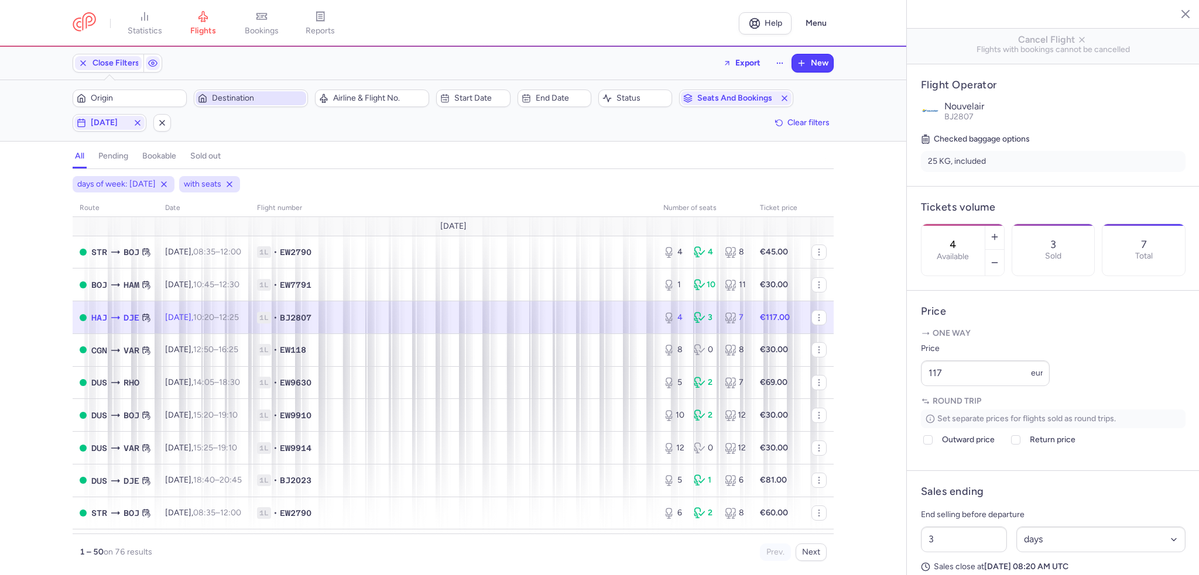
click at [565, 320] on span "1L • BJ2807" at bounding box center [453, 318] width 392 height 12
click at [1004, 224] on button "button" at bounding box center [994, 237] width 19 height 26
type input "6"
drag, startPoint x: 969, startPoint y: 396, endPoint x: 882, endPoint y: 397, distance: 87.2
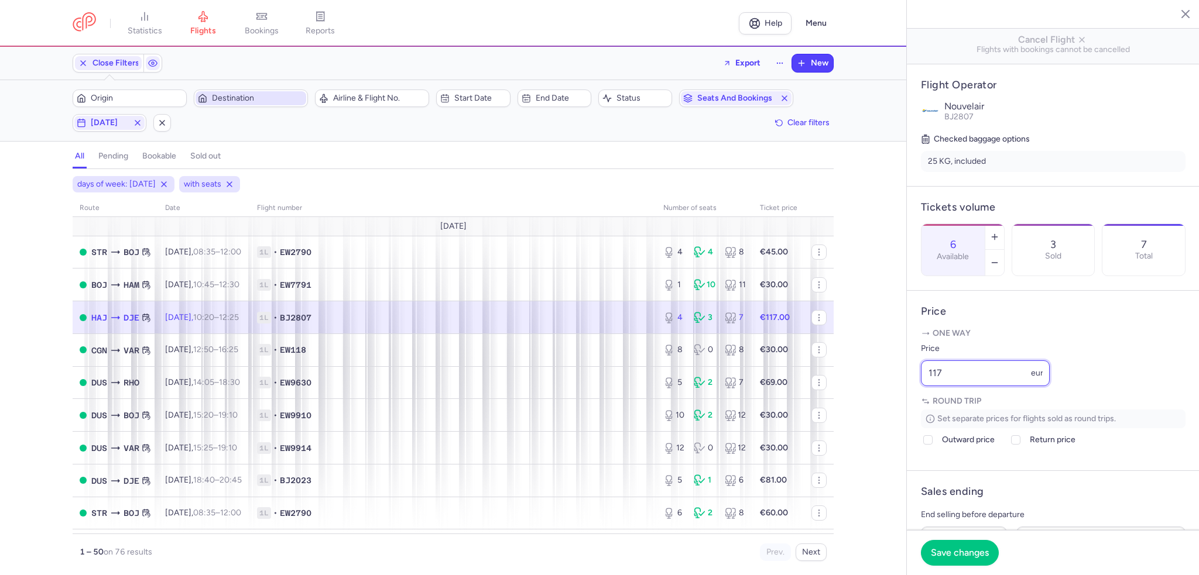
click at [878, 400] on div "statistics flights bookings reports Help Menu Close Filters Export New Filters …" at bounding box center [599, 287] width 1199 height 575
type input "107"
click at [960, 559] on button "Save changes" at bounding box center [960, 553] width 78 height 26
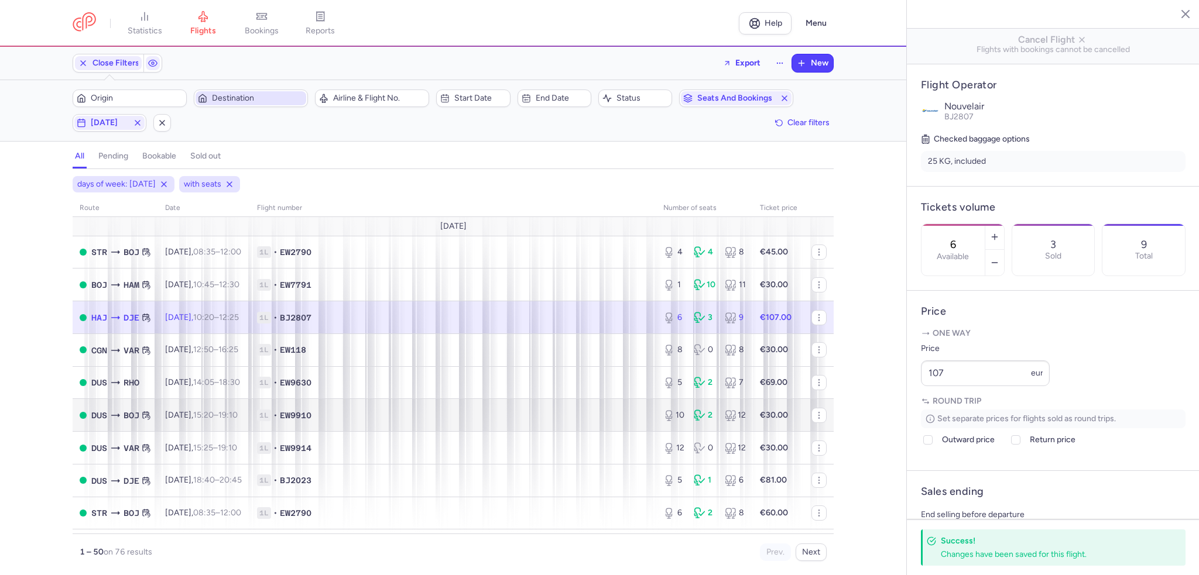
scroll to position [59, 0]
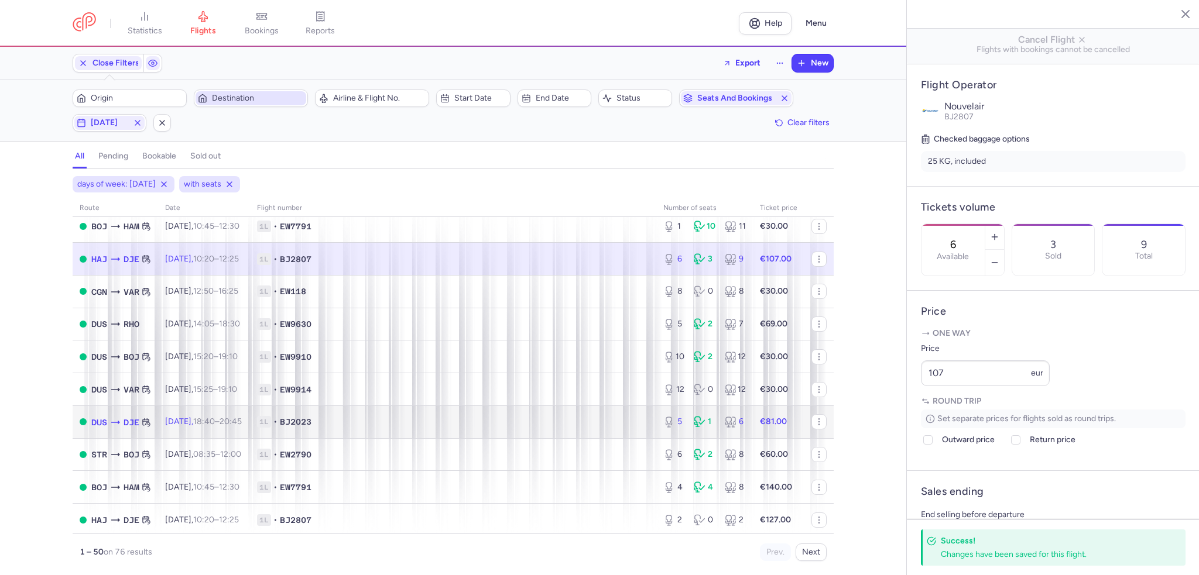
click at [384, 421] on span "1L • BJ2023" at bounding box center [453, 422] width 392 height 12
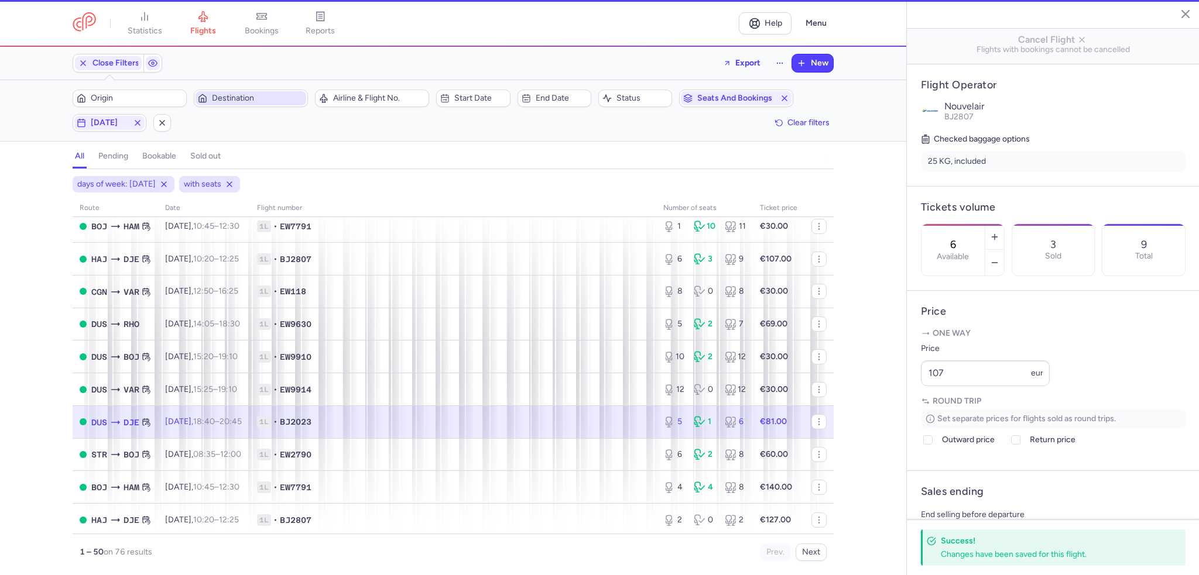
type input "5"
type input "4"
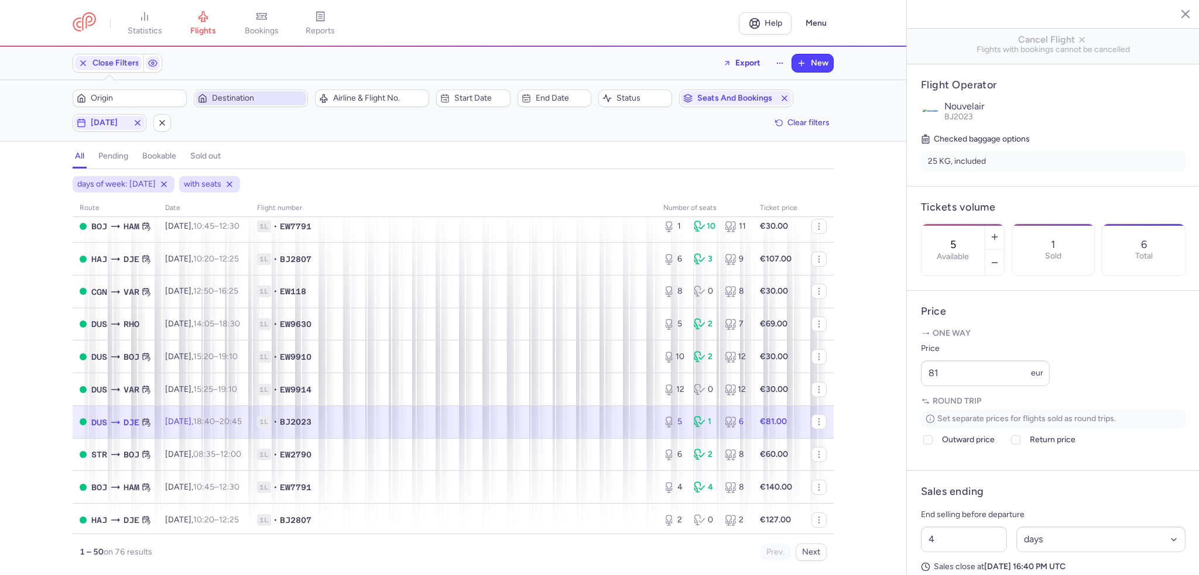
click at [659, 428] on div "5 1 6" at bounding box center [705, 421] width 92 height 21
click at [1004, 224] on button "button" at bounding box center [994, 237] width 19 height 26
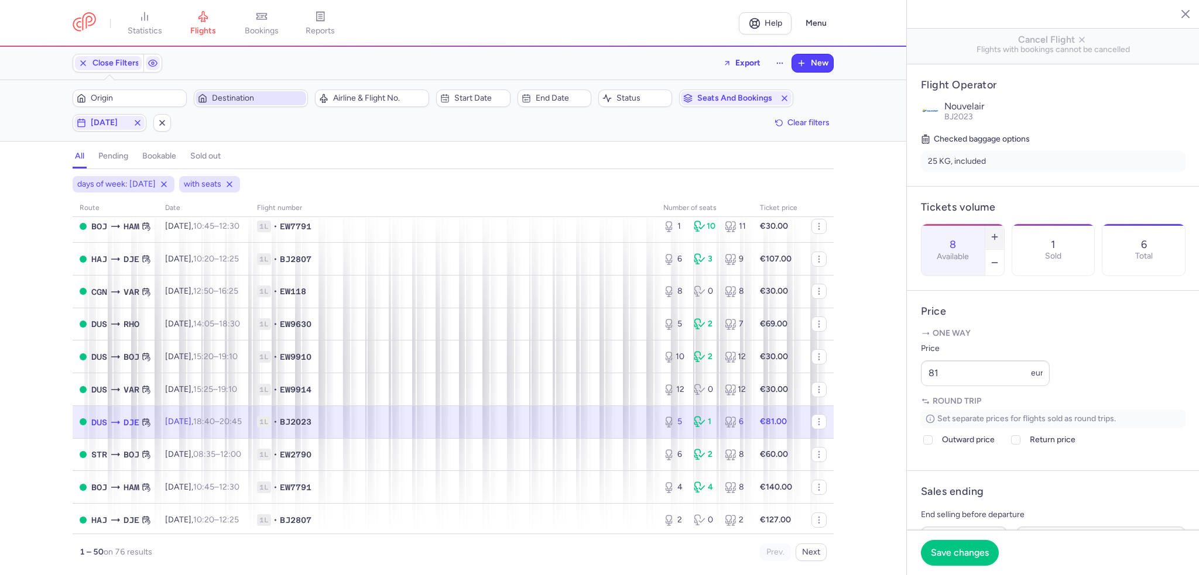
type input "9"
drag, startPoint x: 979, startPoint y: 401, endPoint x: 885, endPoint y: 395, distance: 94.4
click at [885, 395] on div "statistics flights bookings reports Help Menu Close Filters Export New Filters …" at bounding box center [599, 287] width 1199 height 575
type input "61"
click at [970, 548] on span "Save changes" at bounding box center [960, 552] width 58 height 11
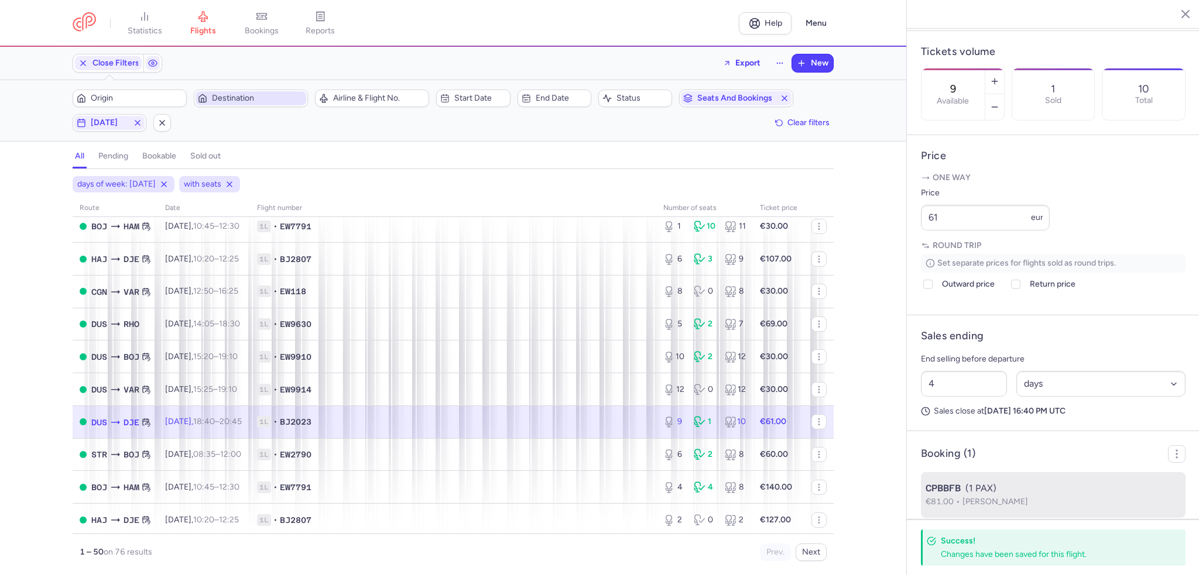
scroll to position [383, 0]
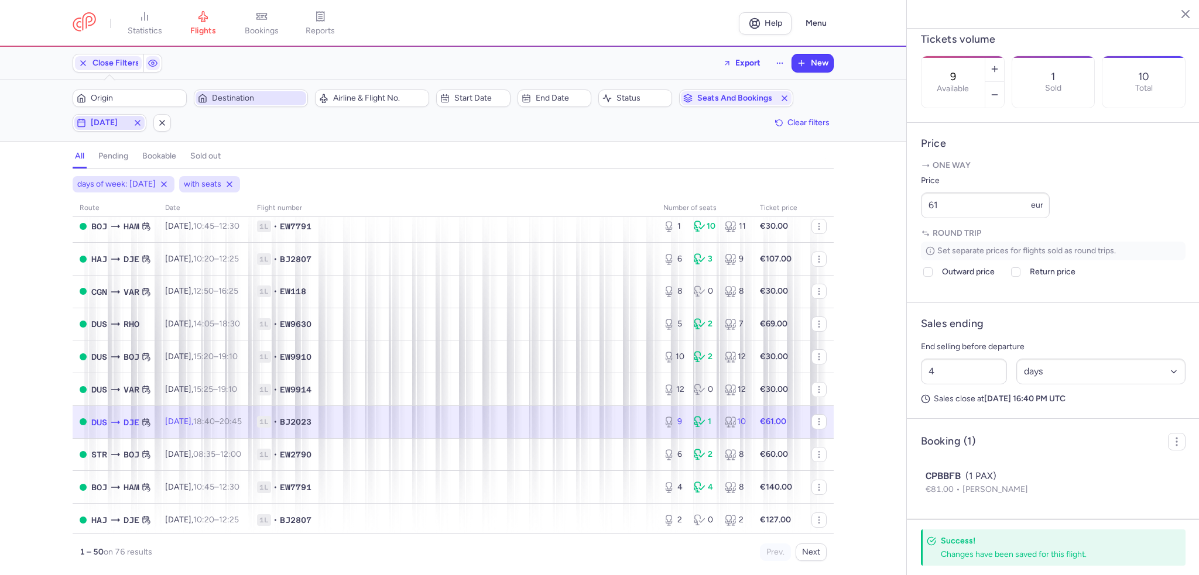
click at [124, 119] on span "[DATE]" at bounding box center [109, 122] width 37 height 9
click at [79, 184] on div "M T W T F S S" at bounding box center [158, 180] width 170 height 36
click at [87, 182] on input "M" at bounding box center [92, 180] width 18 height 18
checkbox input "false"
click at [105, 180] on input "T" at bounding box center [114, 180] width 18 height 18
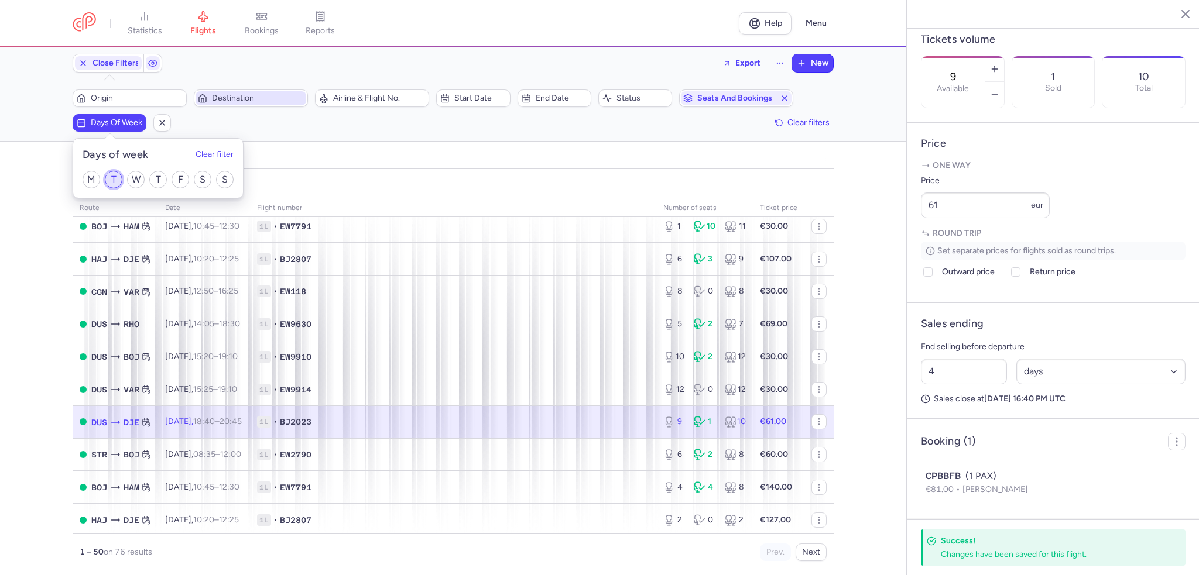
checkbox input "true"
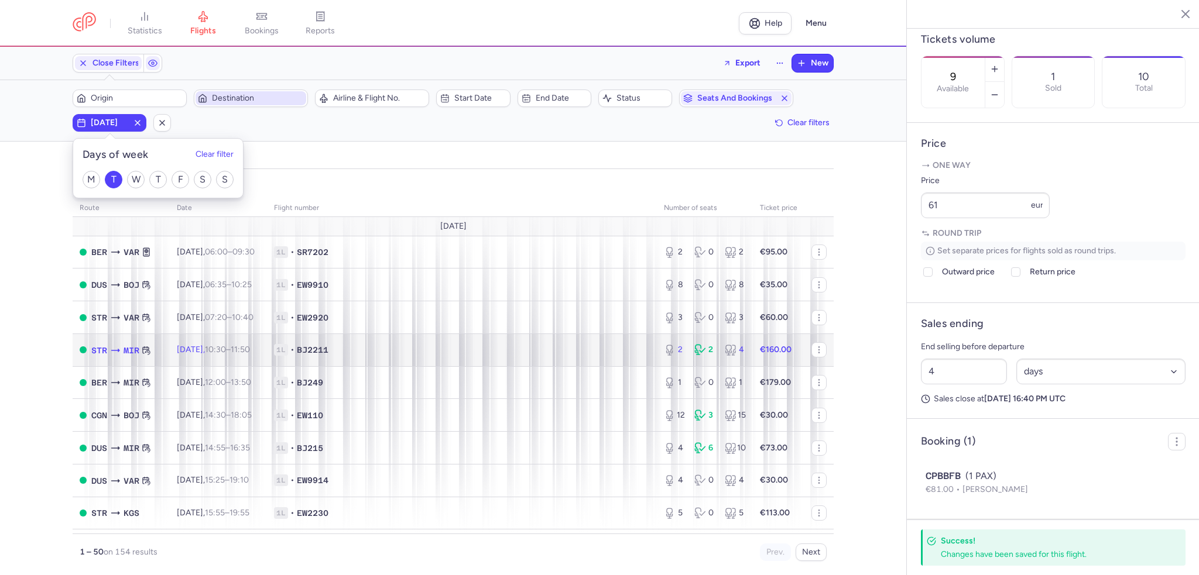
click at [328, 352] on span "BJ2211" at bounding box center [313, 350] width 32 height 12
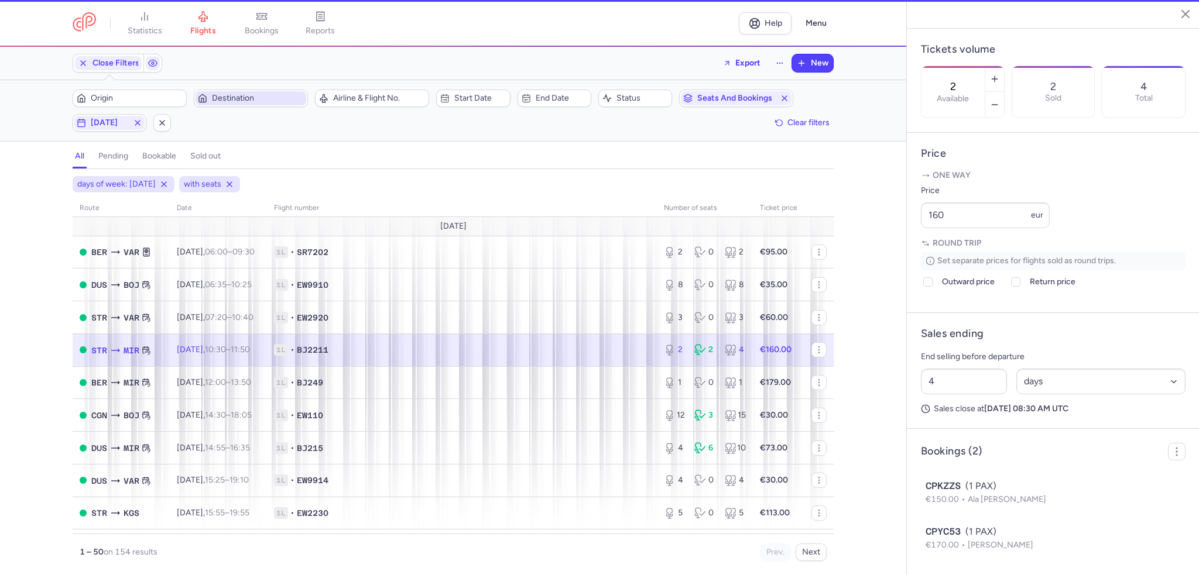
scroll to position [373, 0]
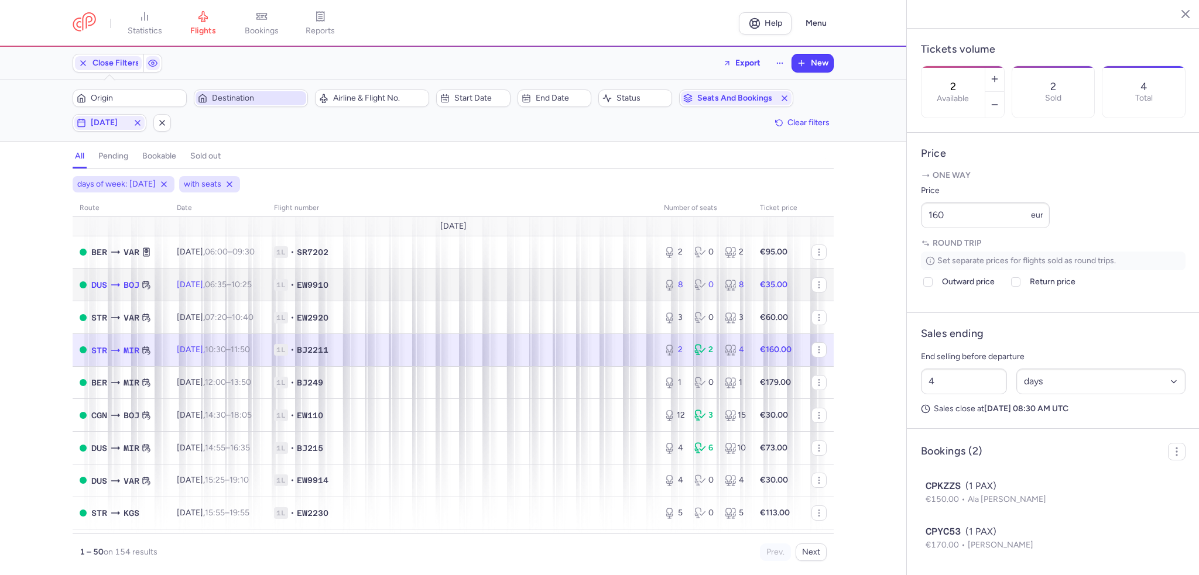
click at [620, 277] on td "1L • EW9910" at bounding box center [462, 285] width 390 height 33
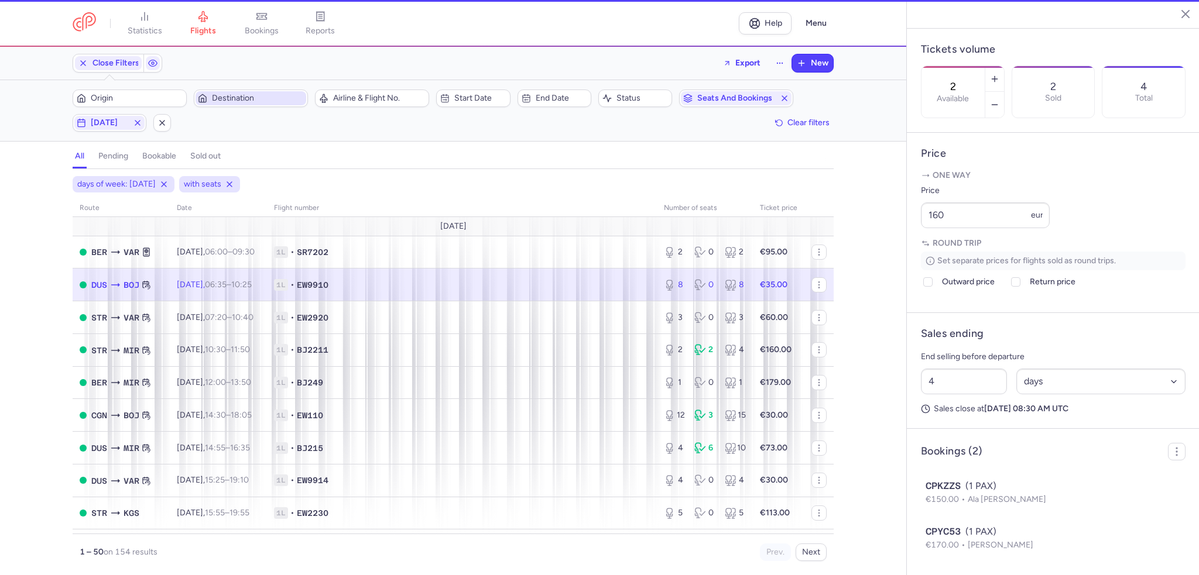
type input "8"
type input "1"
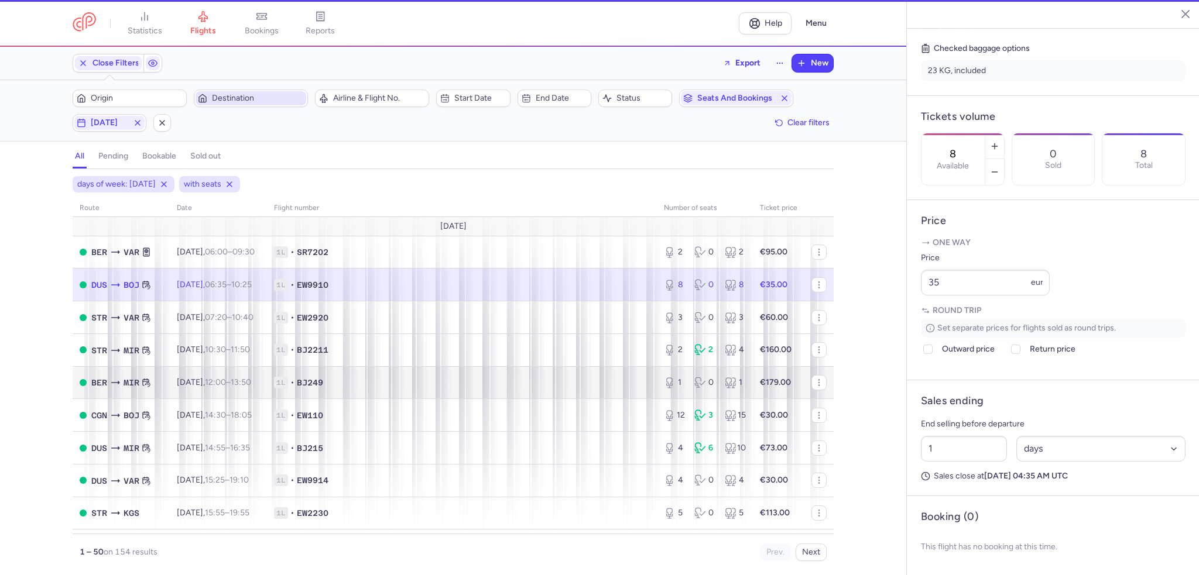
scroll to position [297, 0]
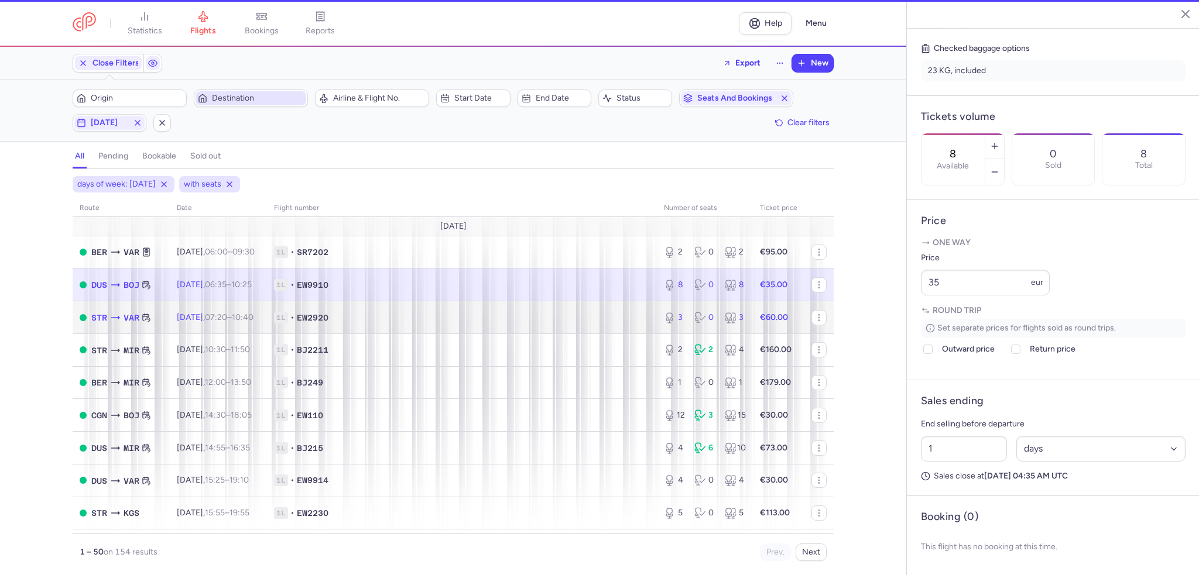
click at [606, 327] on td "1L • EW2920" at bounding box center [462, 317] width 390 height 33
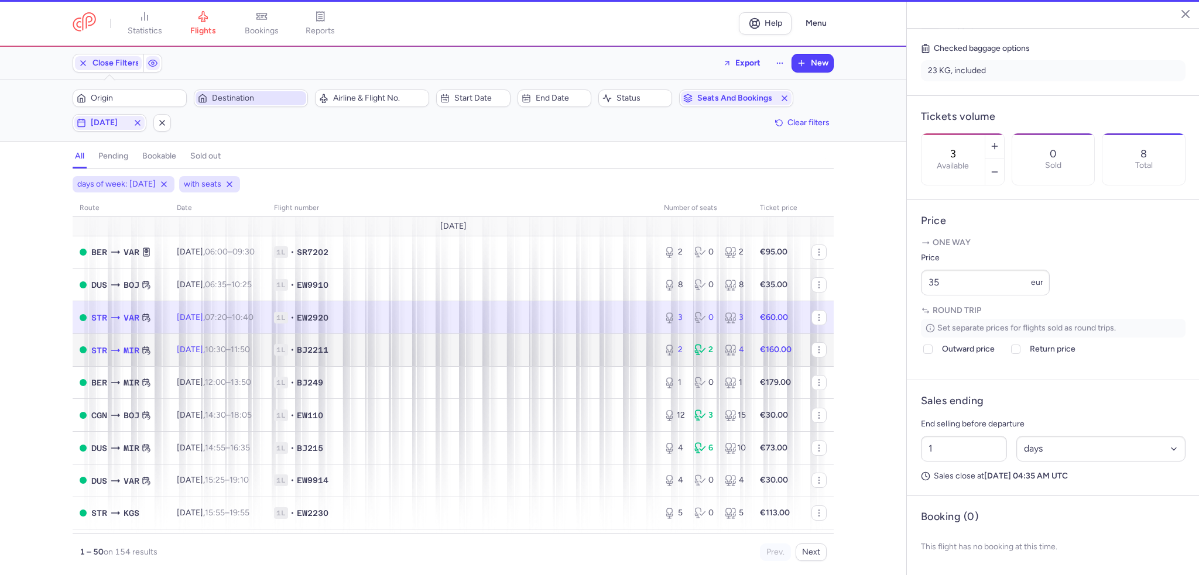
click at [589, 356] on span "1L • BJ2211" at bounding box center [462, 350] width 376 height 12
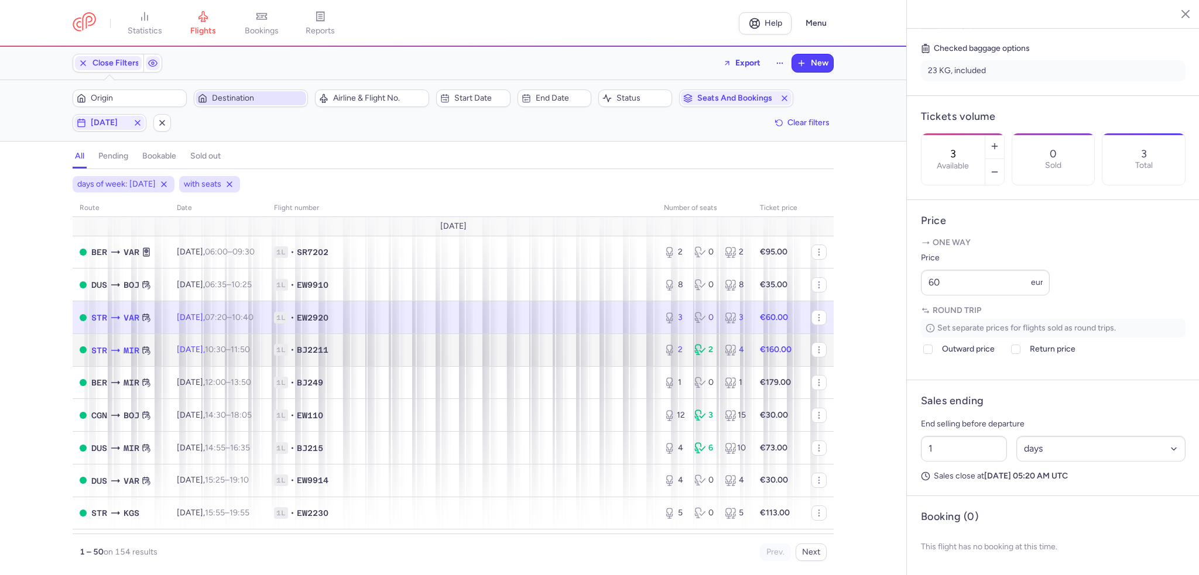
type input "2"
type input "4"
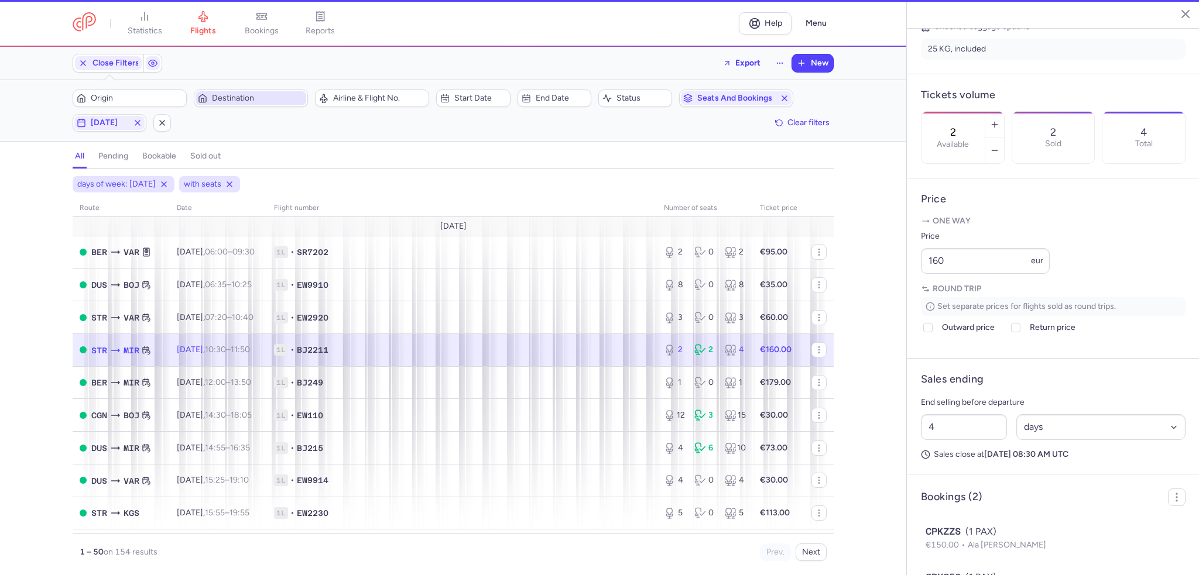
scroll to position [373, 0]
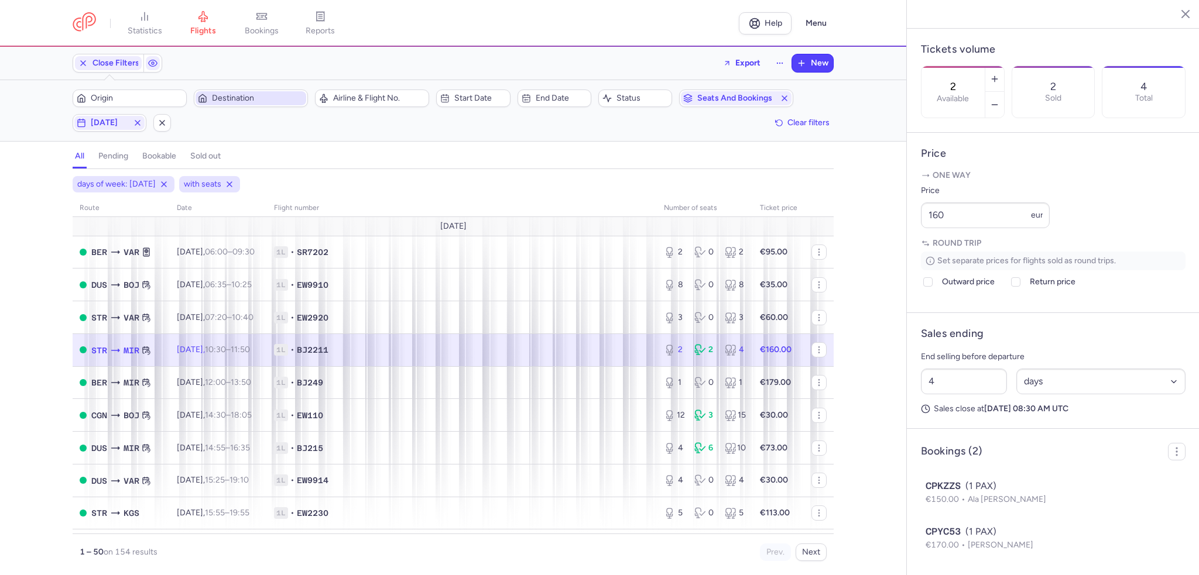
click at [525, 346] on span "1L • BJ2211" at bounding box center [462, 350] width 376 height 12
drag, startPoint x: 993, startPoint y: 214, endPoint x: 883, endPoint y: 211, distance: 110.1
click at [883, 211] on div "statistics flights bookings reports Help Menu Close Filters Export New Filters …" at bounding box center [599, 287] width 1199 height 575
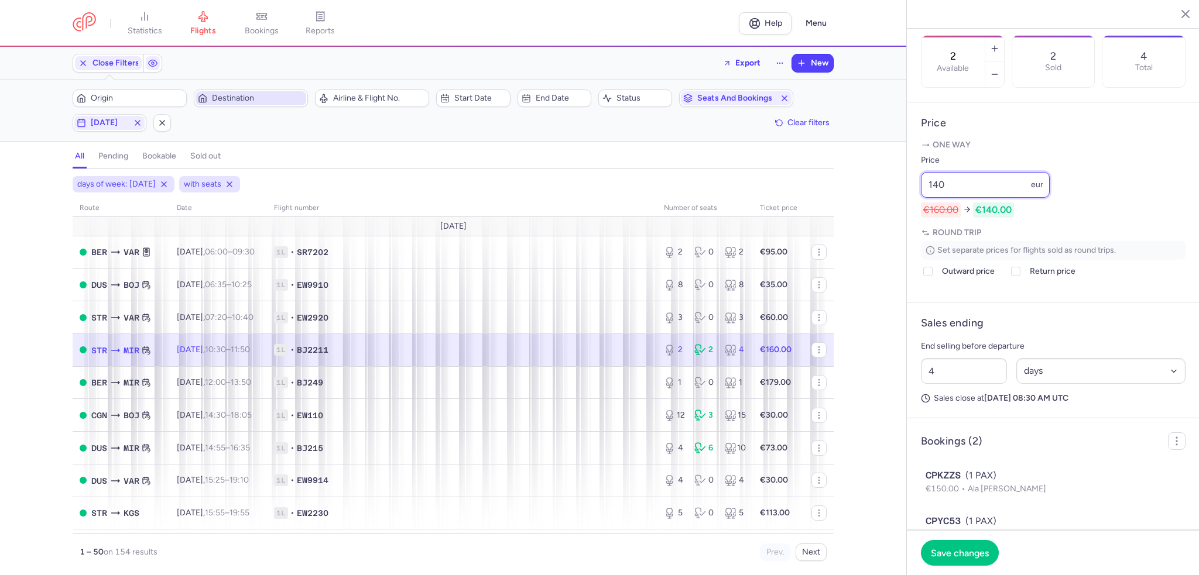
type input "140"
click at [952, 567] on footer "Save changes" at bounding box center [1053, 552] width 293 height 45
click at [950, 552] on span "Save changes" at bounding box center [960, 552] width 58 height 11
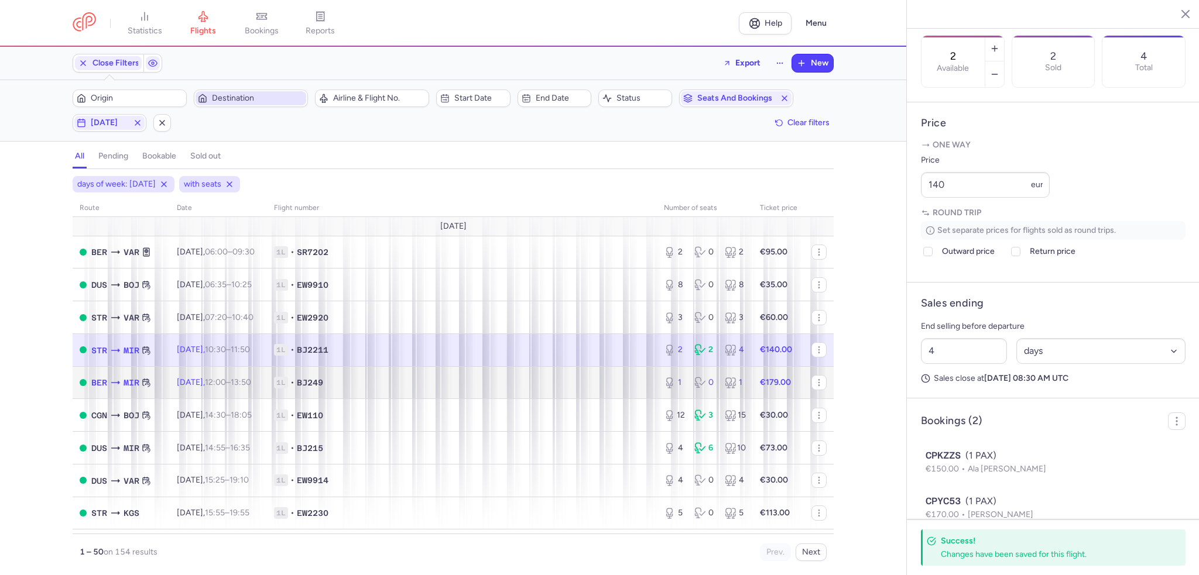
click at [631, 382] on span "1L • BJ249" at bounding box center [462, 383] width 376 height 12
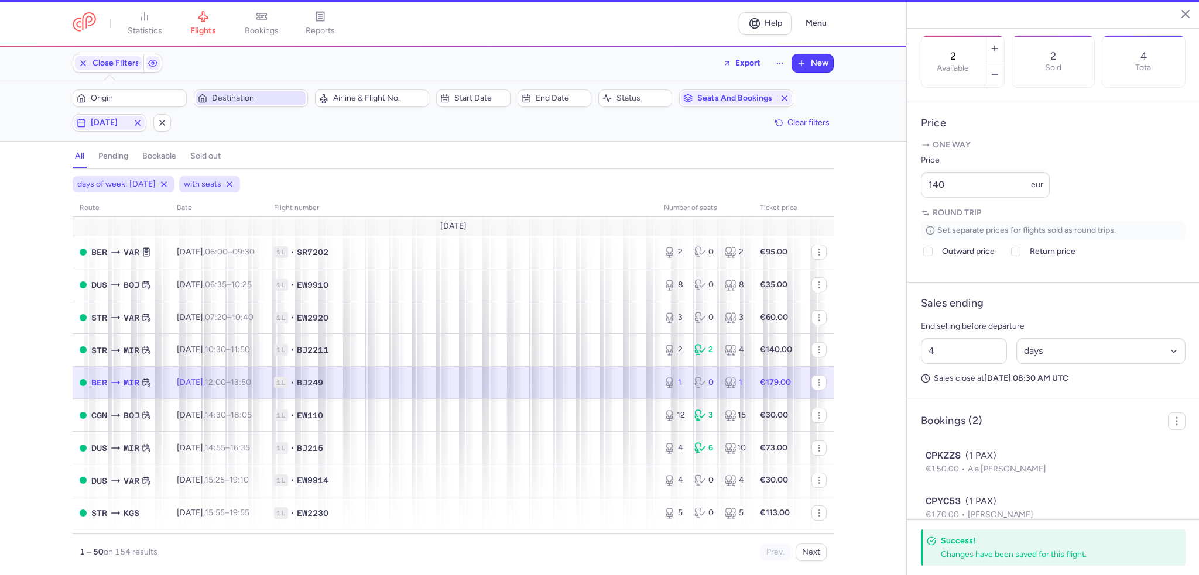
type input "1"
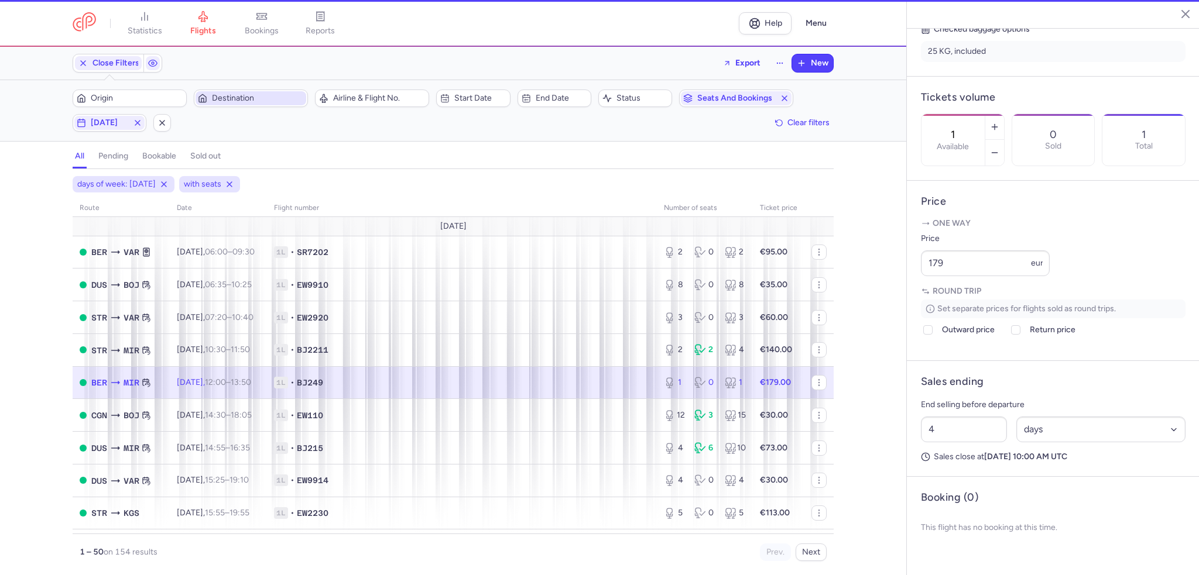
scroll to position [297, 0]
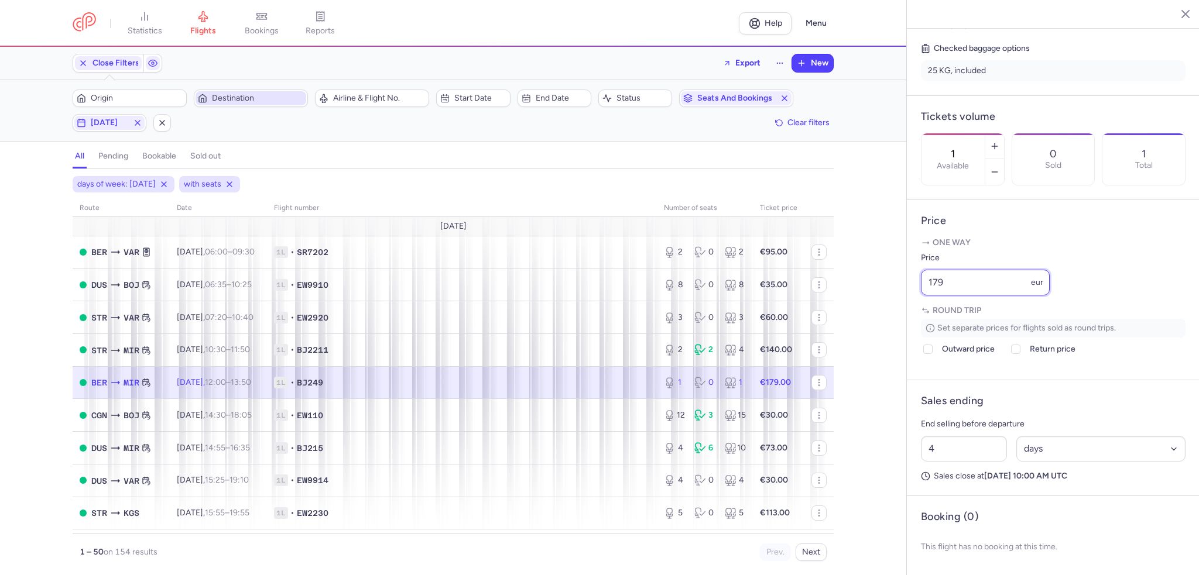
drag, startPoint x: 960, startPoint y: 284, endPoint x: 871, endPoint y: 280, distance: 89.0
click at [871, 280] on div "statistics flights bookings reports Help Menu Close Filters Export New Filters …" at bounding box center [599, 287] width 1199 height 575
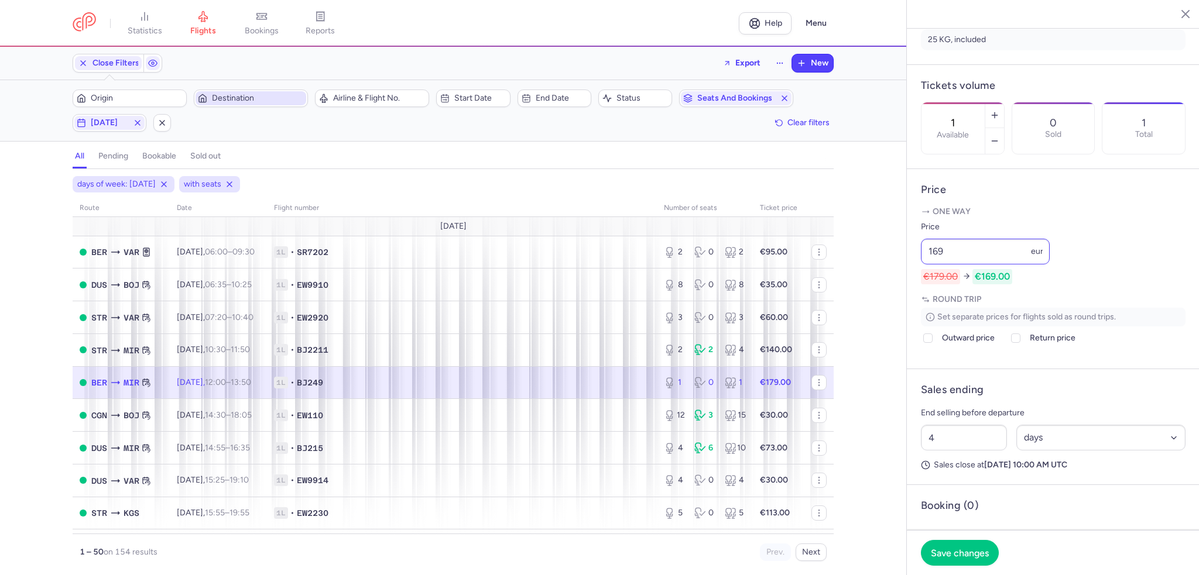
drag, startPoint x: 956, startPoint y: 273, endPoint x: 933, endPoint y: 280, distance: 23.9
click at [933, 265] on div "Price 169 eur" at bounding box center [985, 242] width 129 height 44
drag, startPoint x: 959, startPoint y: 282, endPoint x: 900, endPoint y: 282, distance: 59.7
click at [897, 283] on div "statistics flights bookings reports Help Menu Close Filters Export New Filters …" at bounding box center [599, 287] width 1199 height 575
type input "159"
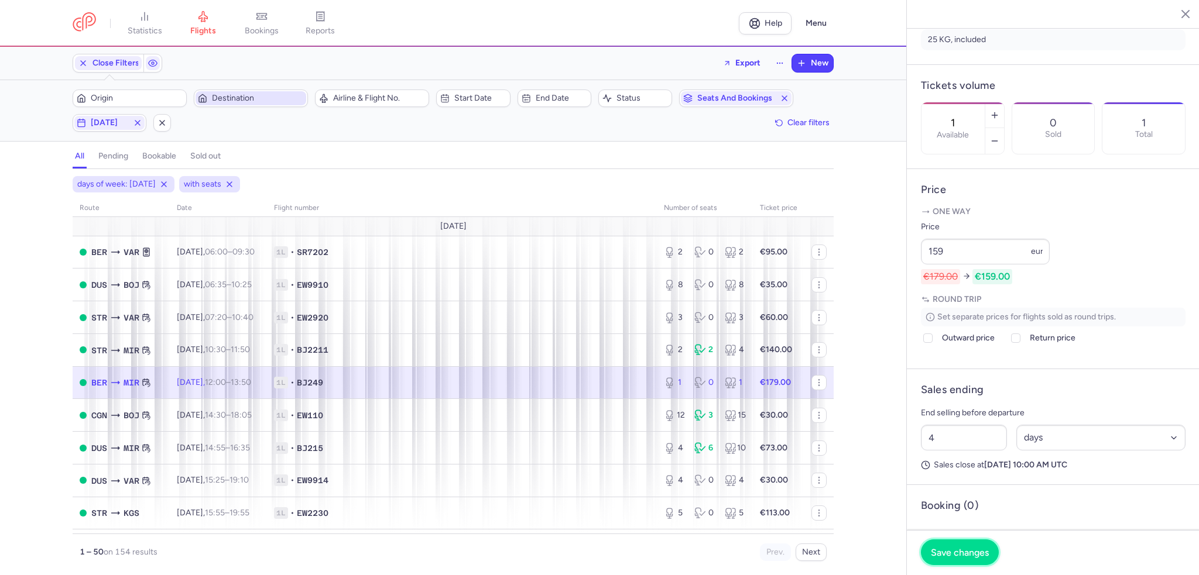
click at [986, 553] on span "Save changes" at bounding box center [960, 552] width 58 height 11
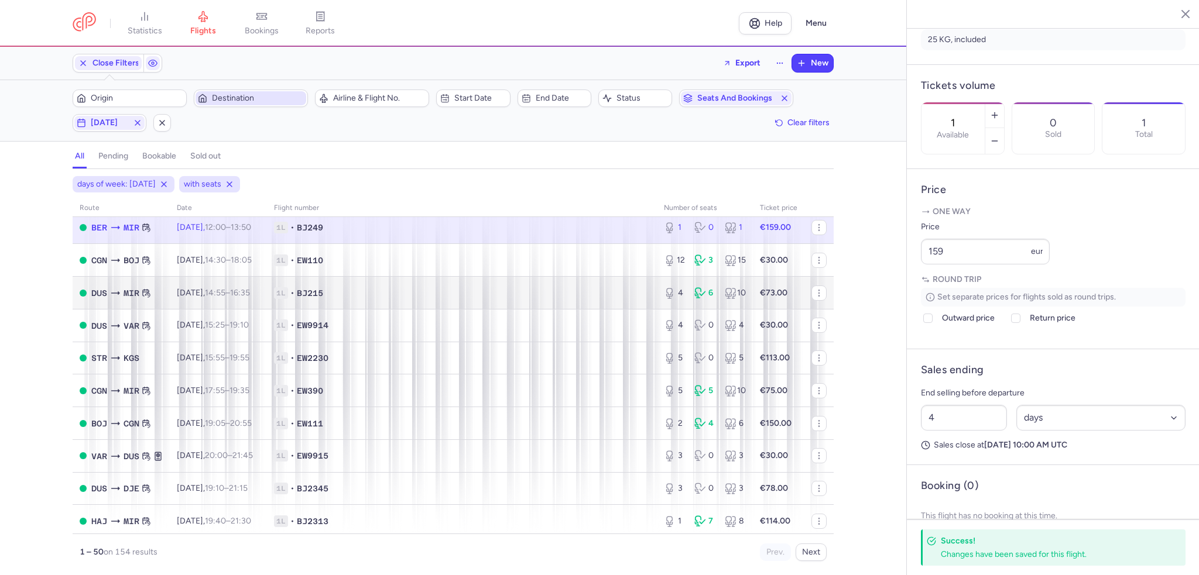
scroll to position [176, 0]
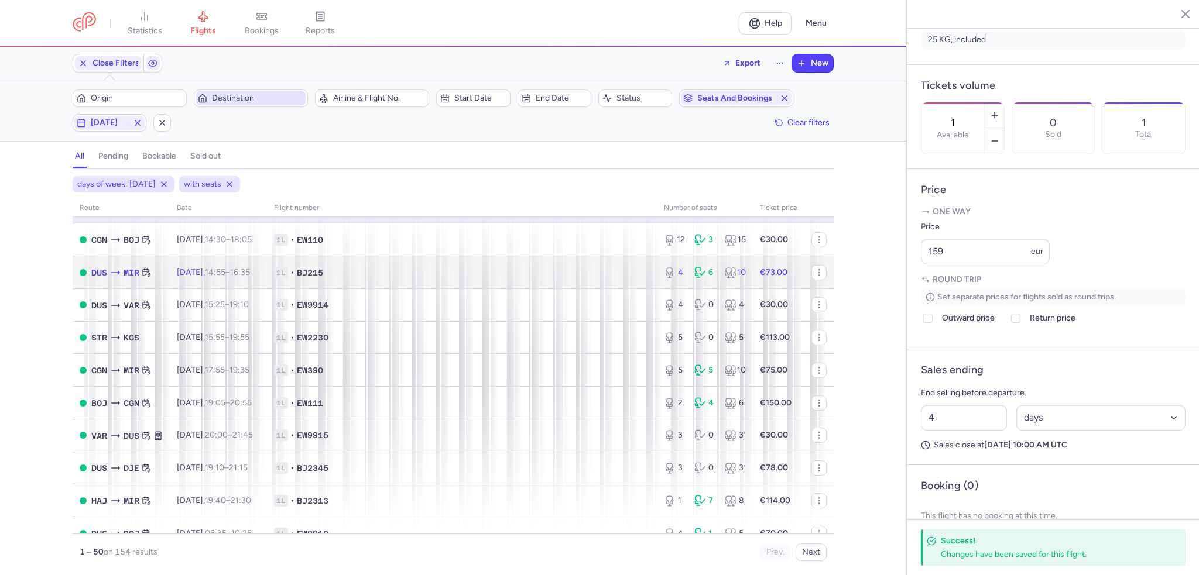
click at [489, 275] on span "1L • BJ215" at bounding box center [462, 273] width 376 height 12
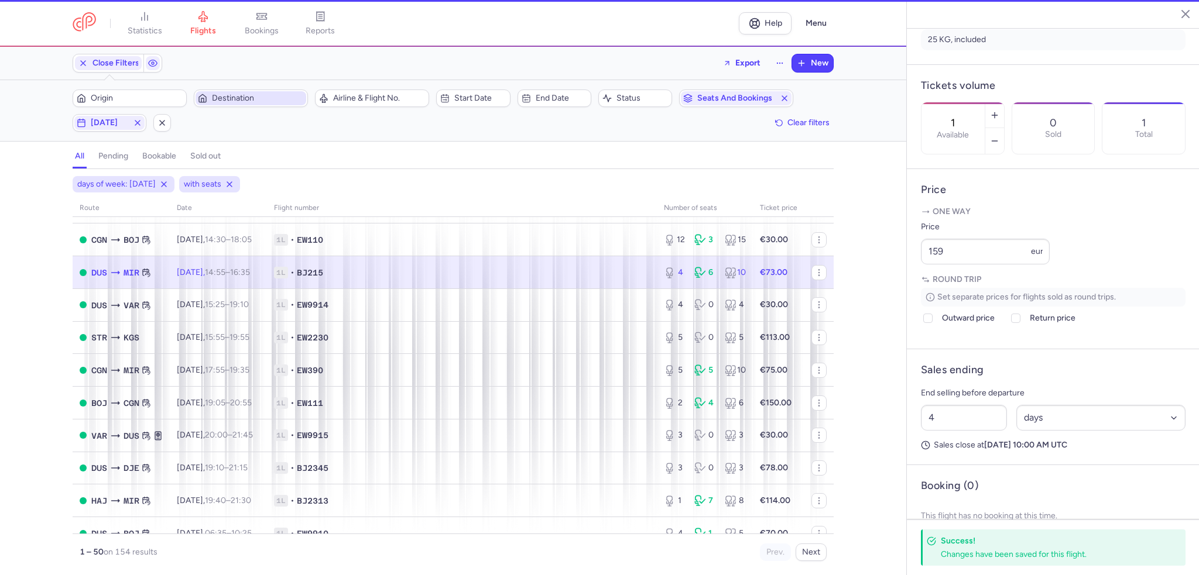
type input "4"
type input "5"
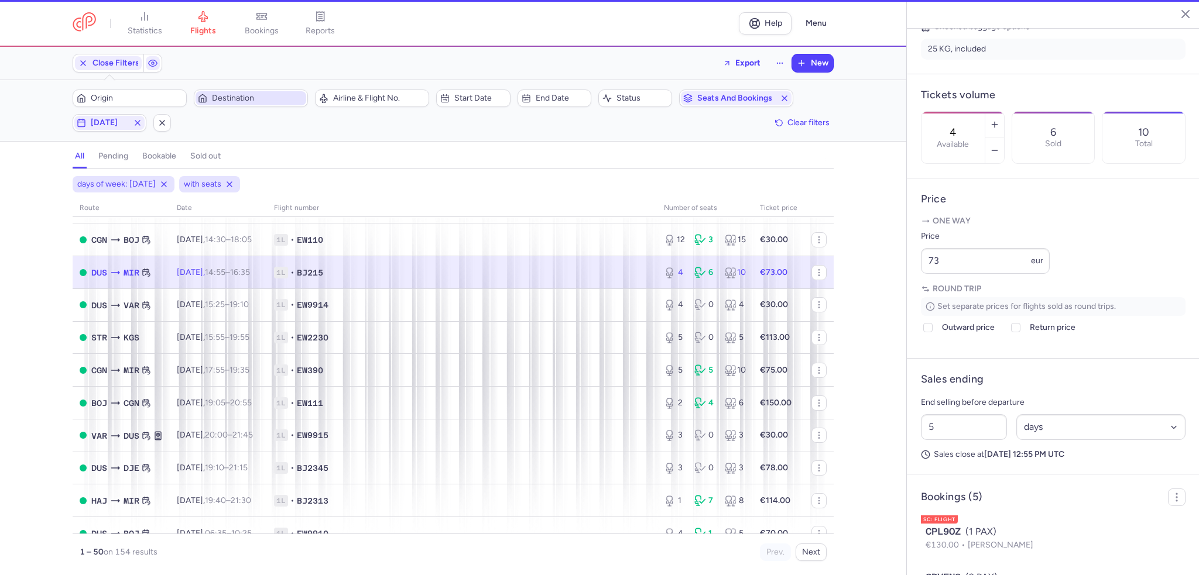
scroll to position [306, 0]
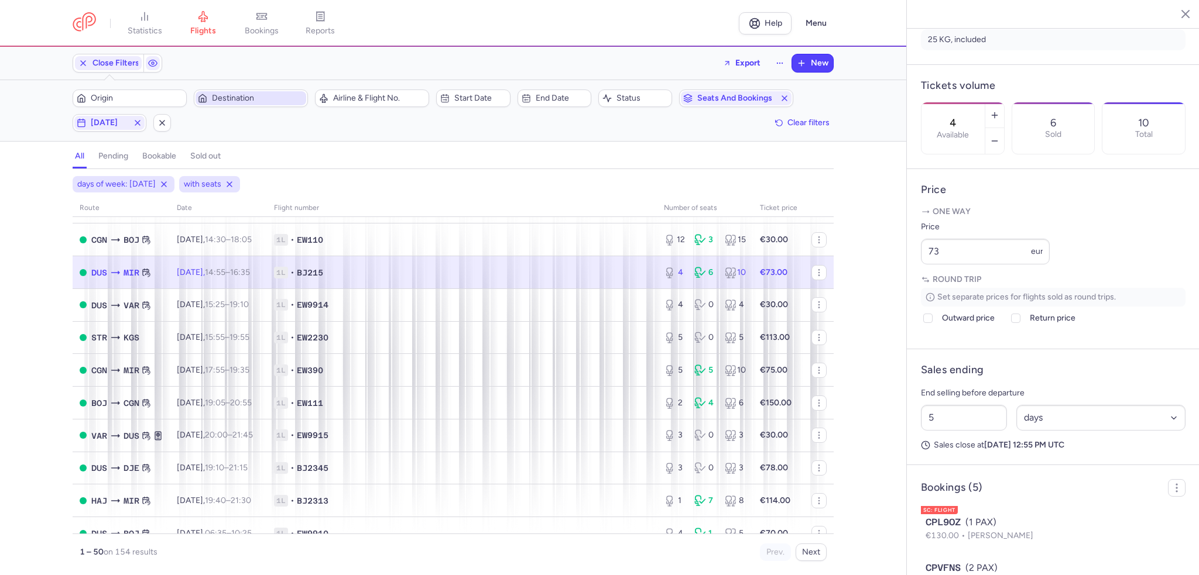
click at [541, 269] on td "1L • BJ215" at bounding box center [462, 272] width 390 height 33
drag, startPoint x: 975, startPoint y: 276, endPoint x: 861, endPoint y: 282, distance: 114.3
click at [862, 282] on div "statistics flights bookings reports Help Menu Close Filters Export New Filters …" at bounding box center [599, 287] width 1199 height 575
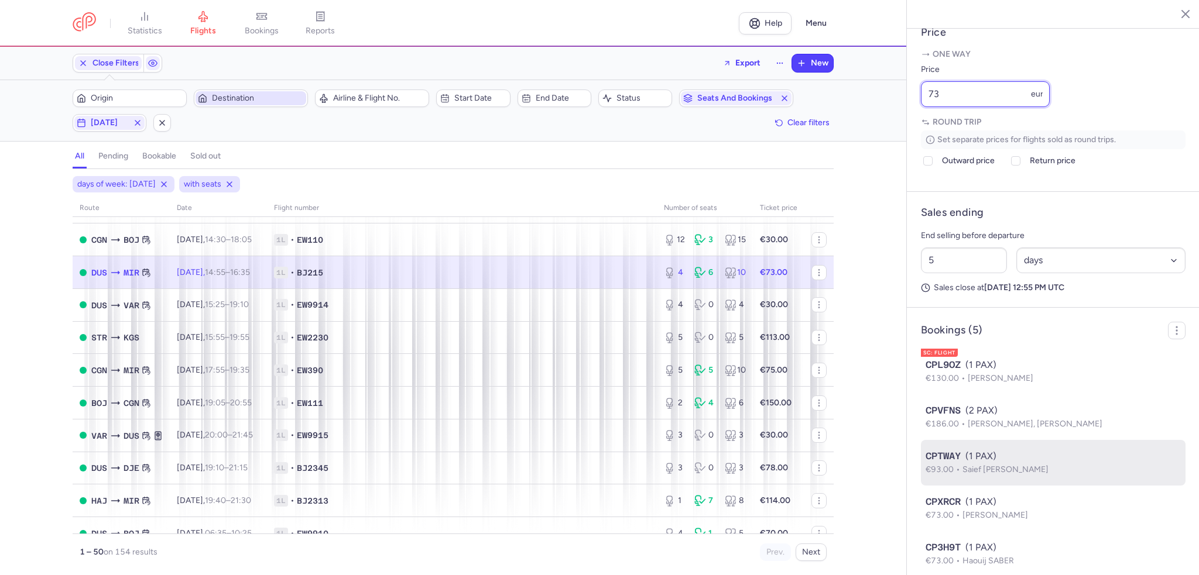
scroll to position [510, 0]
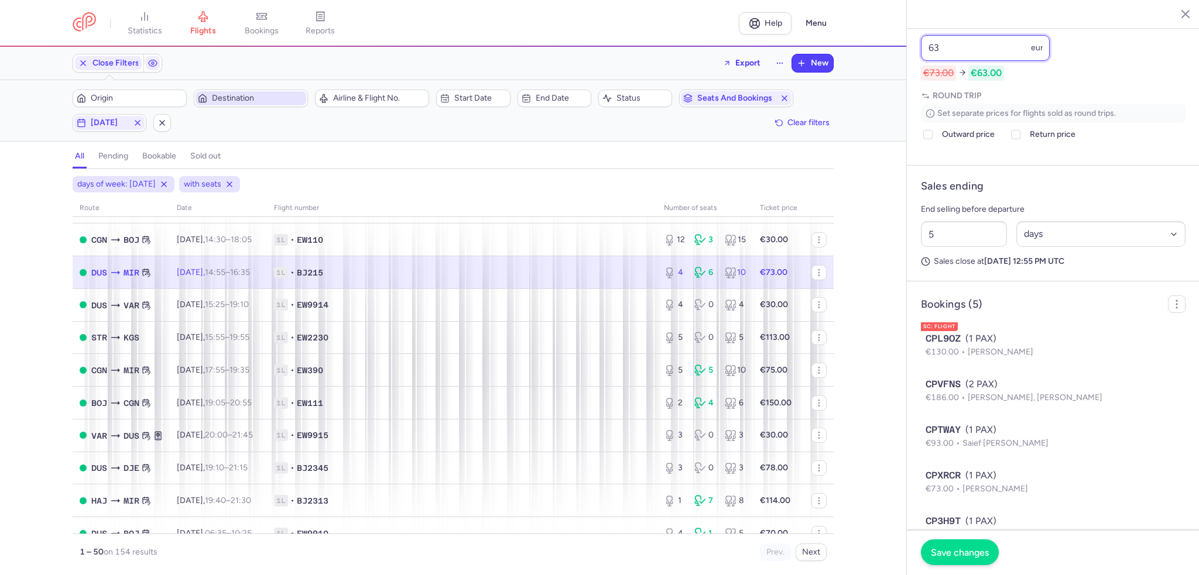
type input "63"
click at [949, 553] on span "Save changes" at bounding box center [960, 552] width 58 height 11
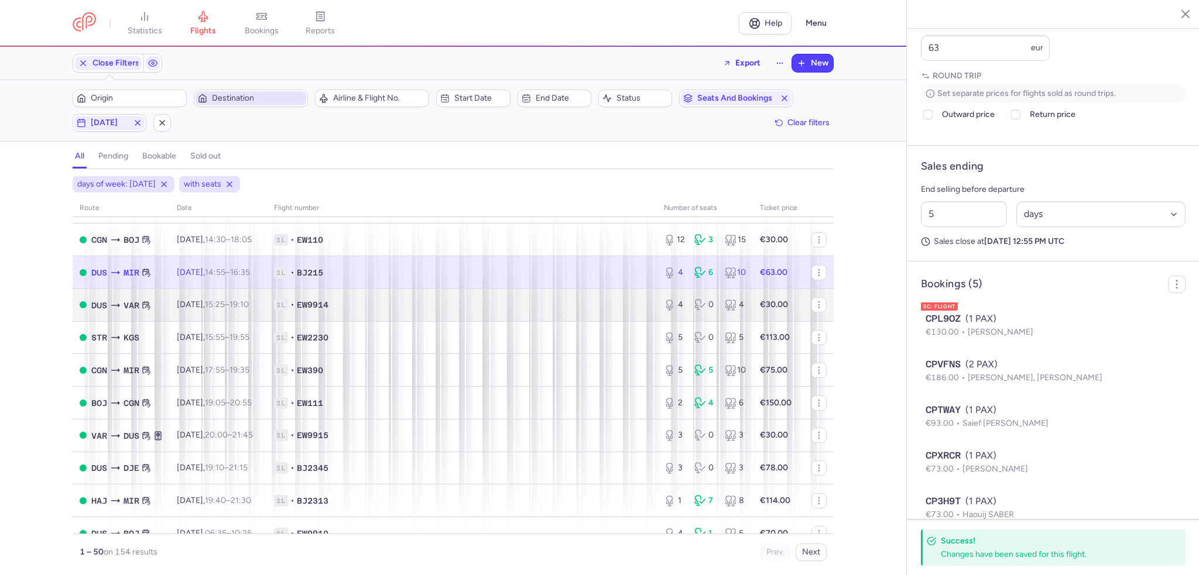
scroll to position [489, 0]
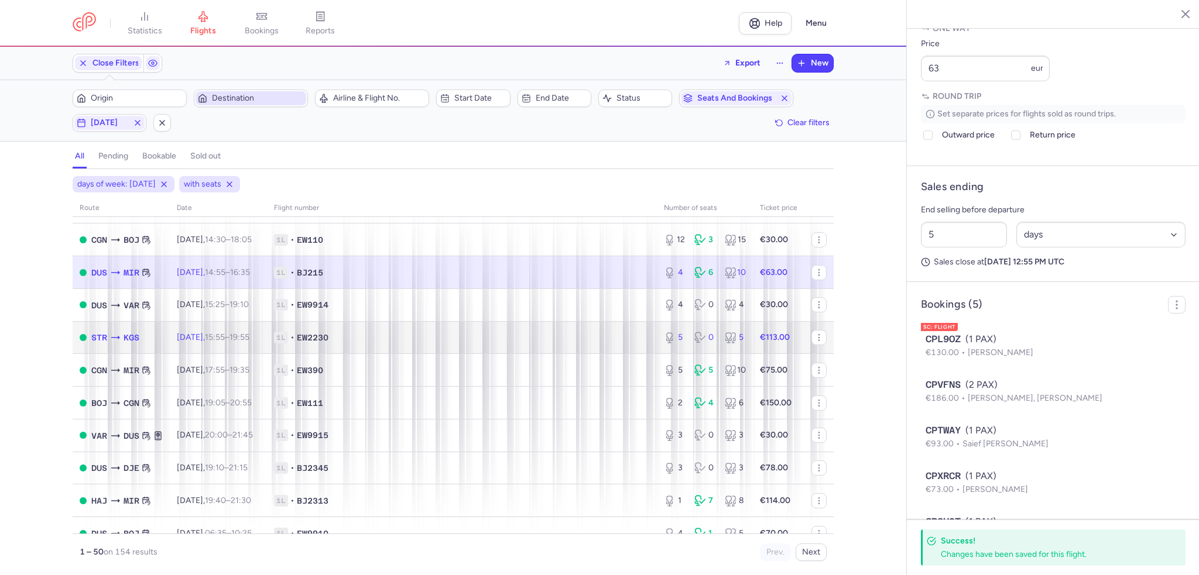
click at [434, 330] on td "1L • EW2230" at bounding box center [462, 337] width 390 height 33
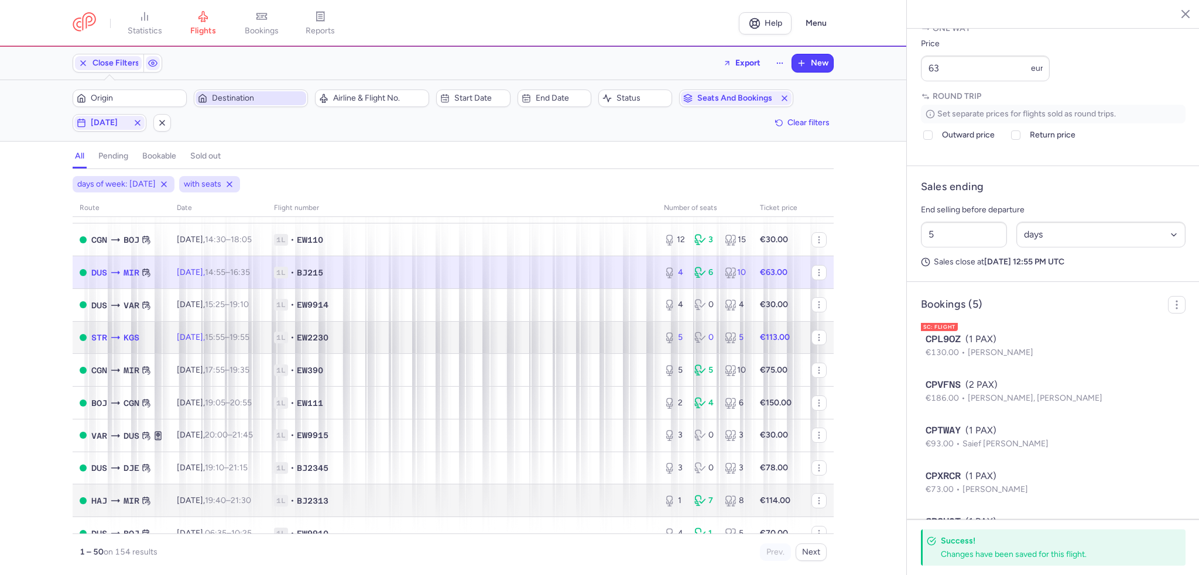
type input "5"
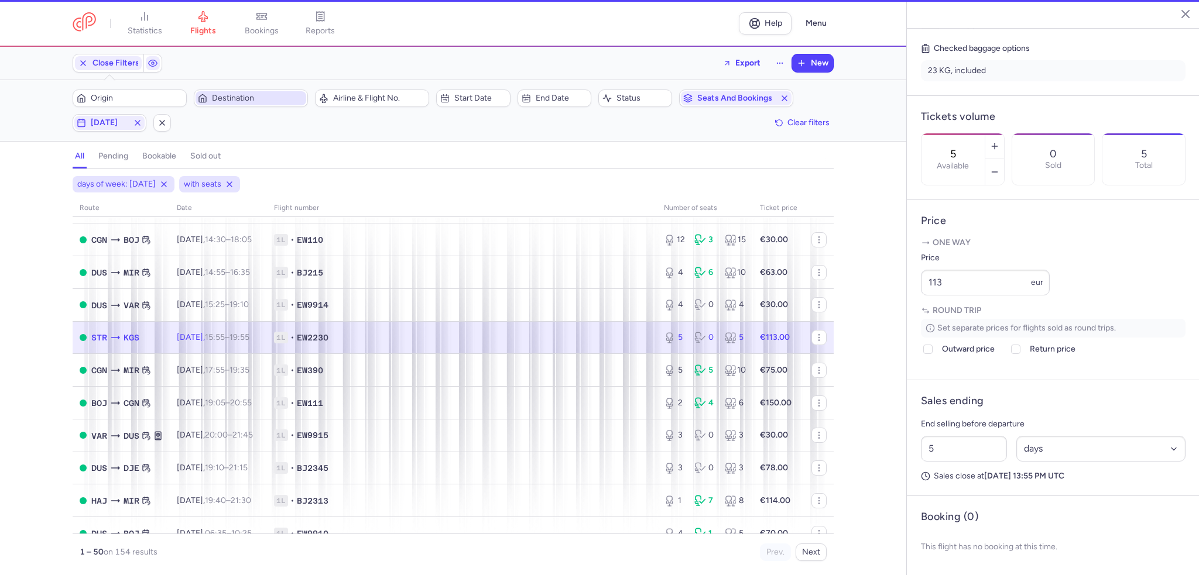
scroll to position [297, 0]
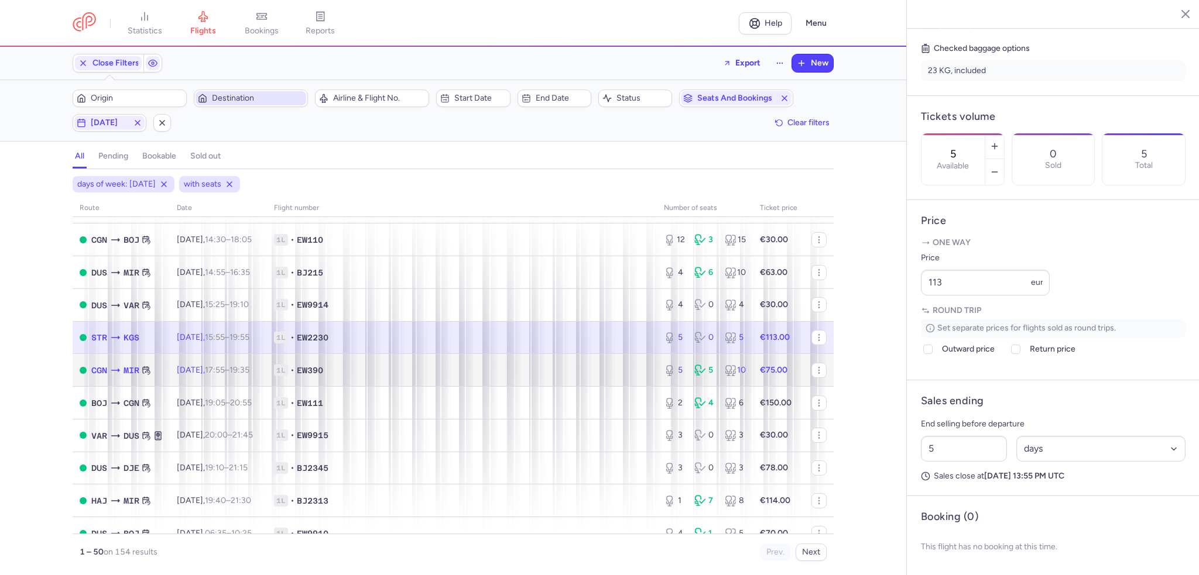
click at [354, 376] on span "1L • EW390" at bounding box center [462, 371] width 376 height 12
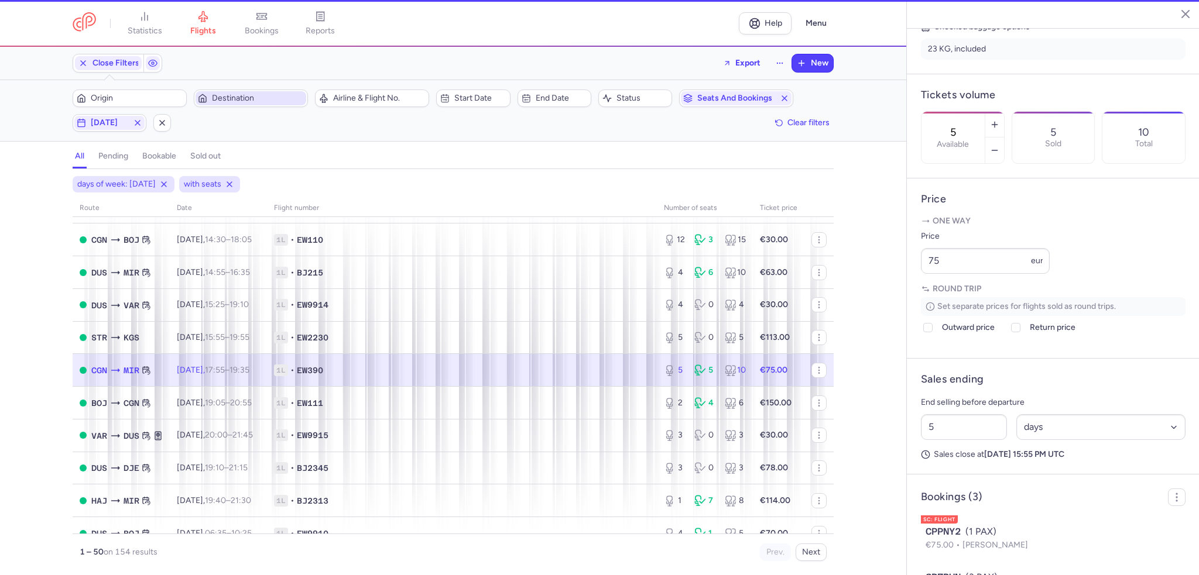
scroll to position [419, 0]
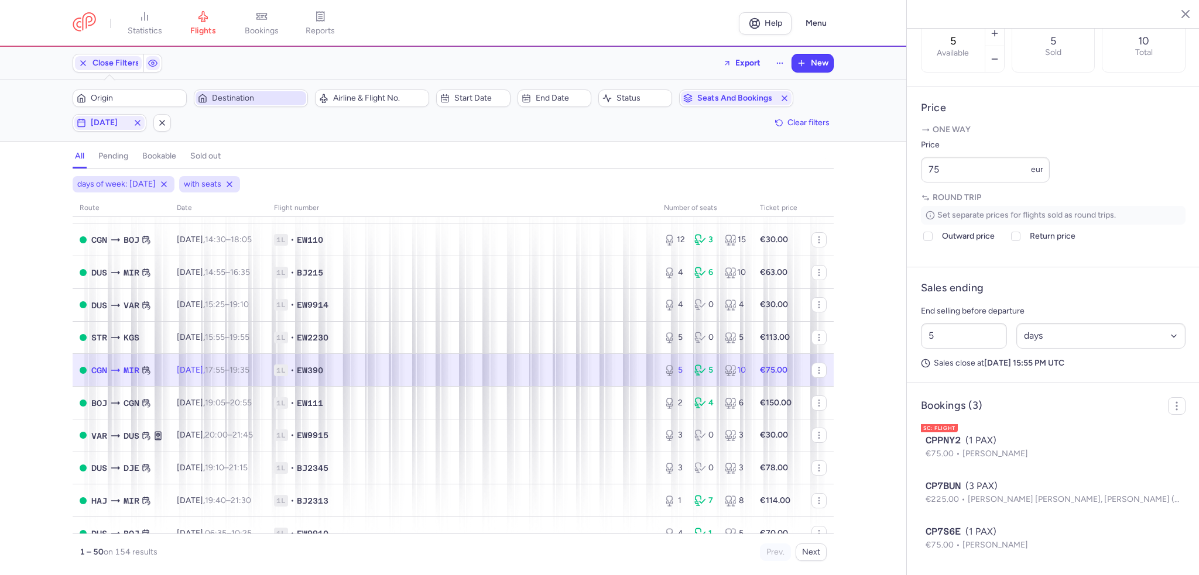
click at [597, 376] on span "1L • EW390" at bounding box center [462, 371] width 376 height 12
drag, startPoint x: 982, startPoint y: 170, endPoint x: 862, endPoint y: 183, distance: 121.3
click at [862, 183] on div "statistics flights bookings reports Help Menu Close Filters Export New Filters …" at bounding box center [599, 287] width 1199 height 575
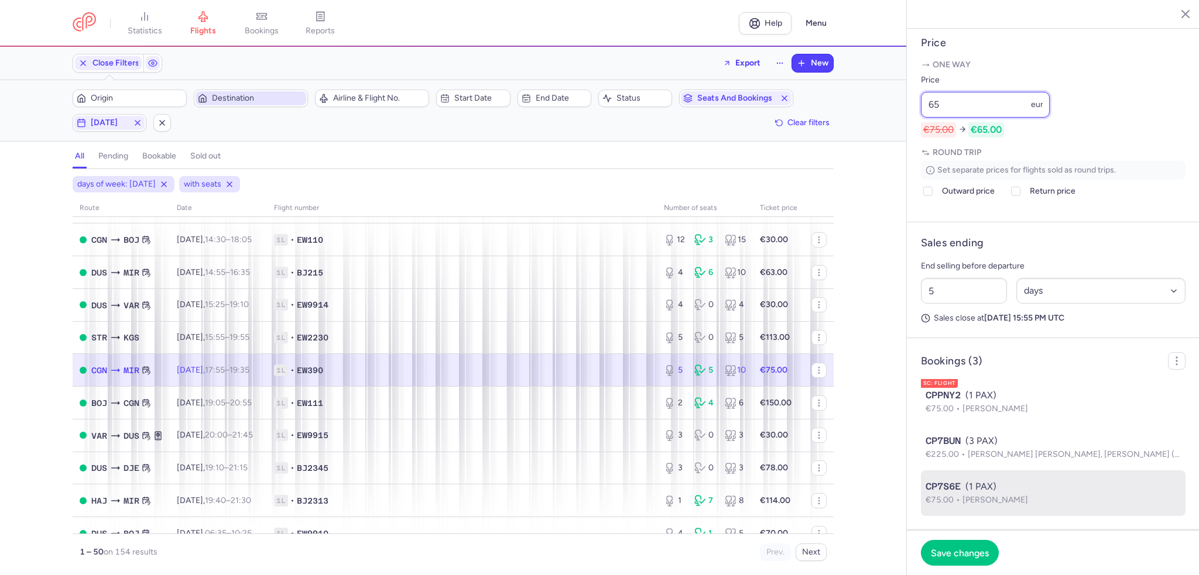
scroll to position [483, 0]
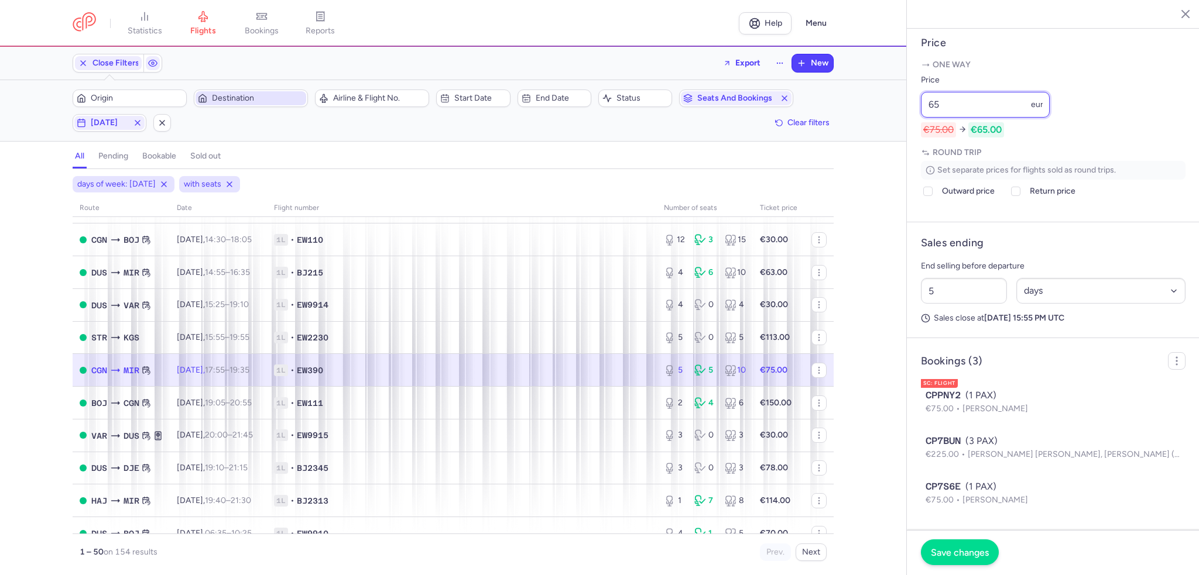
type input "65"
click at [974, 560] on button "Save changes" at bounding box center [960, 553] width 78 height 26
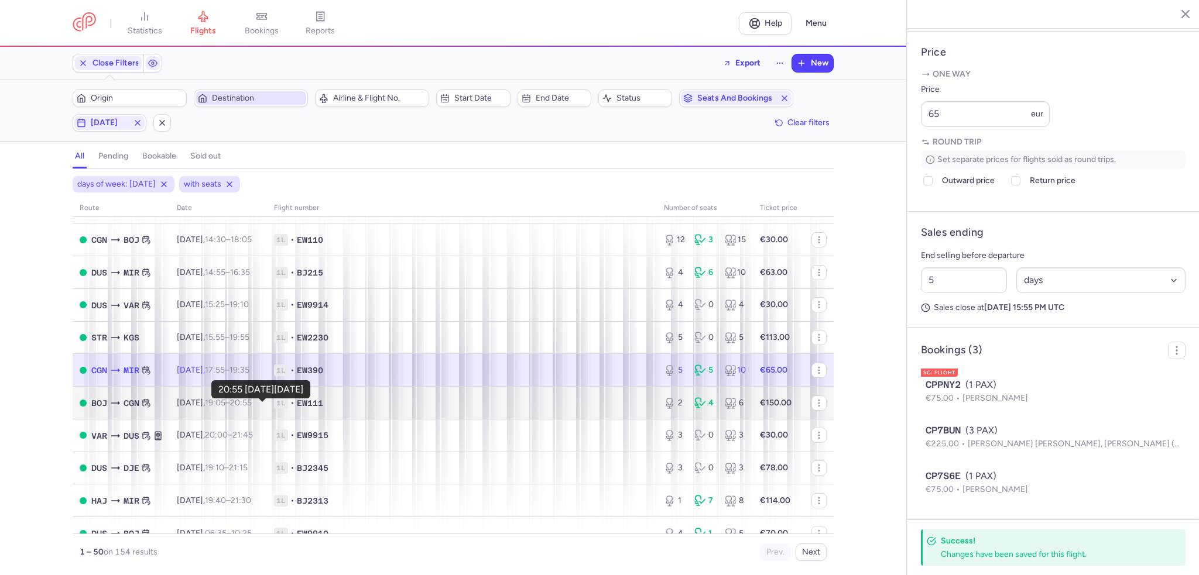
scroll to position [234, 0]
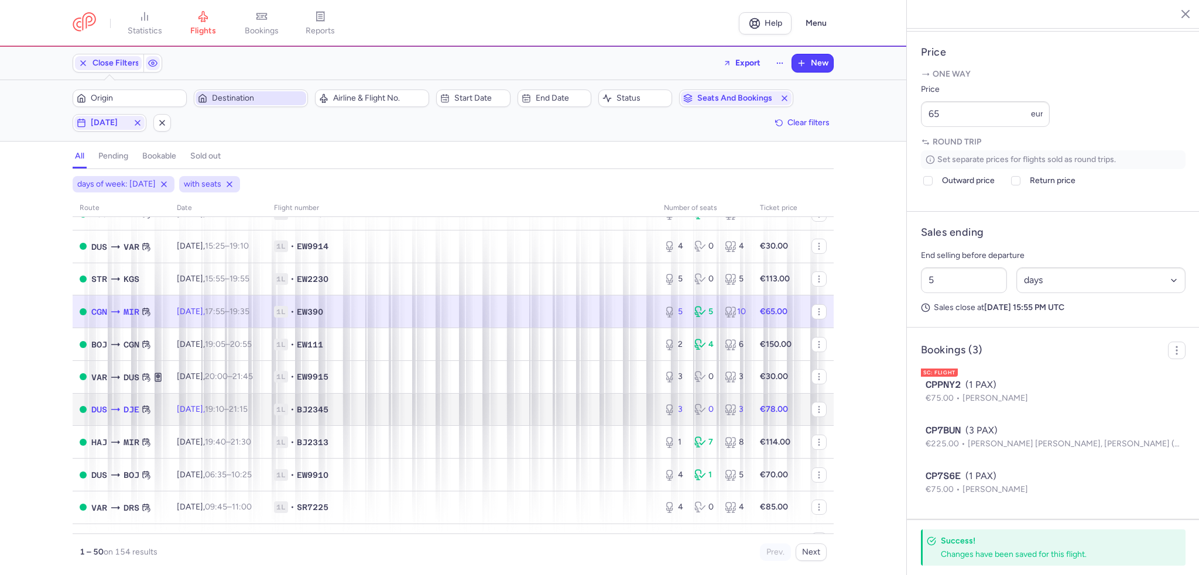
click at [290, 416] on td "1L • BJ2345" at bounding box center [462, 409] width 390 height 33
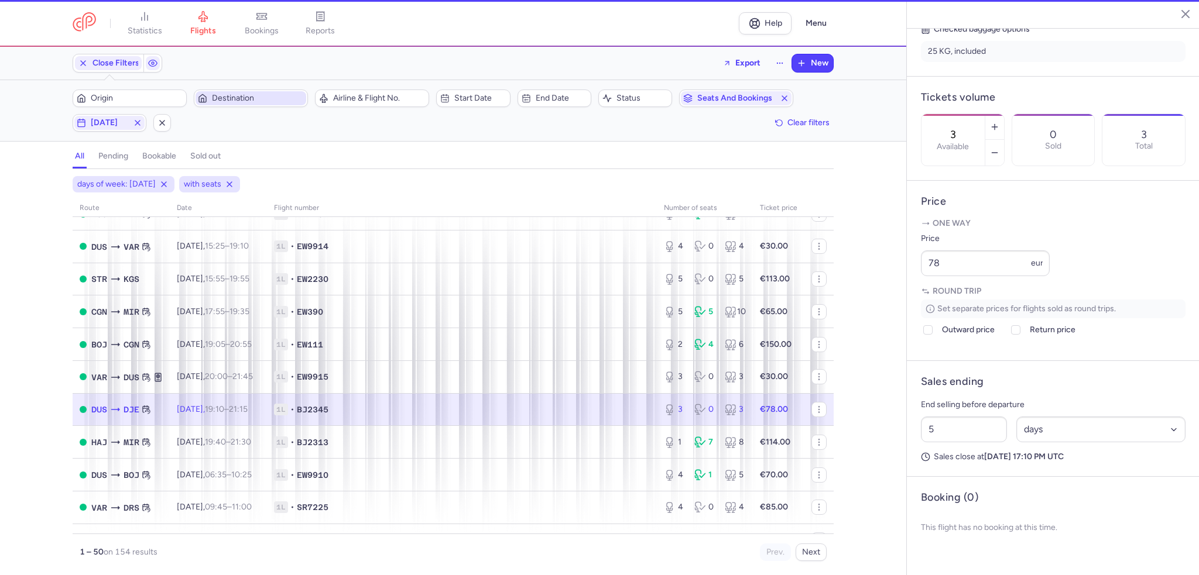
scroll to position [297, 0]
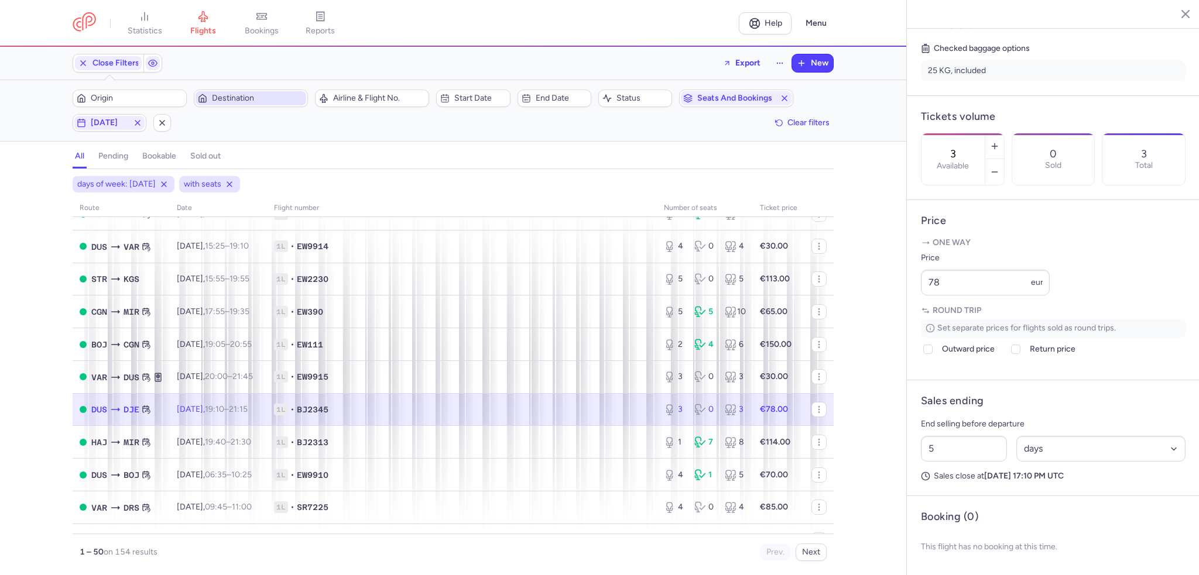
drag, startPoint x: 613, startPoint y: 418, endPoint x: 623, endPoint y: 410, distance: 13.3
click at [613, 416] on span "1L • BJ2345" at bounding box center [462, 410] width 376 height 12
click at [1004, 133] on button "button" at bounding box center [994, 146] width 19 height 26
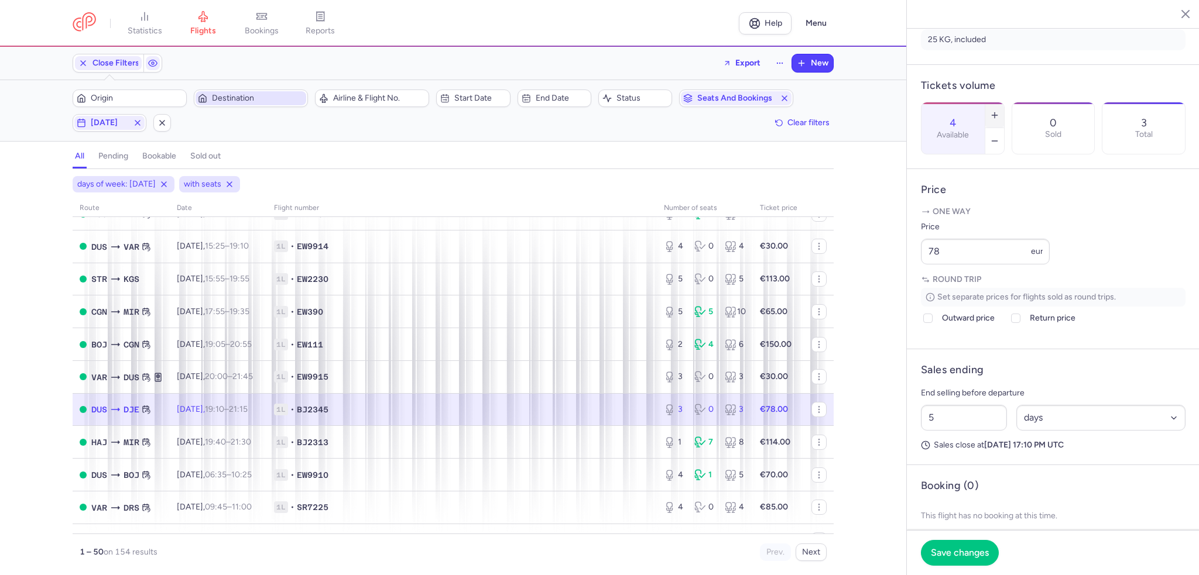
click at [1004, 102] on button "button" at bounding box center [994, 115] width 19 height 26
type input "5"
drag, startPoint x: 935, startPoint y: 285, endPoint x: 873, endPoint y: 283, distance: 62.7
click at [873, 283] on div "statistics flights bookings reports Help Menu Close Filters Export New Filters …" at bounding box center [599, 287] width 1199 height 575
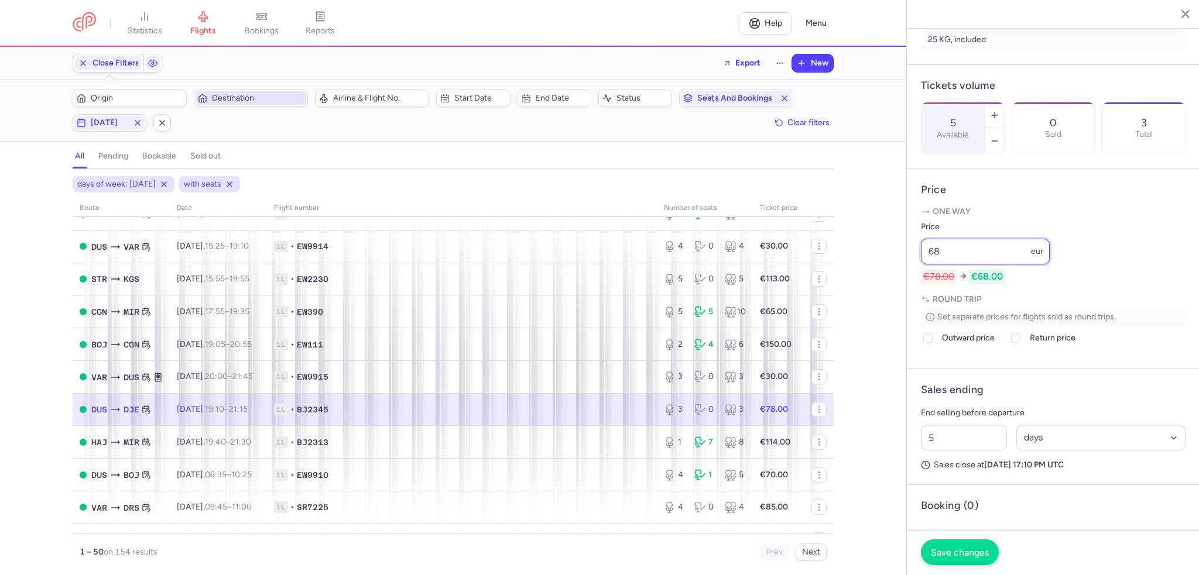
type input "68"
click at [975, 565] on button "Save changes" at bounding box center [960, 553] width 78 height 26
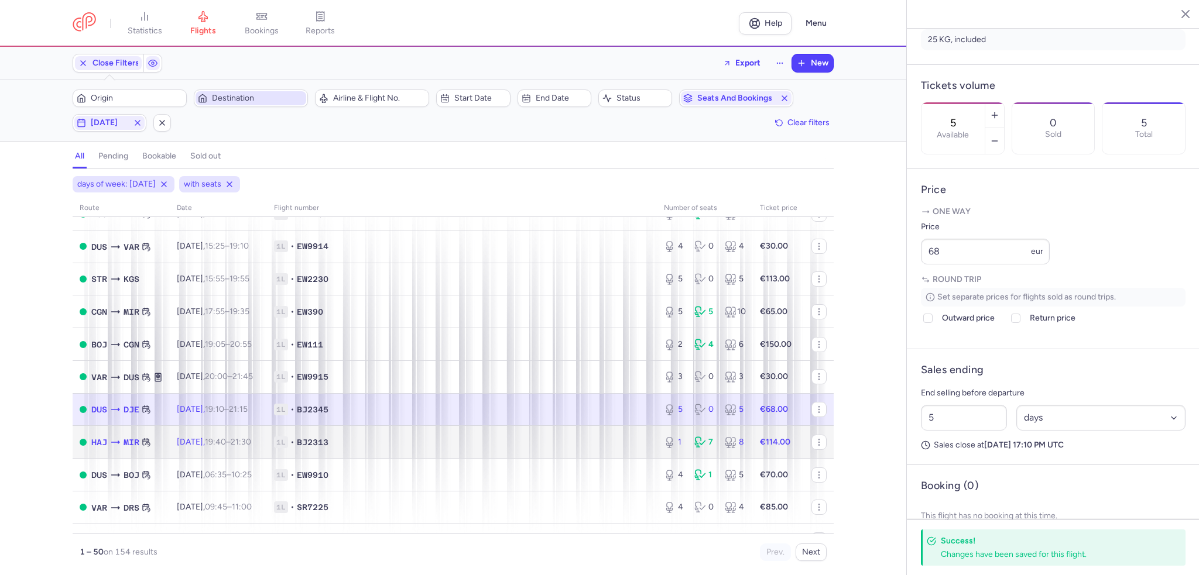
click at [633, 459] on td "1L • BJ2313" at bounding box center [462, 442] width 390 height 33
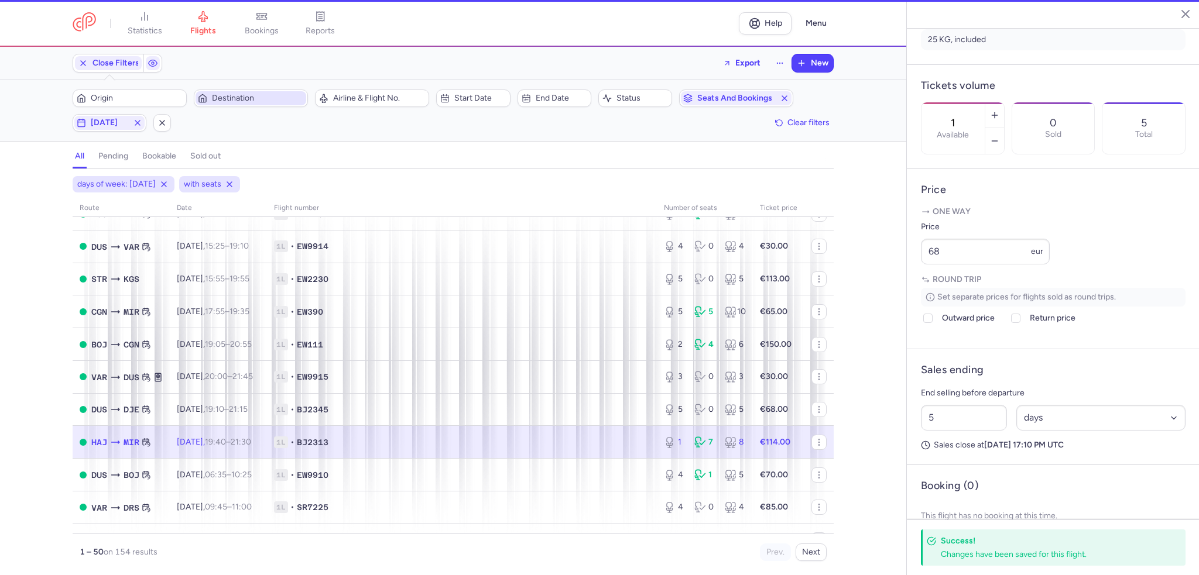
scroll to position [306, 0]
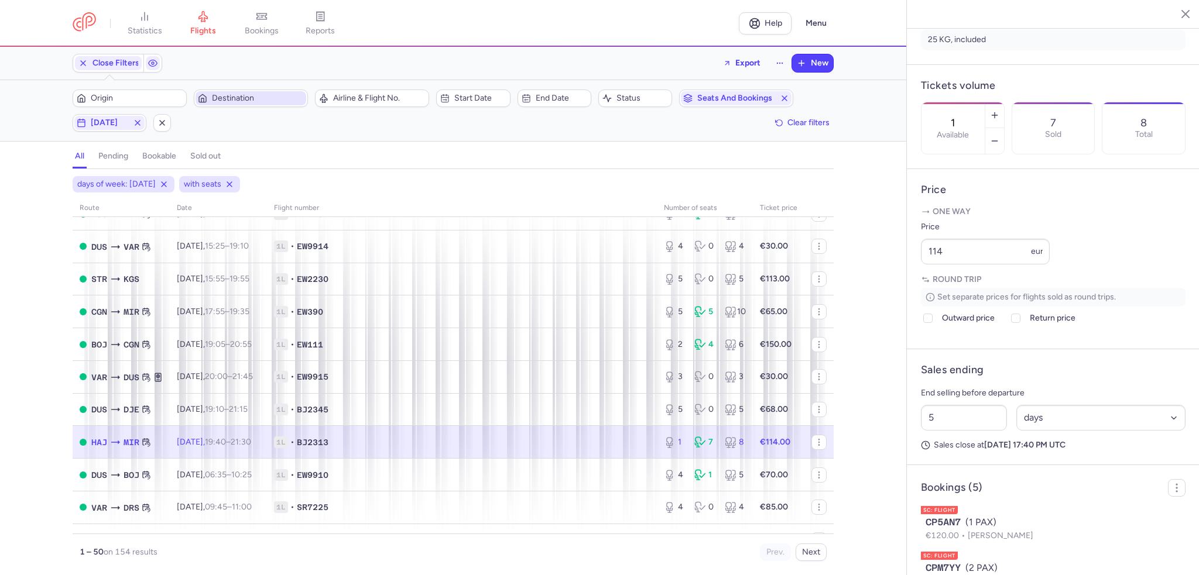
drag, startPoint x: 596, startPoint y: 447, endPoint x: 882, endPoint y: 252, distance: 346.3
click at [596, 447] on span "1L • BJ2313" at bounding box center [462, 443] width 376 height 12
drag, startPoint x: 1031, startPoint y: 108, endPoint x: 1023, endPoint y: 209, distance: 101.0
click at [999, 136] on icon "button" at bounding box center [994, 140] width 9 height 9
type input "0"
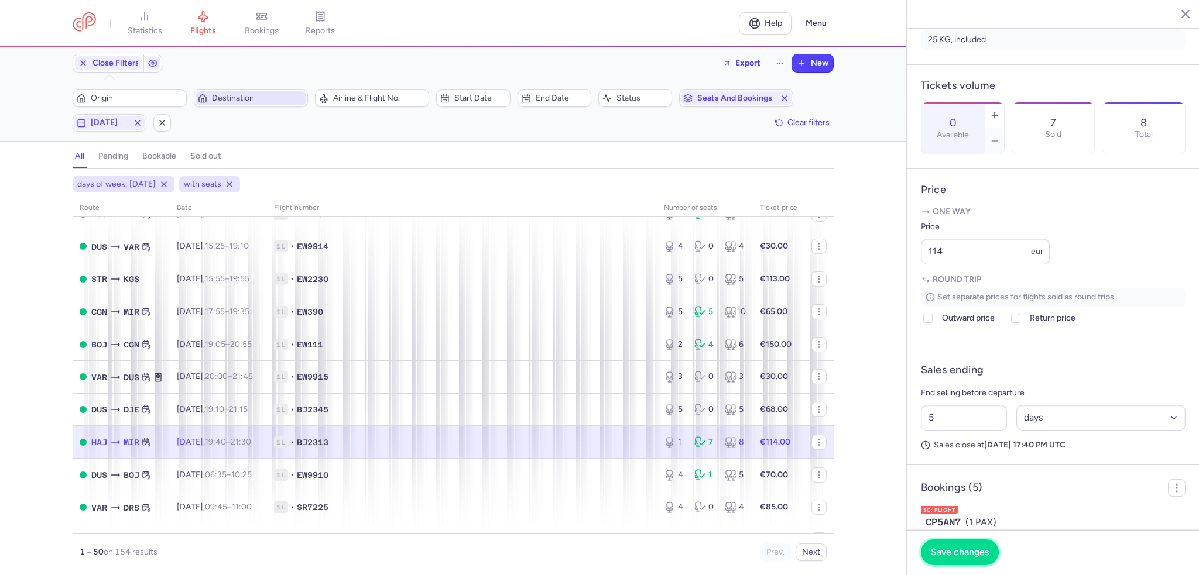
click at [961, 550] on span "Save changes" at bounding box center [960, 552] width 58 height 11
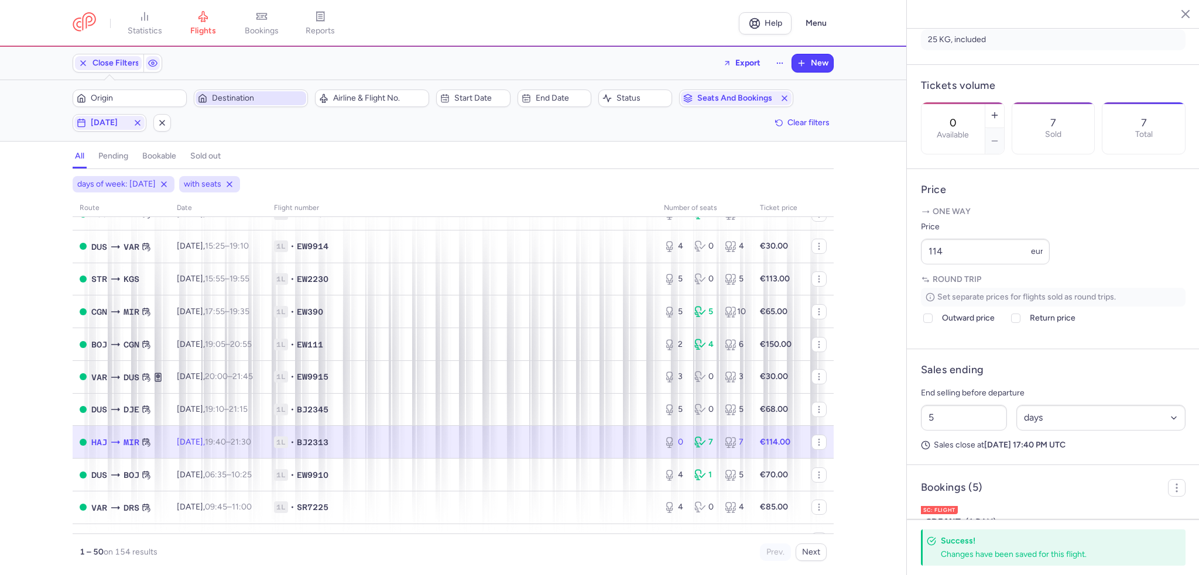
drag, startPoint x: 110, startPoint y: 126, endPoint x: 110, endPoint y: 133, distance: 6.4
click at [110, 126] on span "[DATE]" at bounding box center [109, 122] width 37 height 9
click at [109, 180] on input "T" at bounding box center [114, 180] width 18 height 18
checkbox input "false"
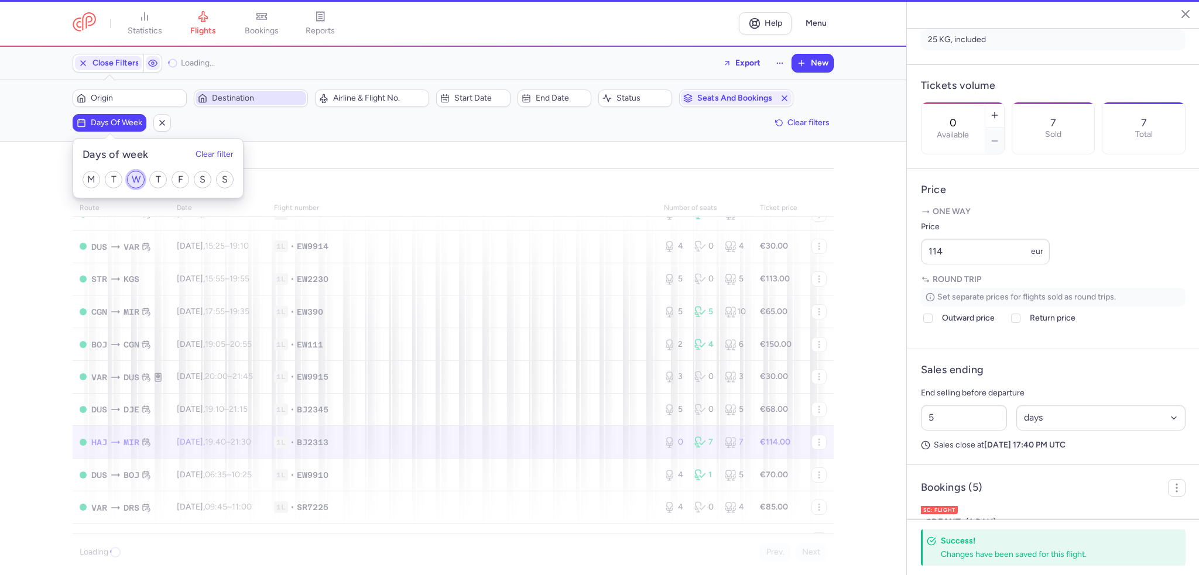
click at [131, 176] on input "W" at bounding box center [136, 180] width 18 height 18
checkbox input "true"
